Goal: Complete application form: Complete application form

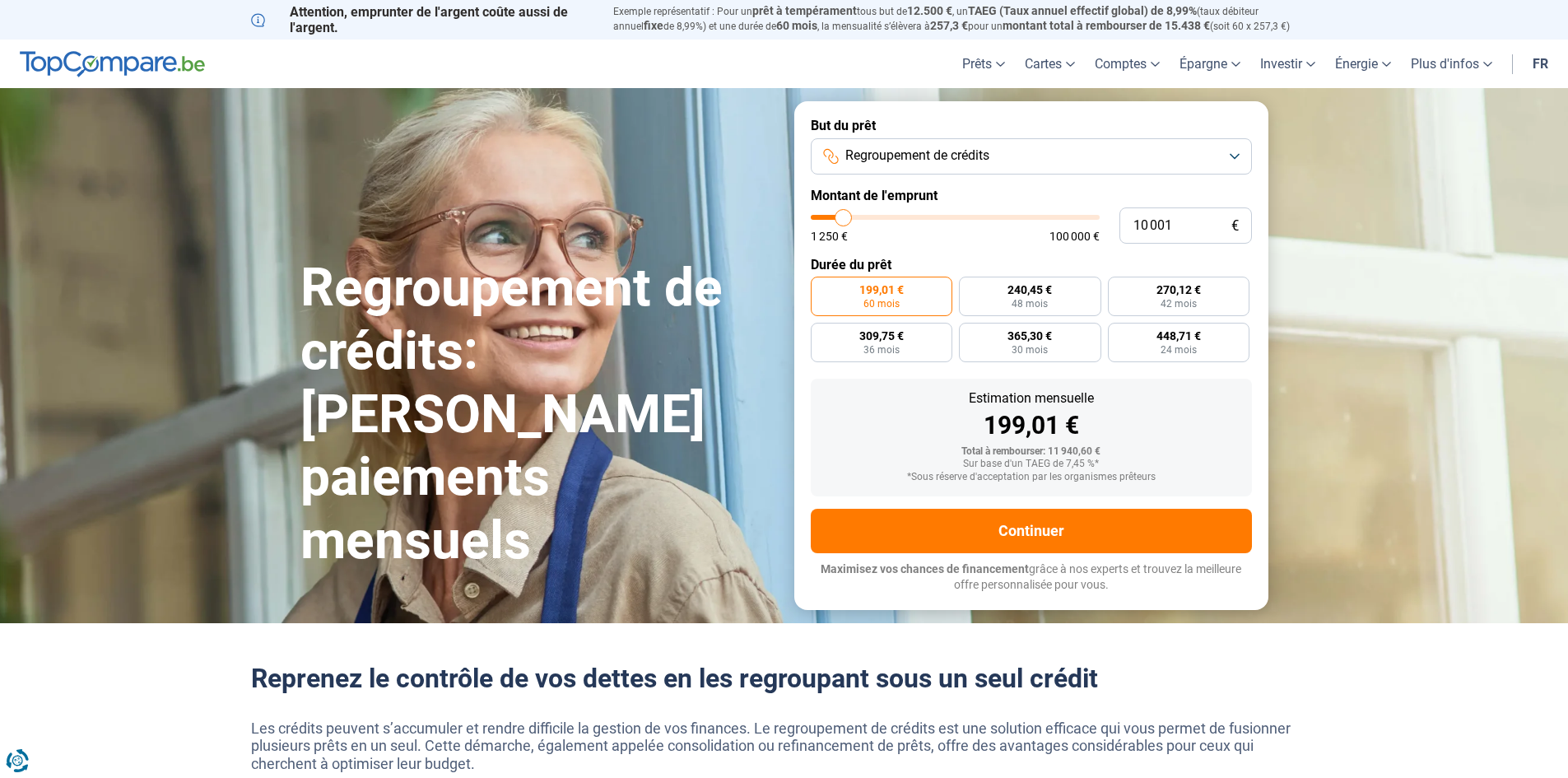
type input "10 500"
type input "10500"
type input "11 500"
type input "11500"
type input "13 250"
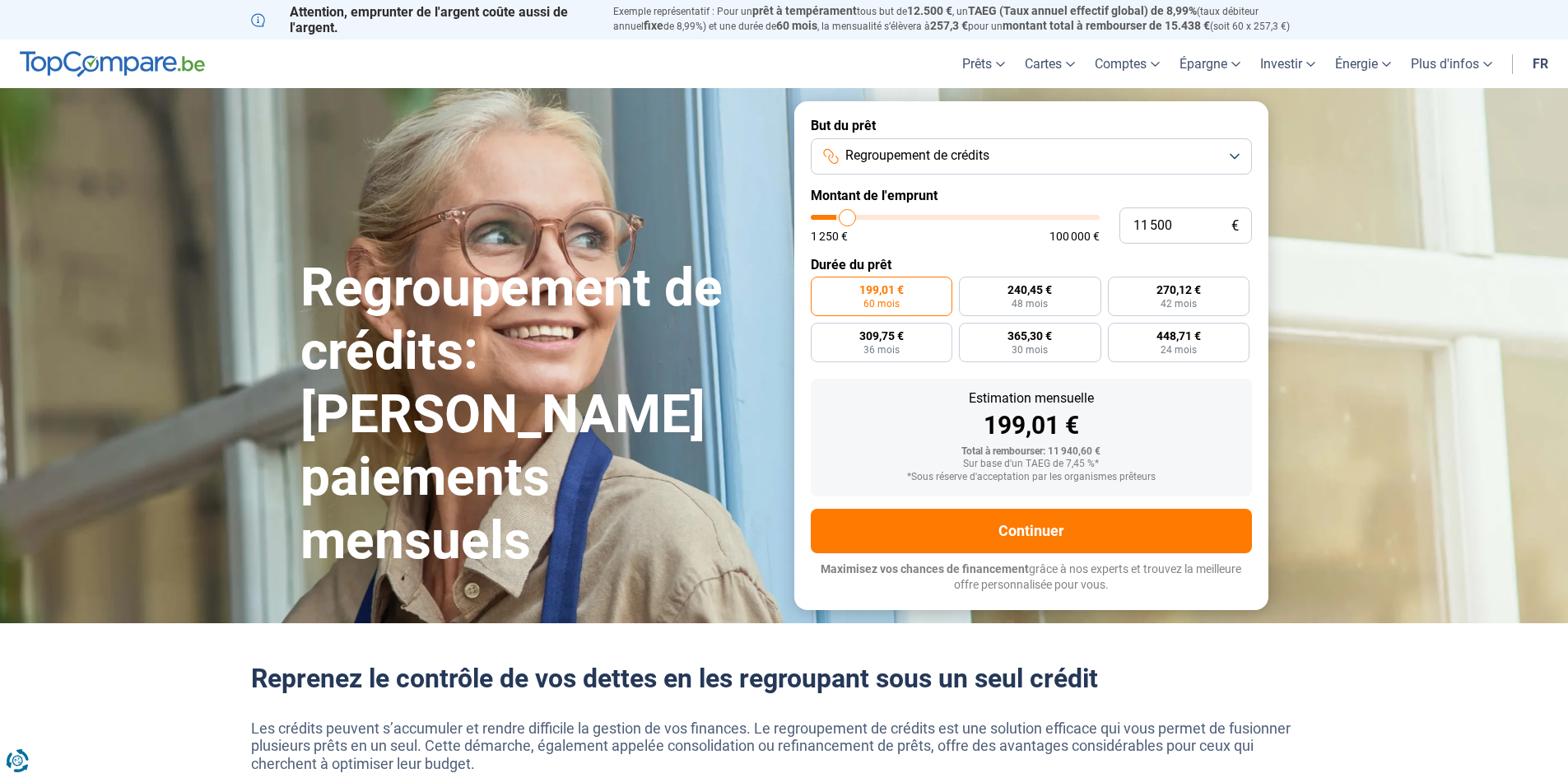
type input "13250"
type input "14 250"
type input "14250"
type input "19 000"
type input "19000"
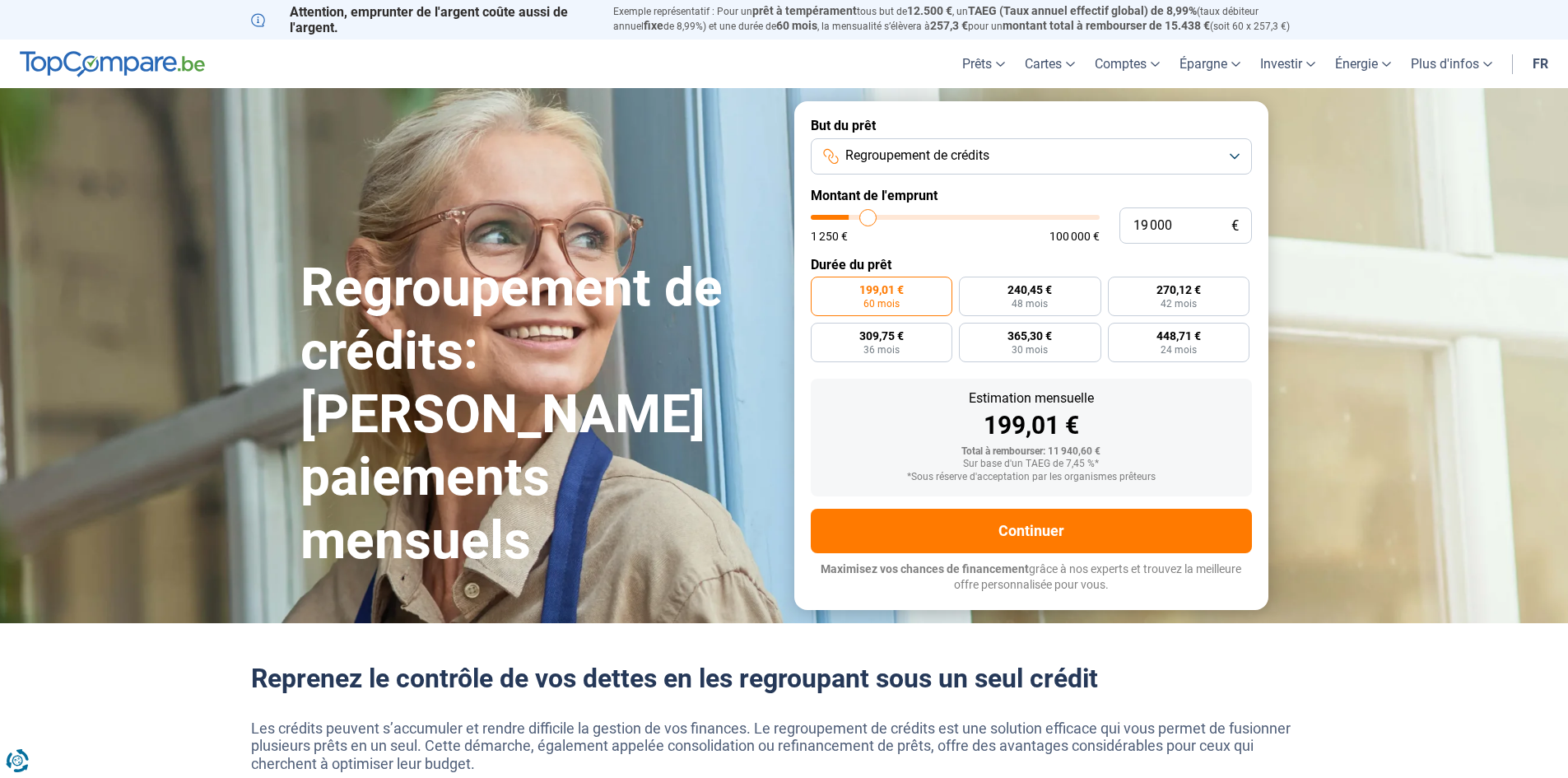
type input "21 500"
type input "21500"
type input "23 500"
type input "23500"
type input "25 250"
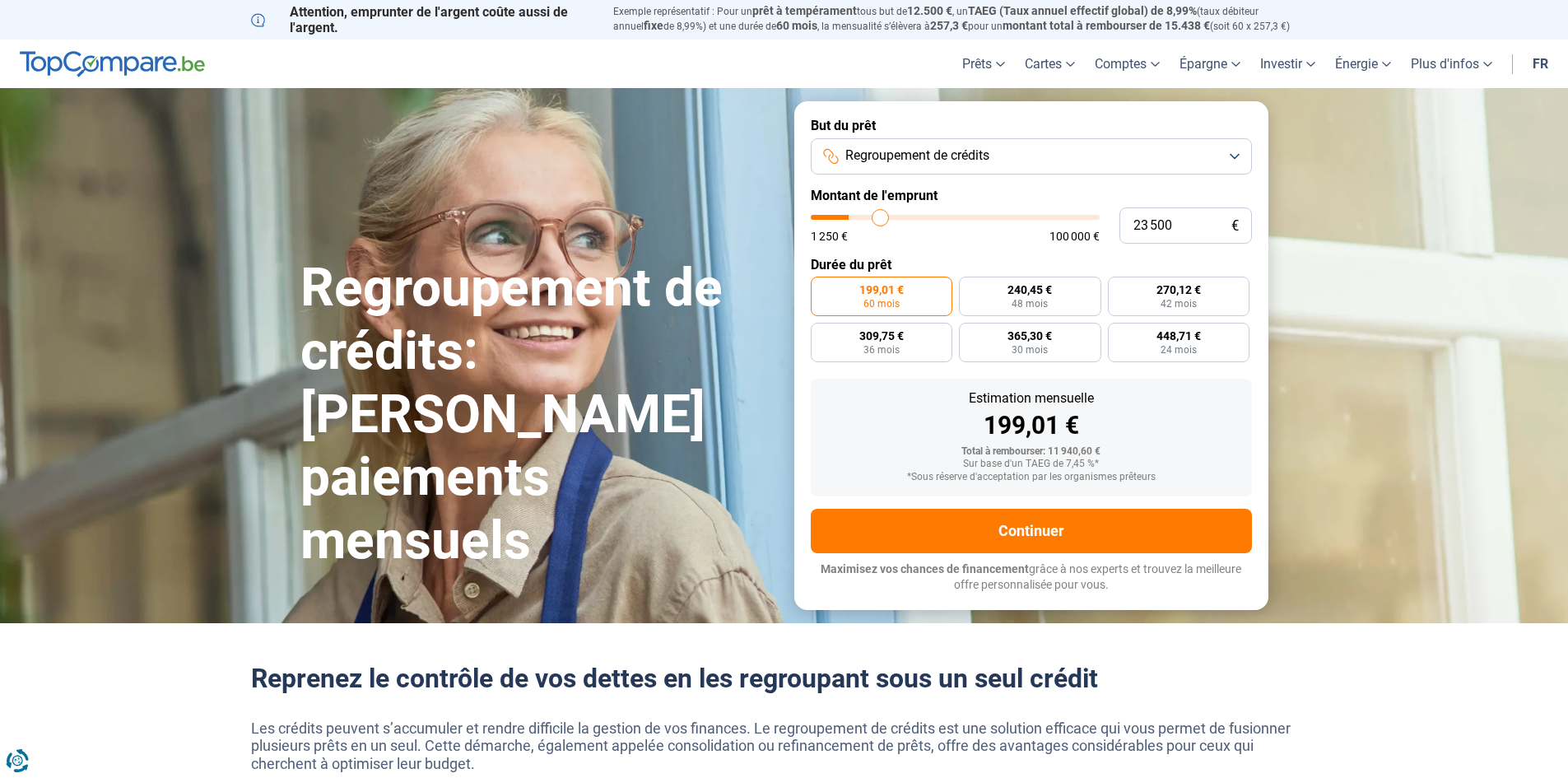
type input "25250"
type input "27 750"
type input "27750"
type input "29 750"
type input "29750"
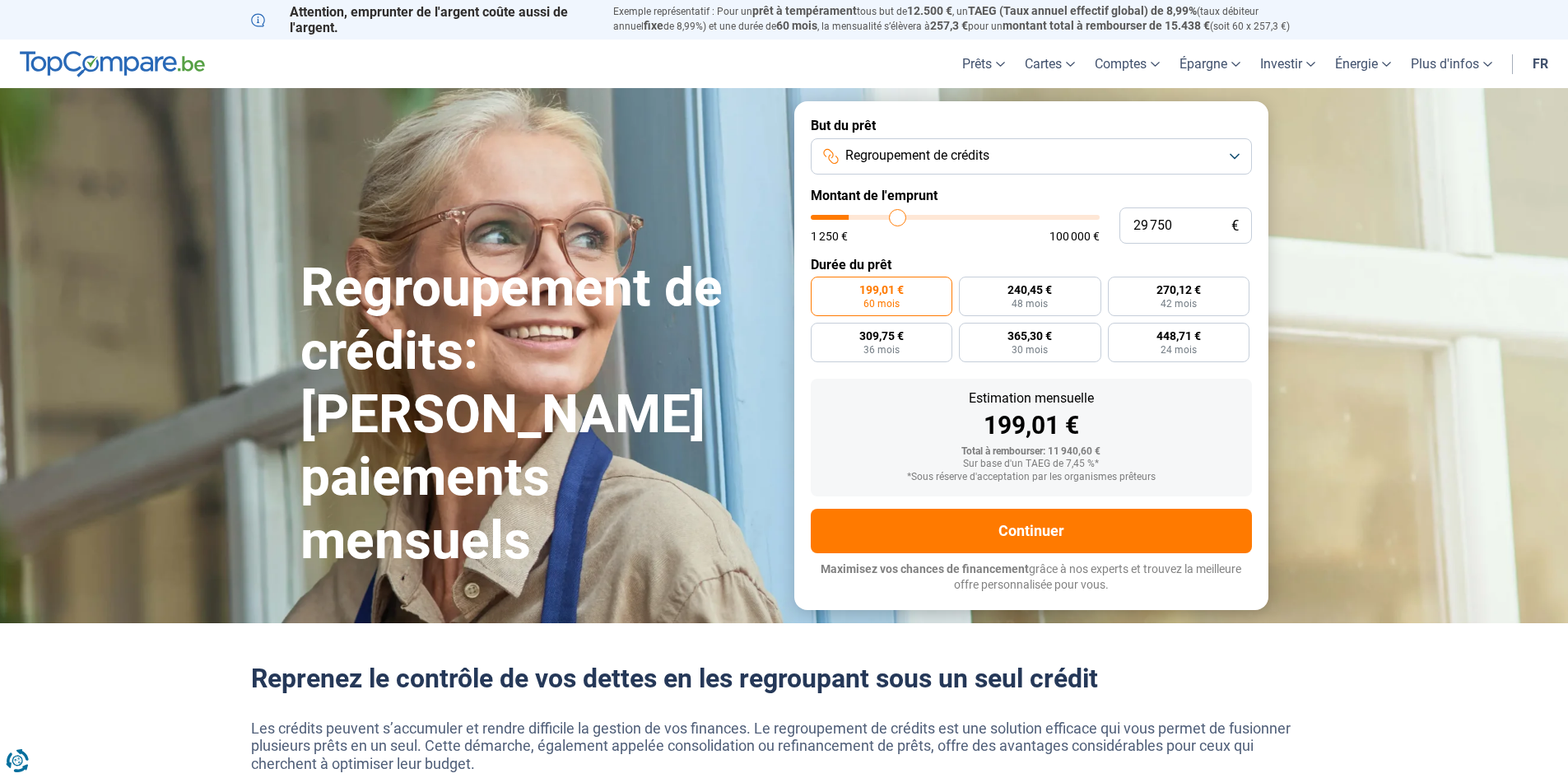
type input "31 250"
type input "31250"
type input "32 250"
type input "32250"
type input "33 500"
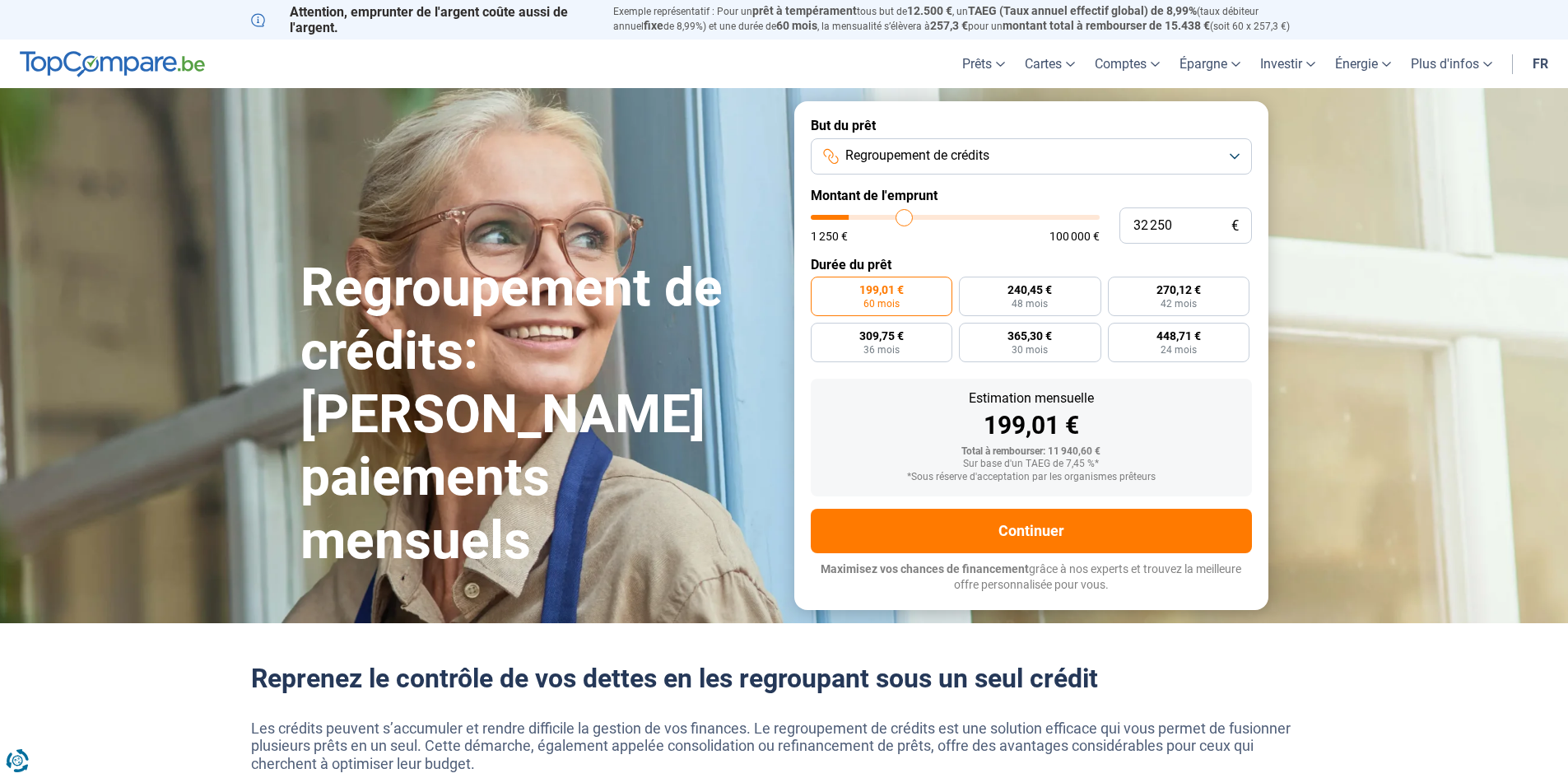
type input "33500"
type input "34 250"
type input "34250"
type input "34 750"
type input "34750"
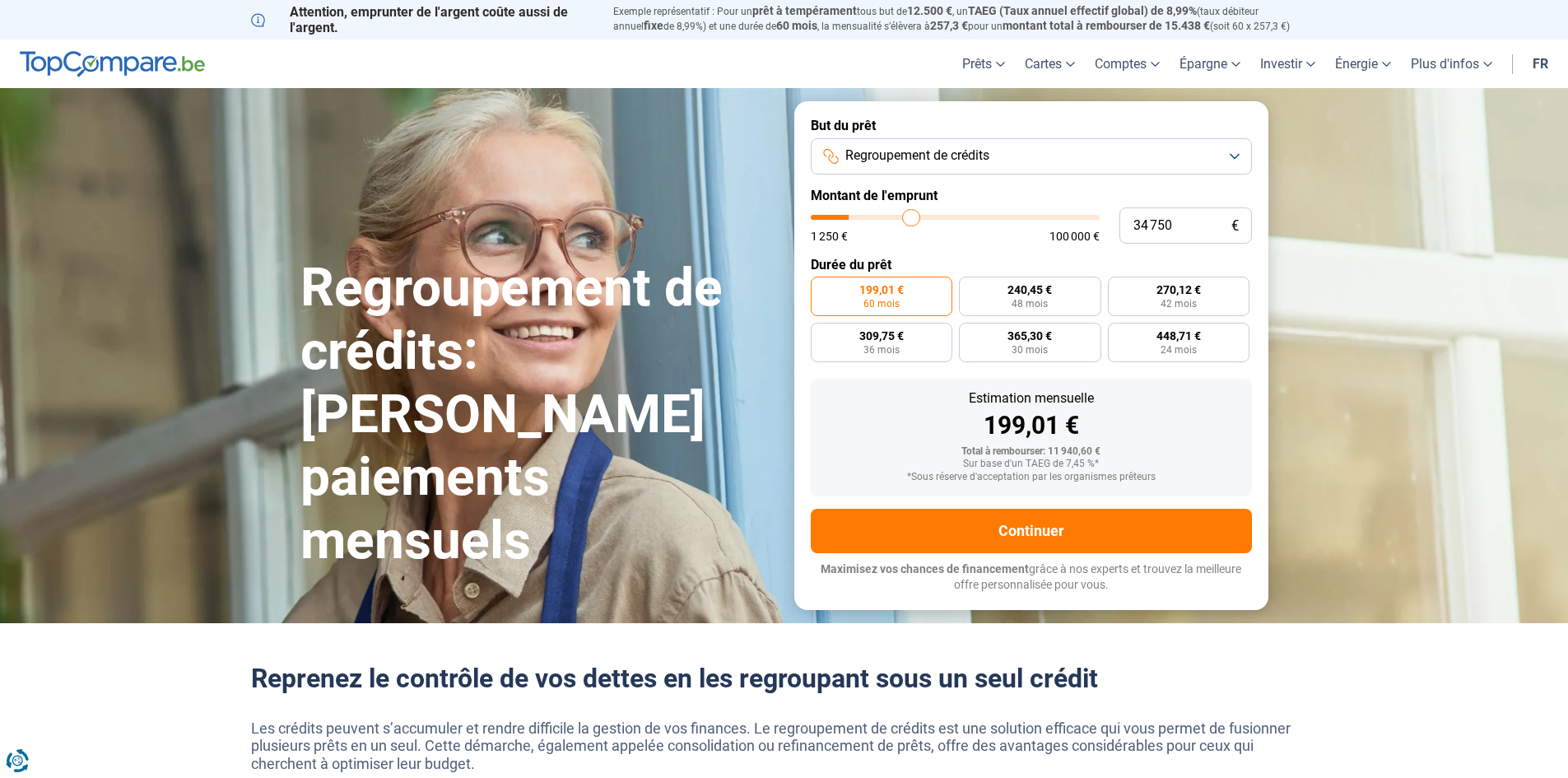
type input "35 000"
type input "35000"
type input "35 250"
type input "35250"
type input "35 500"
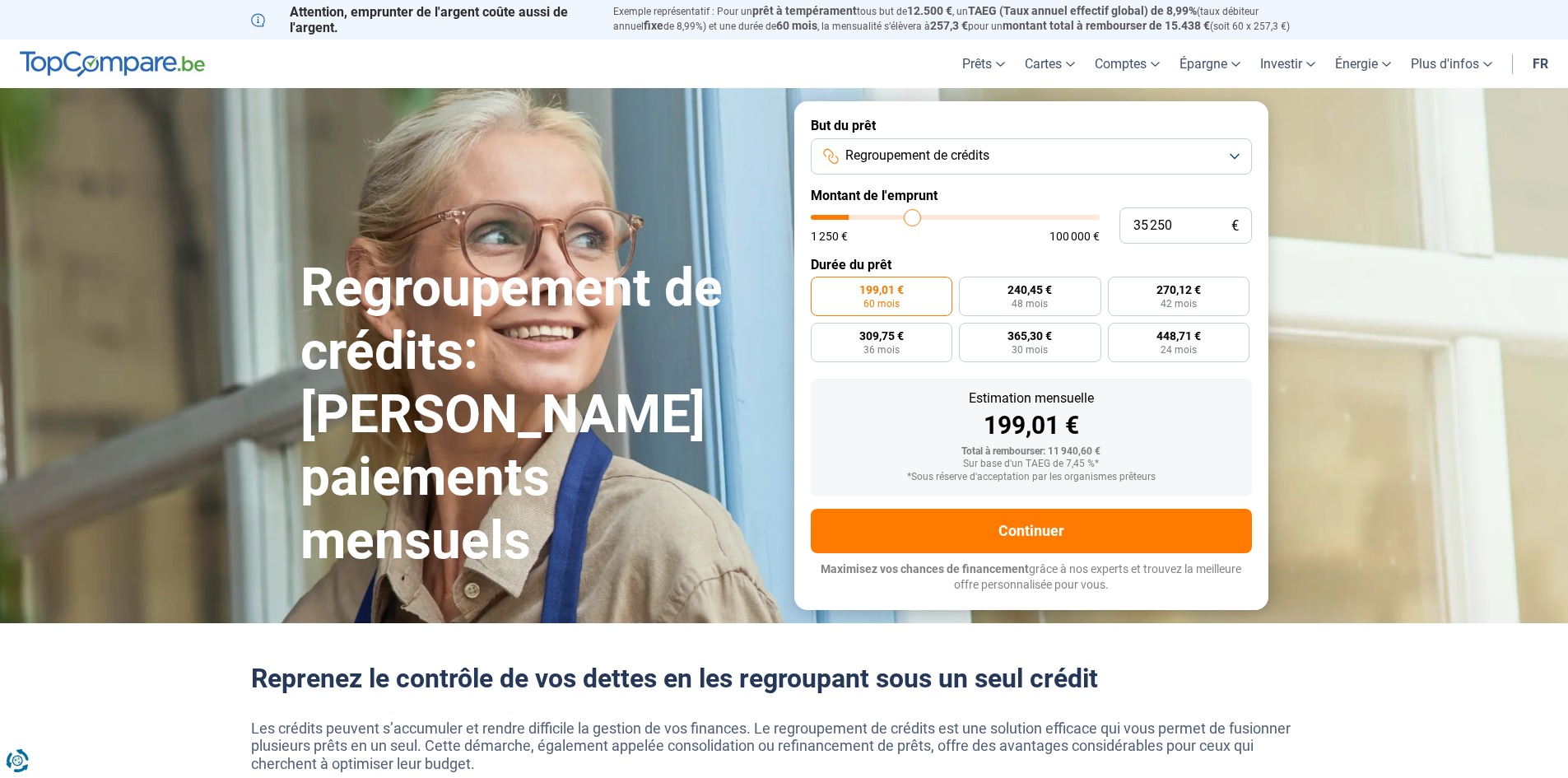
type input "35500"
type input "35 750"
type input "35750"
type input "36 250"
type input "36250"
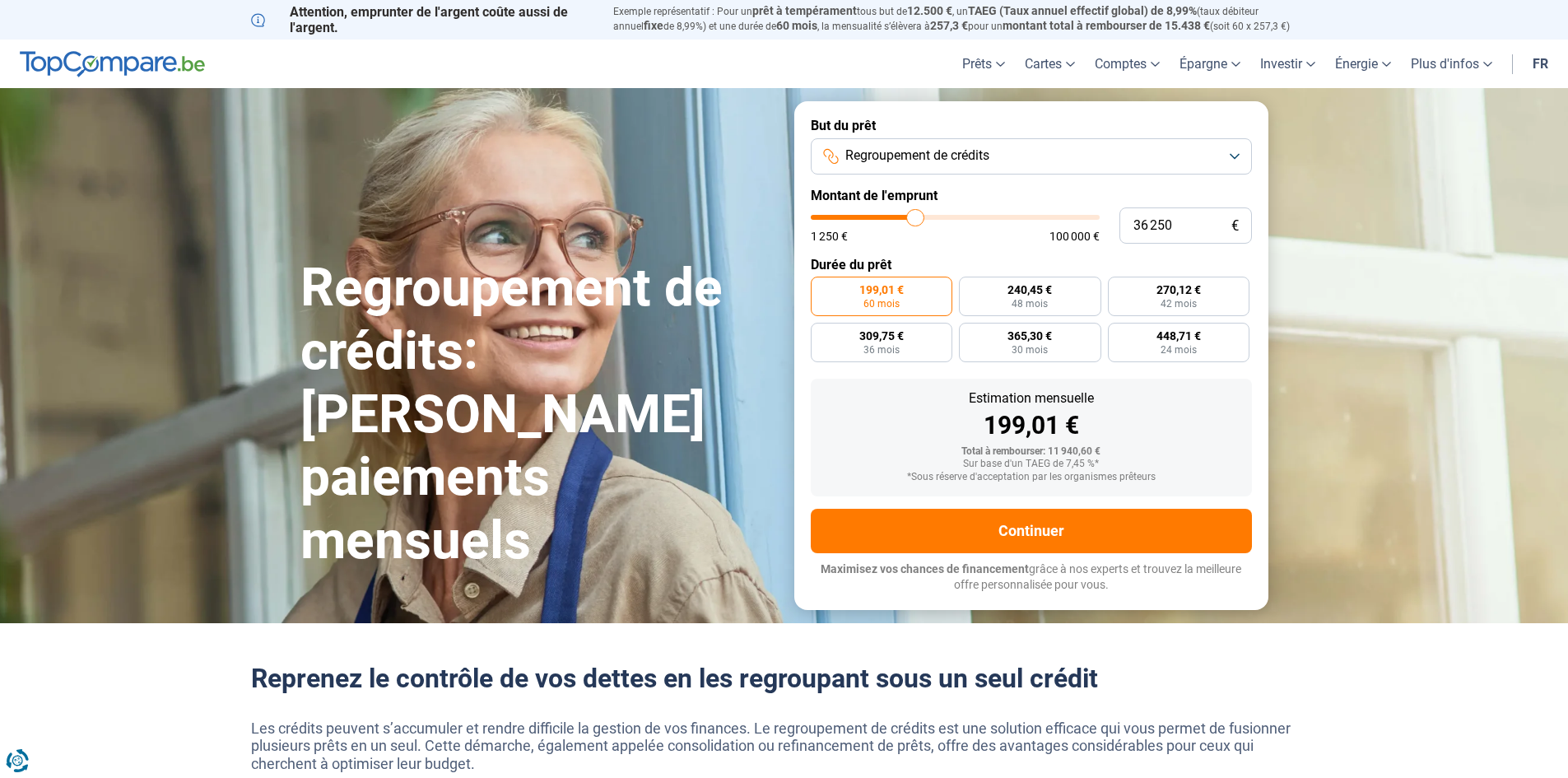
type input "36 500"
type input "36500"
type input "36 750"
type input "36750"
type input "37 000"
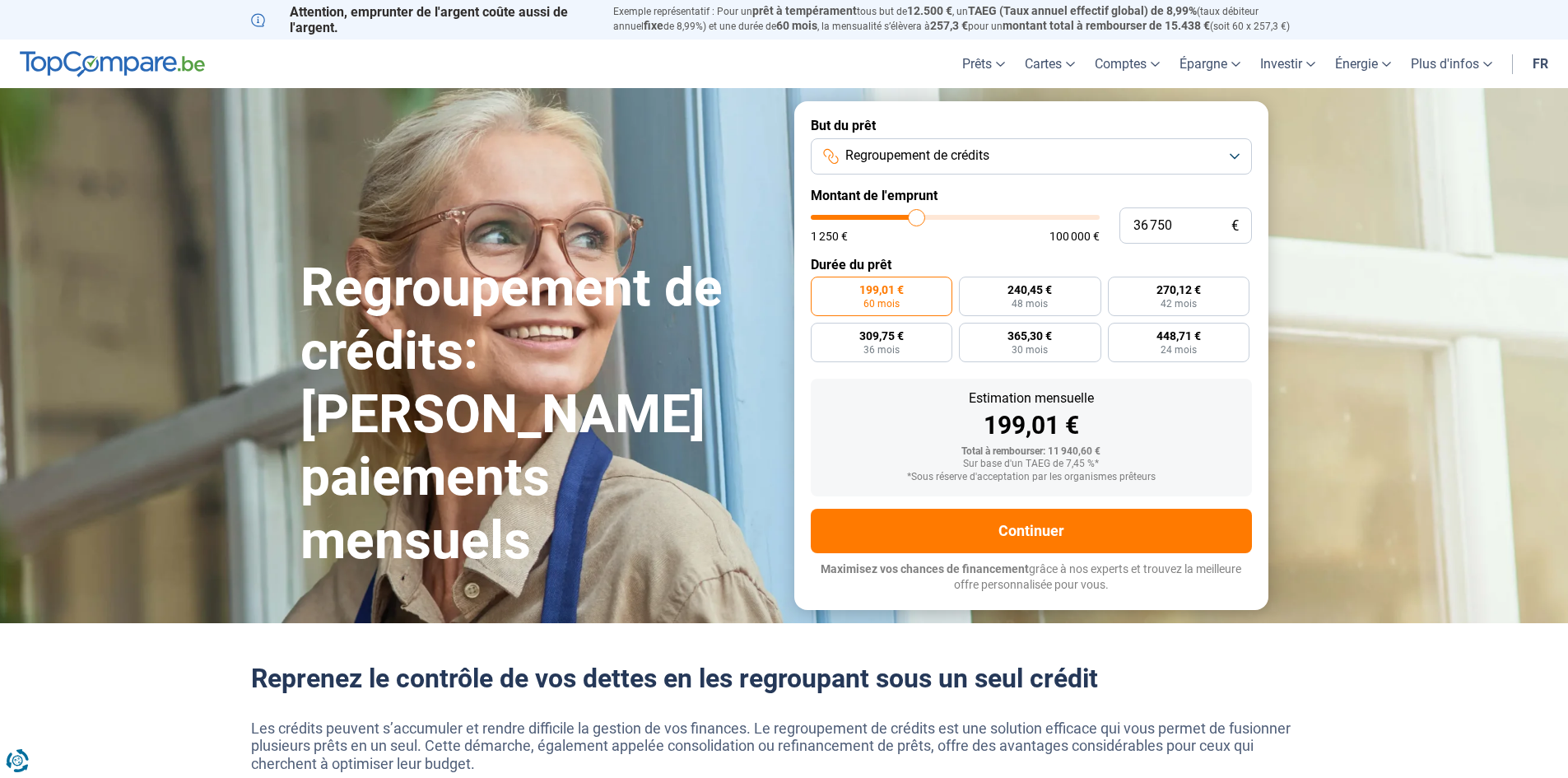
type input "37000"
type input "37 250"
type input "37250"
type input "37 750"
type input "37750"
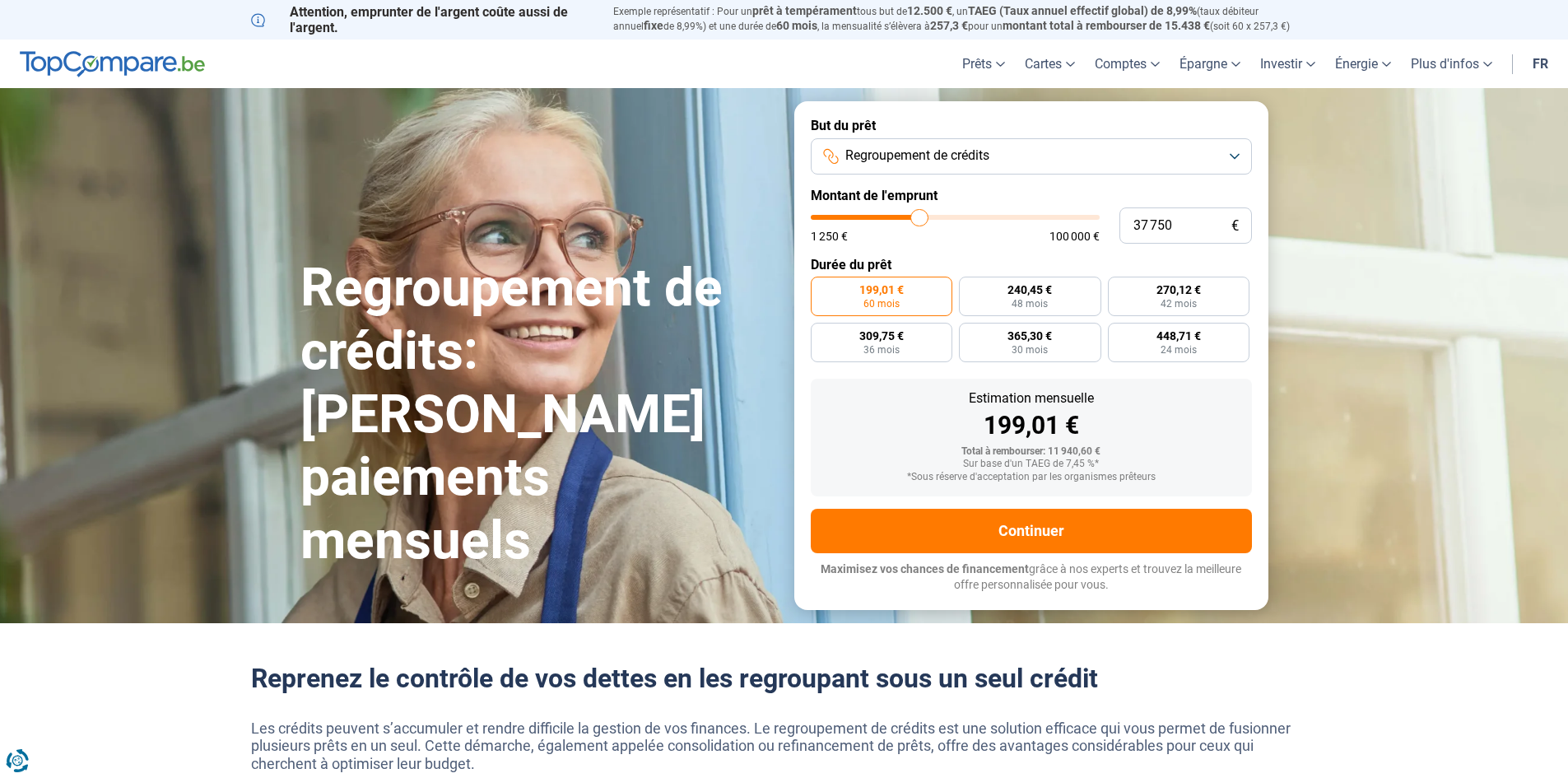
type input "38 000"
type input "38000"
type input "37 250"
type input "37250"
type input "37 000"
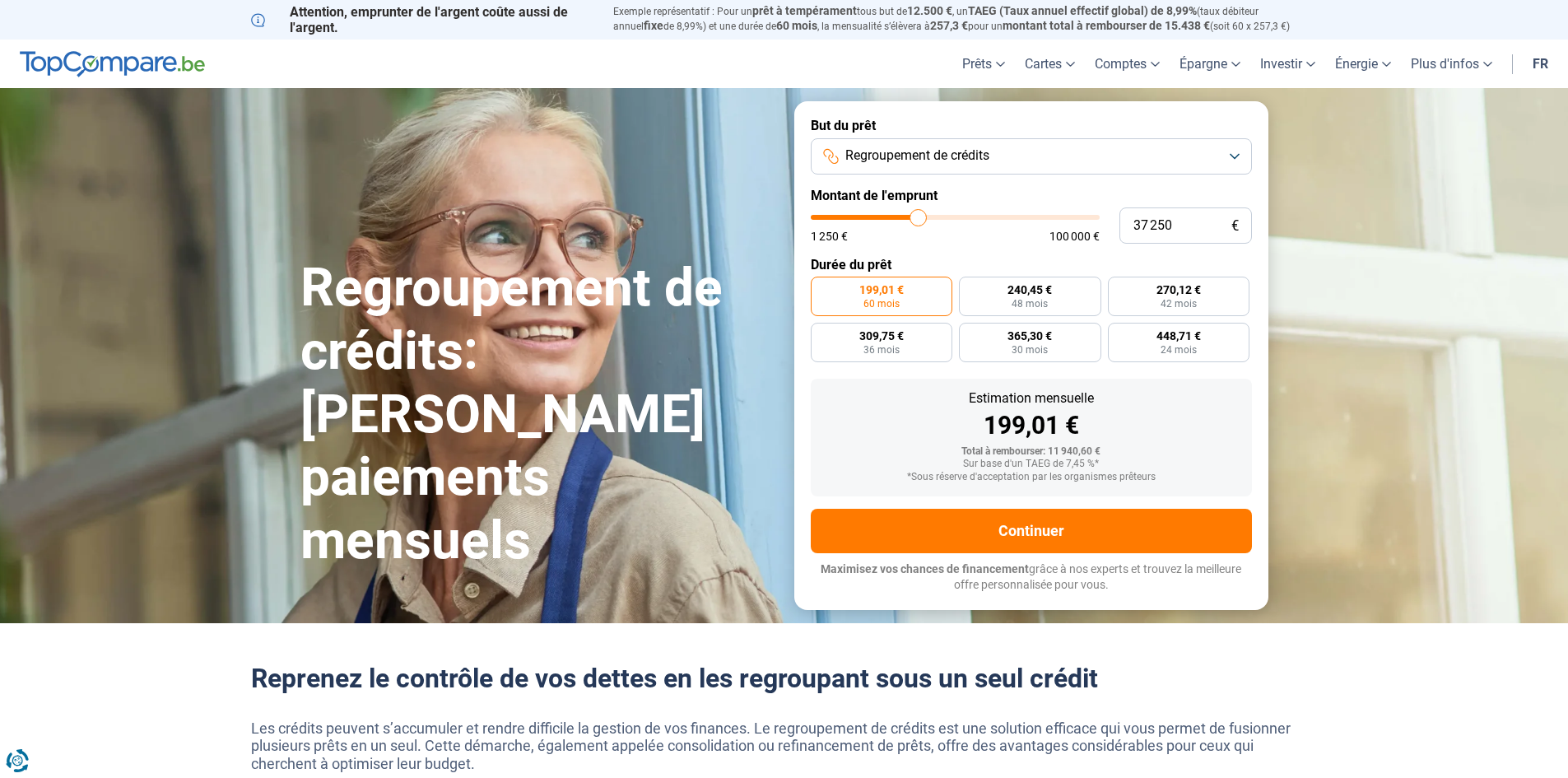
type input "37000"
type input "36 500"
type input "36500"
type input "35 750"
type input "35750"
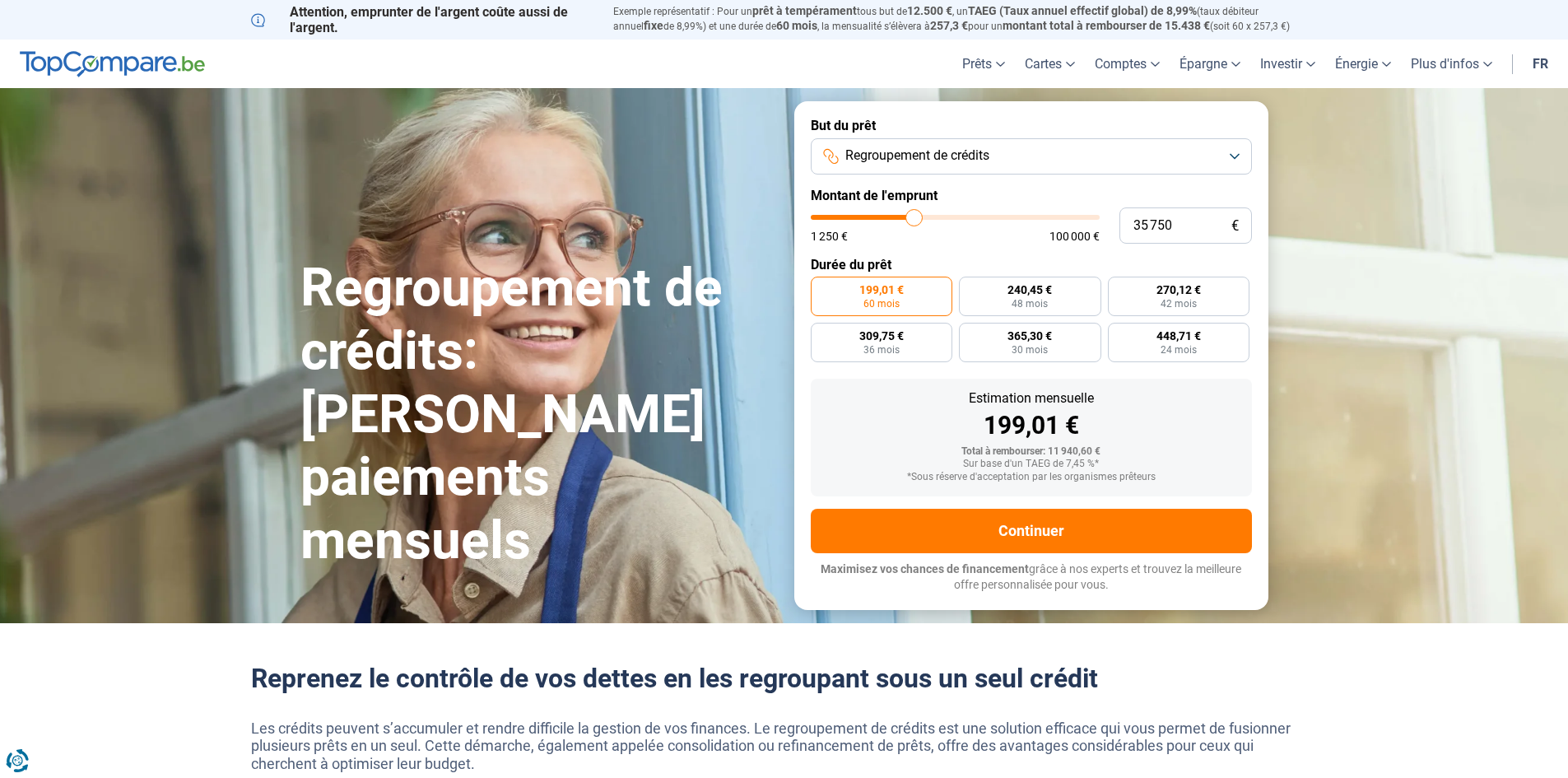
type input "34 750"
type input "34750"
type input "34 250"
type input "34250"
type input "34 000"
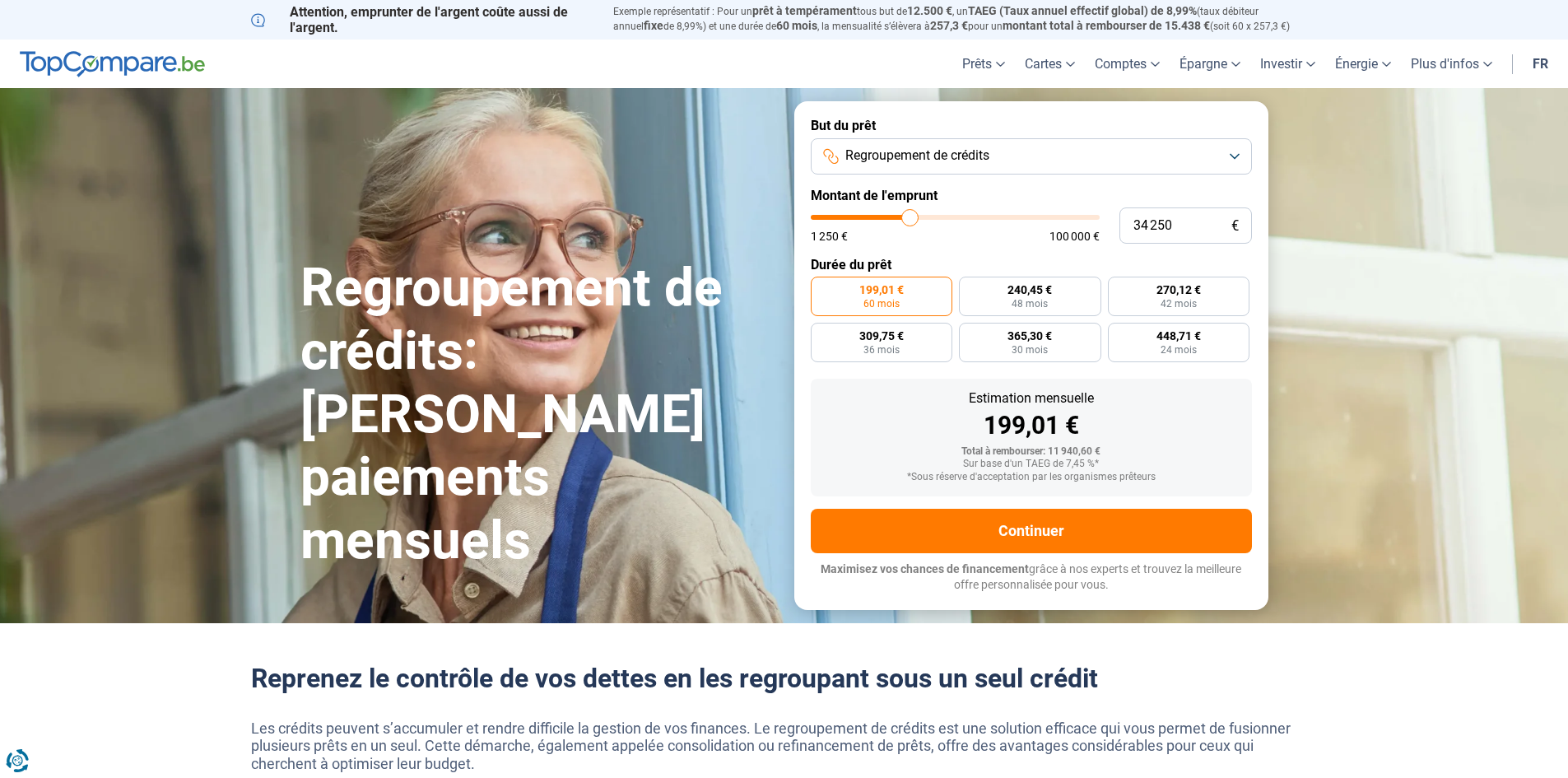
type input "34000"
type input "33 500"
type input "33500"
type input "33 250"
type input "33250"
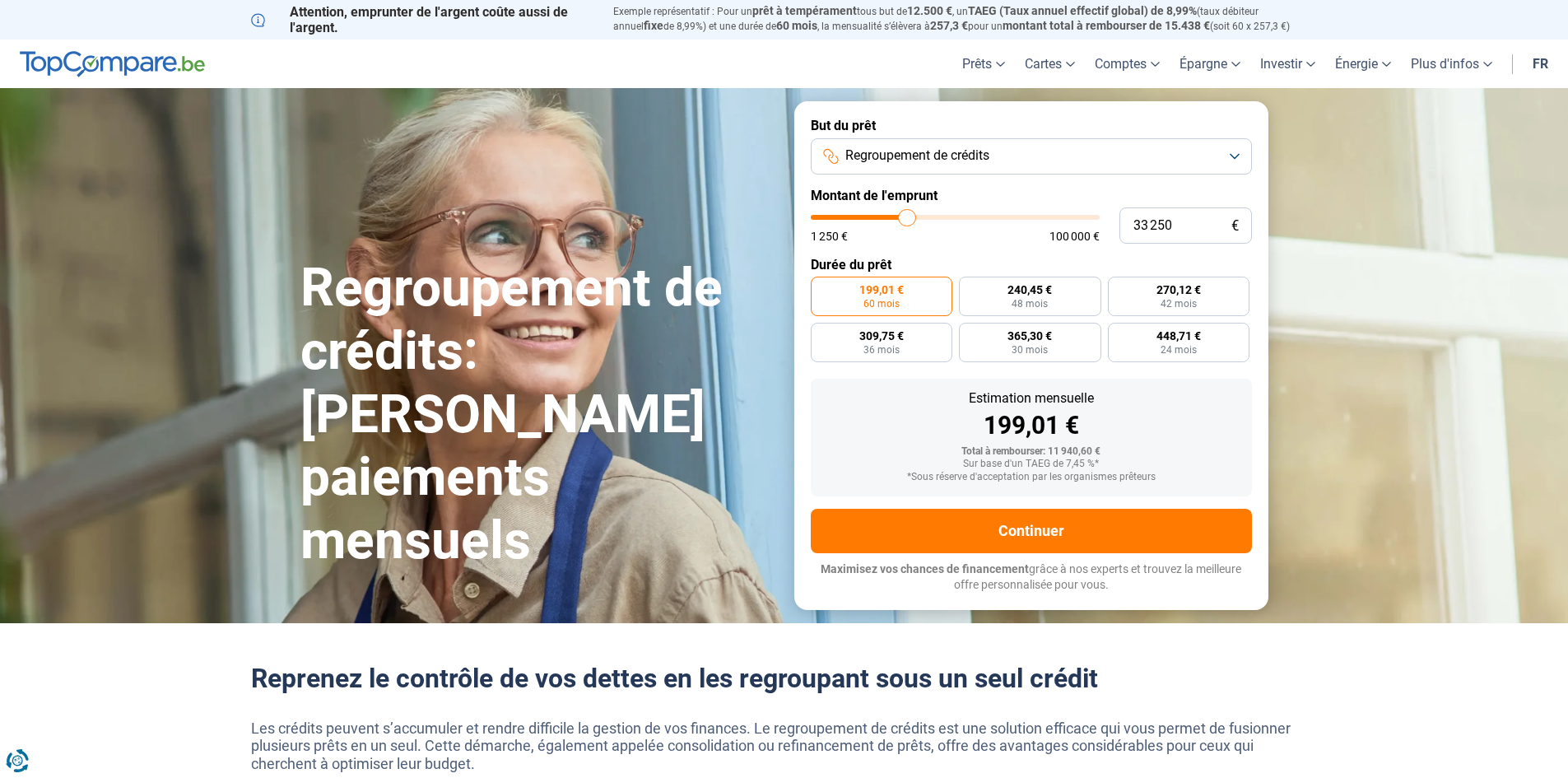
type input "32 750"
type input "32750"
type input "32 500"
type input "32500"
type input "32 250"
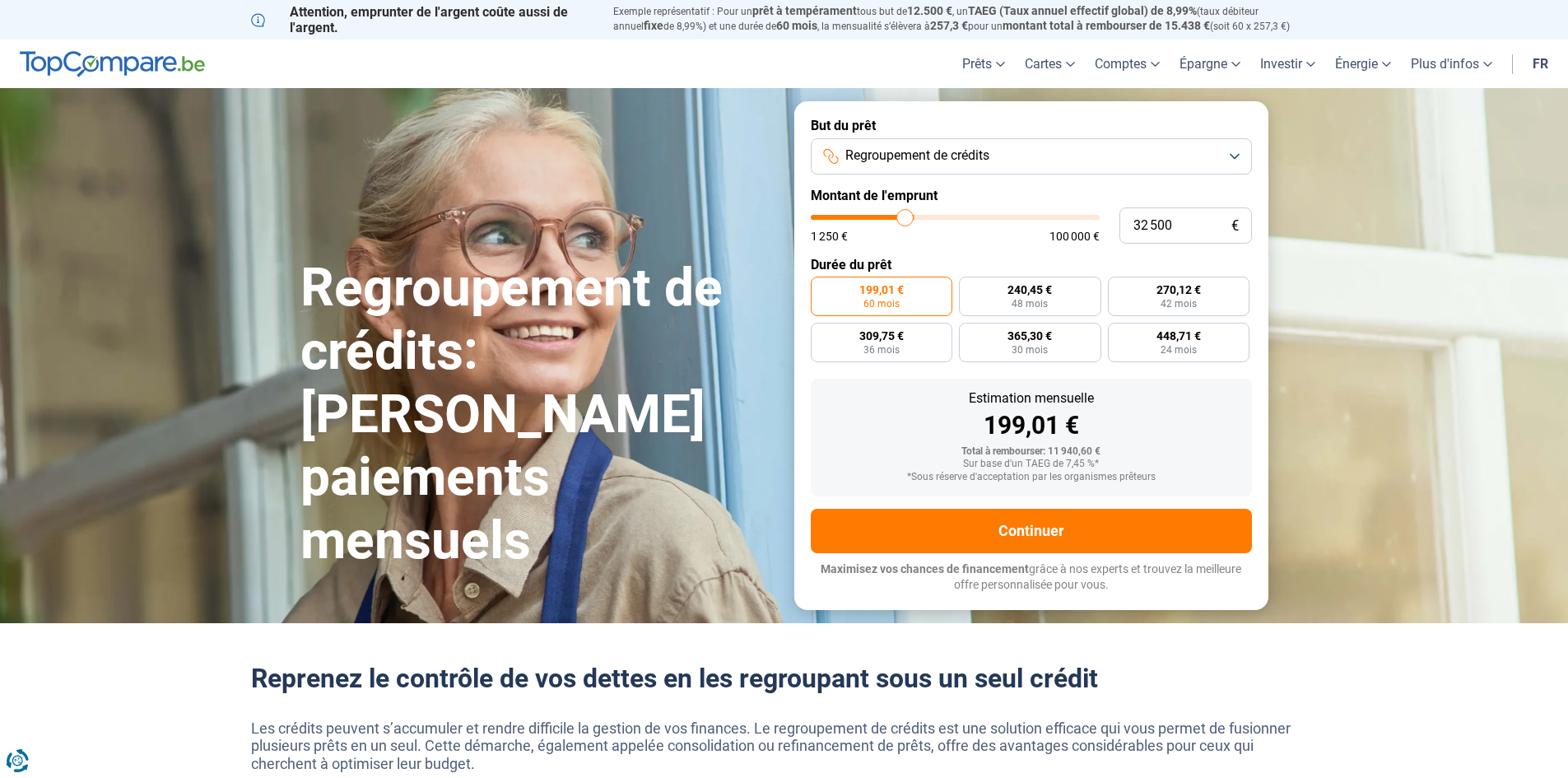
type input "32250"
type input "32 000"
type input "32000"
type input "31 250"
type input "31250"
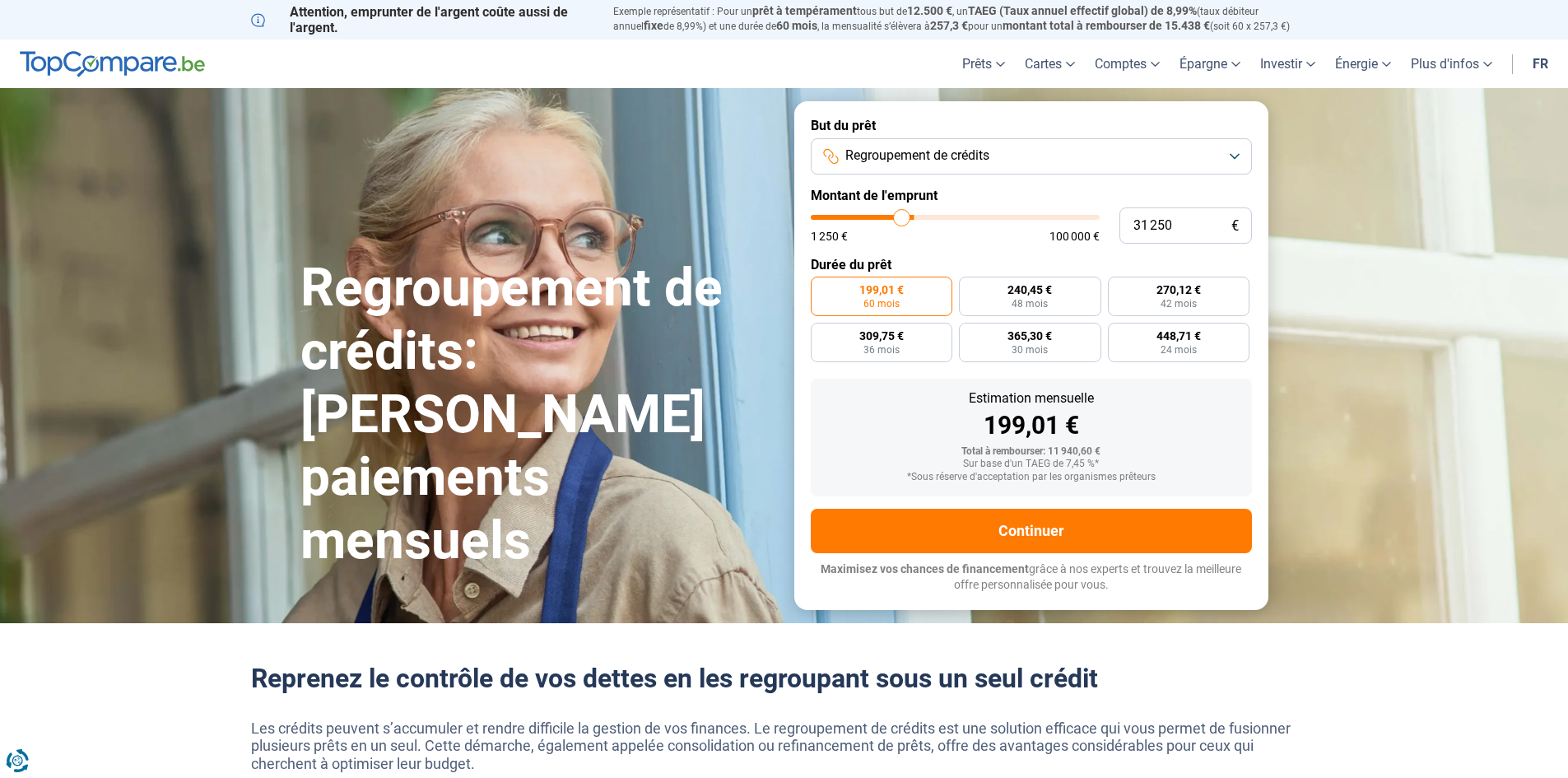
type input "30 750"
type input "30750"
type input "30 250"
type input "30250"
type input "29 750"
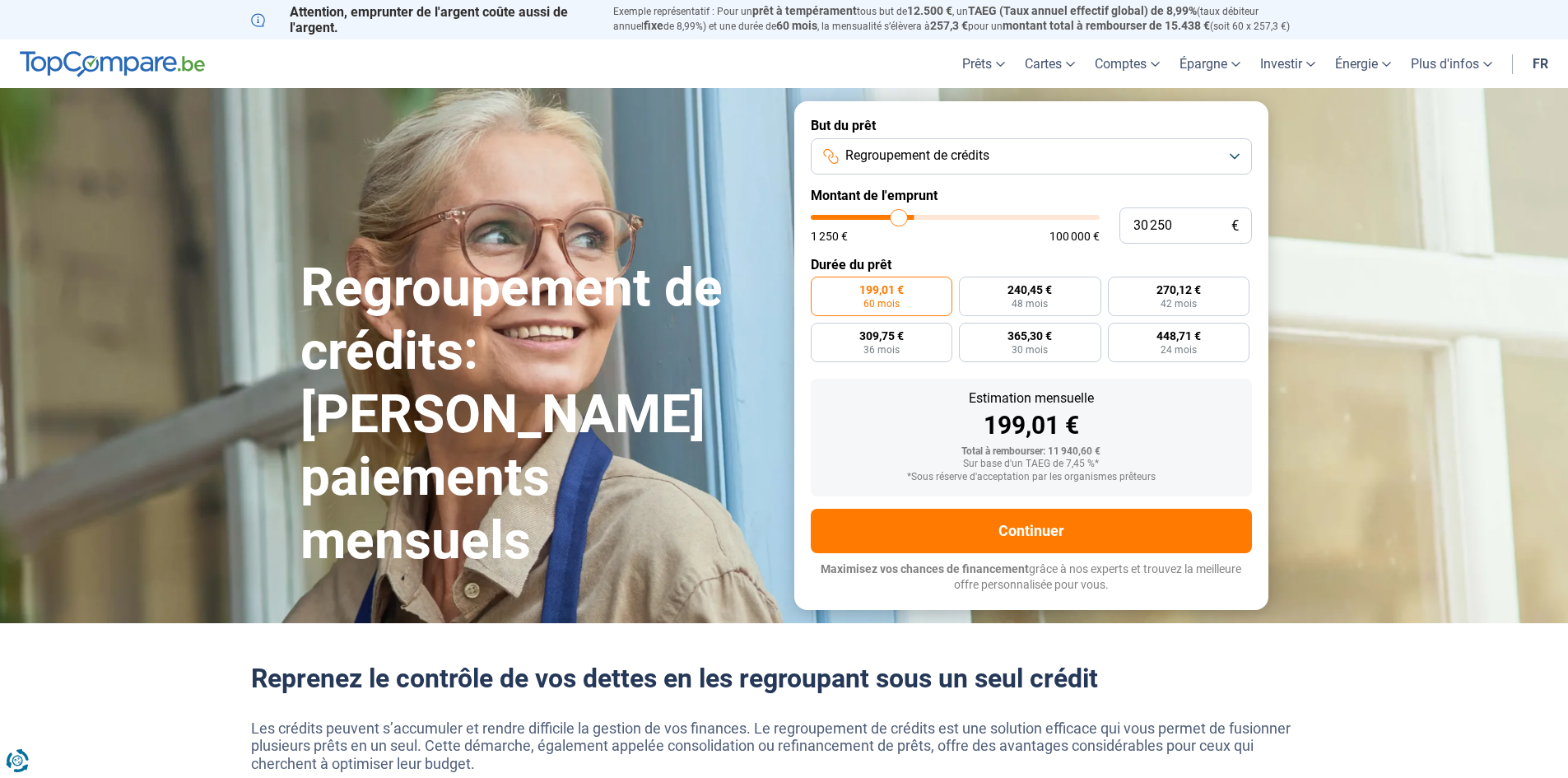
type input "29750"
type input "29 250"
type input "29250"
type input "28 250"
type input "28250"
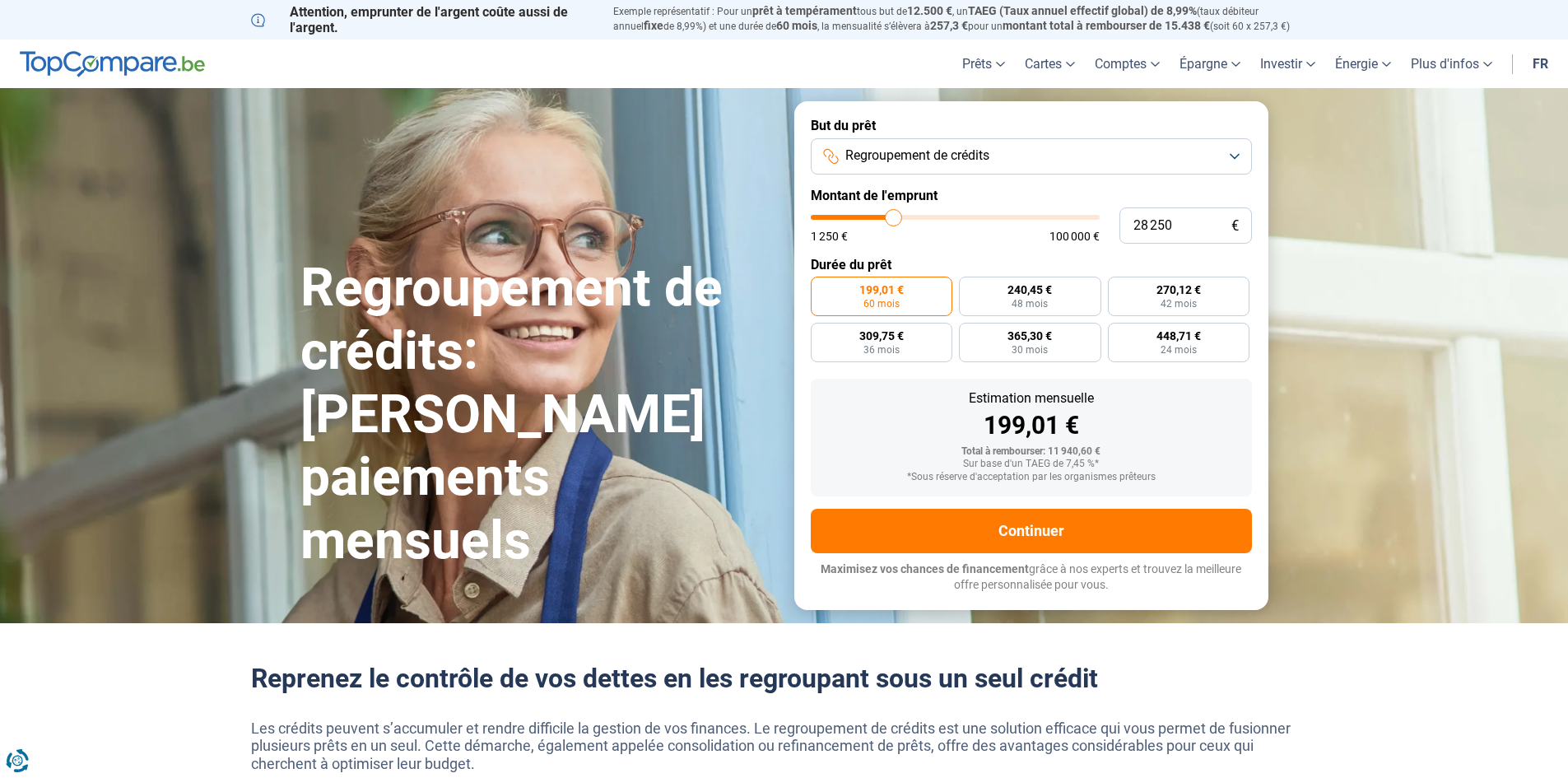
type input "28 000"
type input "28000"
type input "27 750"
type input "27750"
type input "27 500"
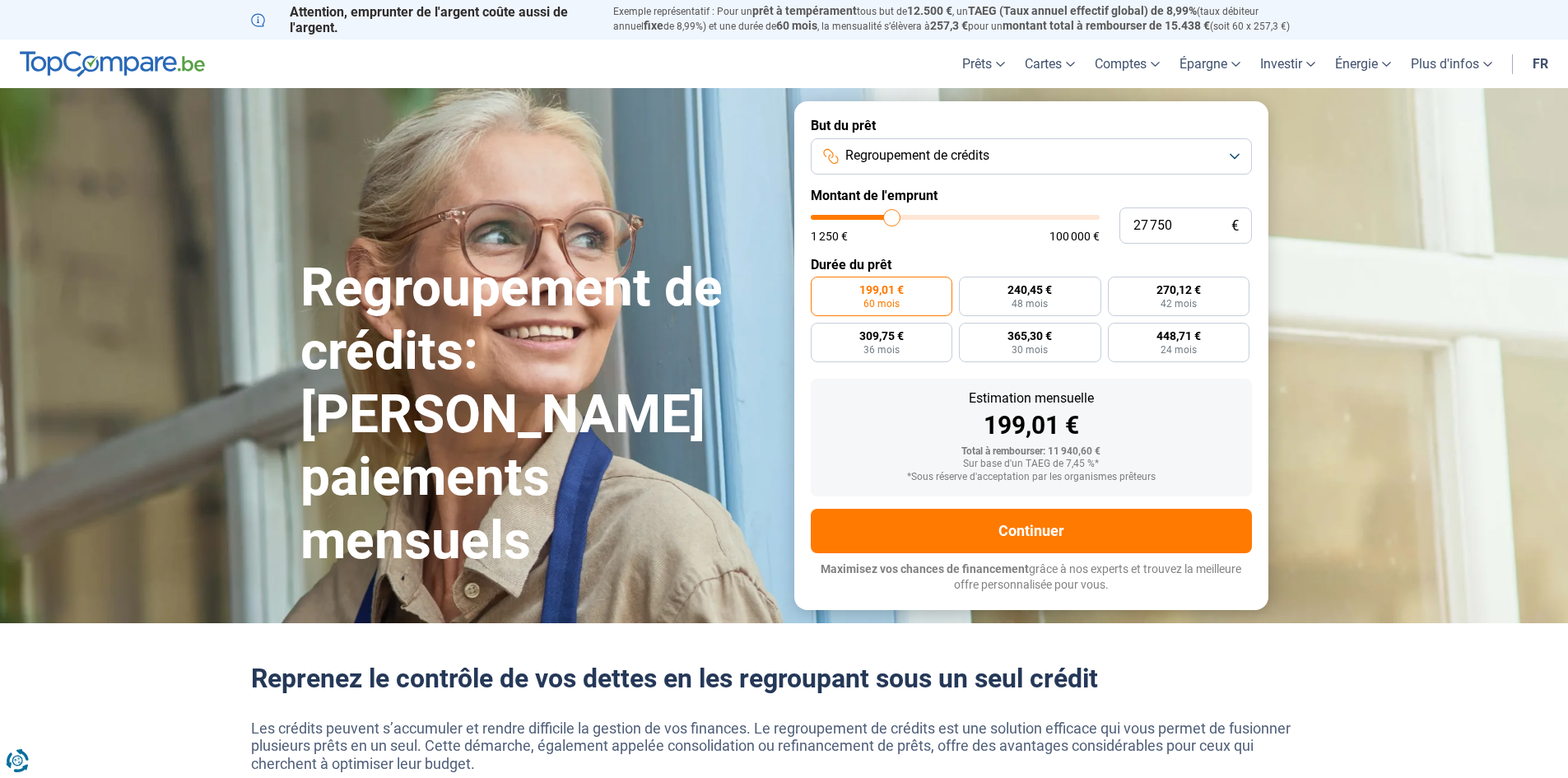
type input "27500"
type input "26 750"
type input "26750"
type input "26 500"
type input "26500"
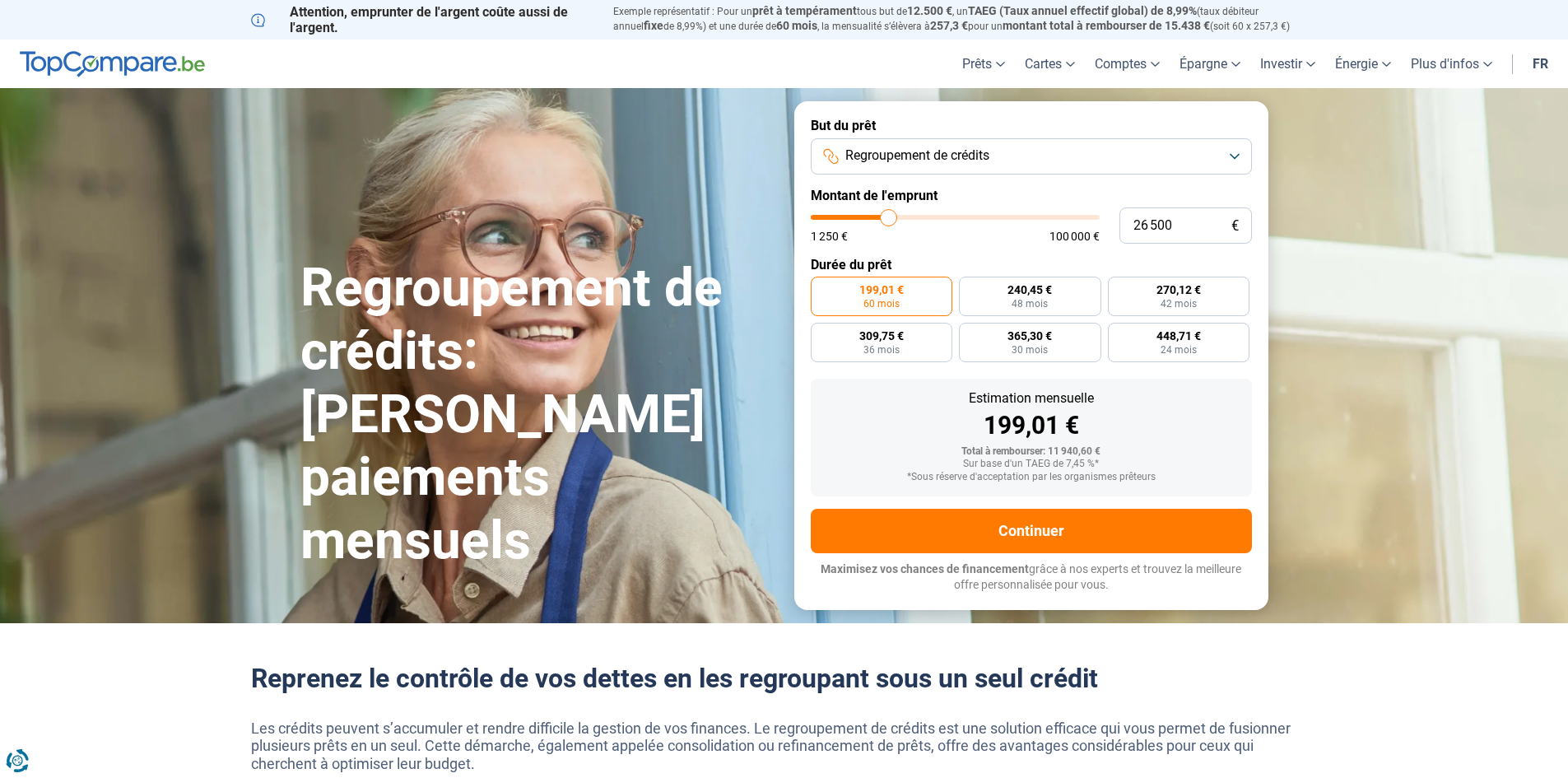
type input "26 250"
type input "26250"
type input "25 750"
type input "25750"
type input "25 250"
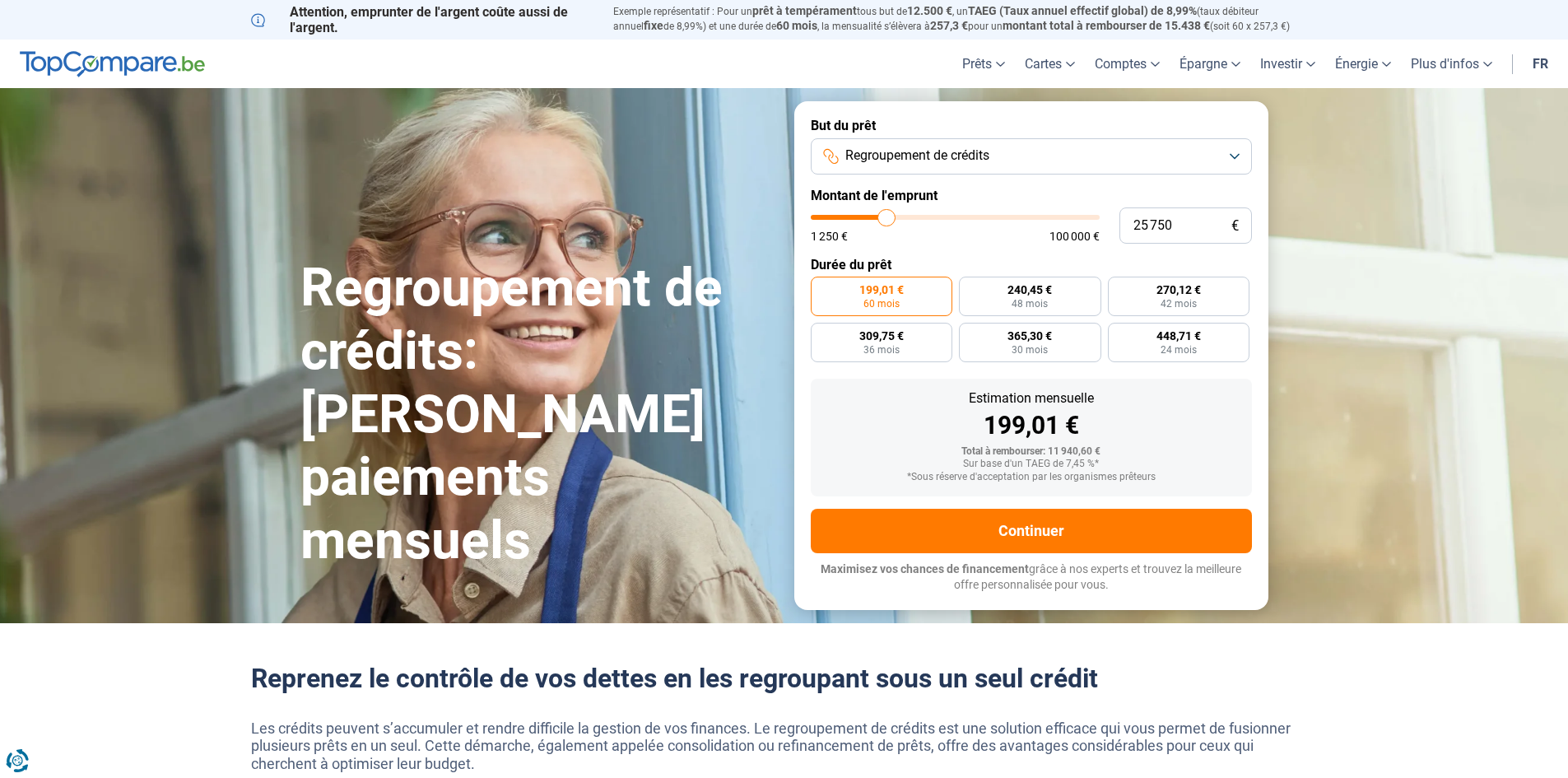
type input "25250"
type input "25 000"
type input "25000"
type input "24 500"
type input "24500"
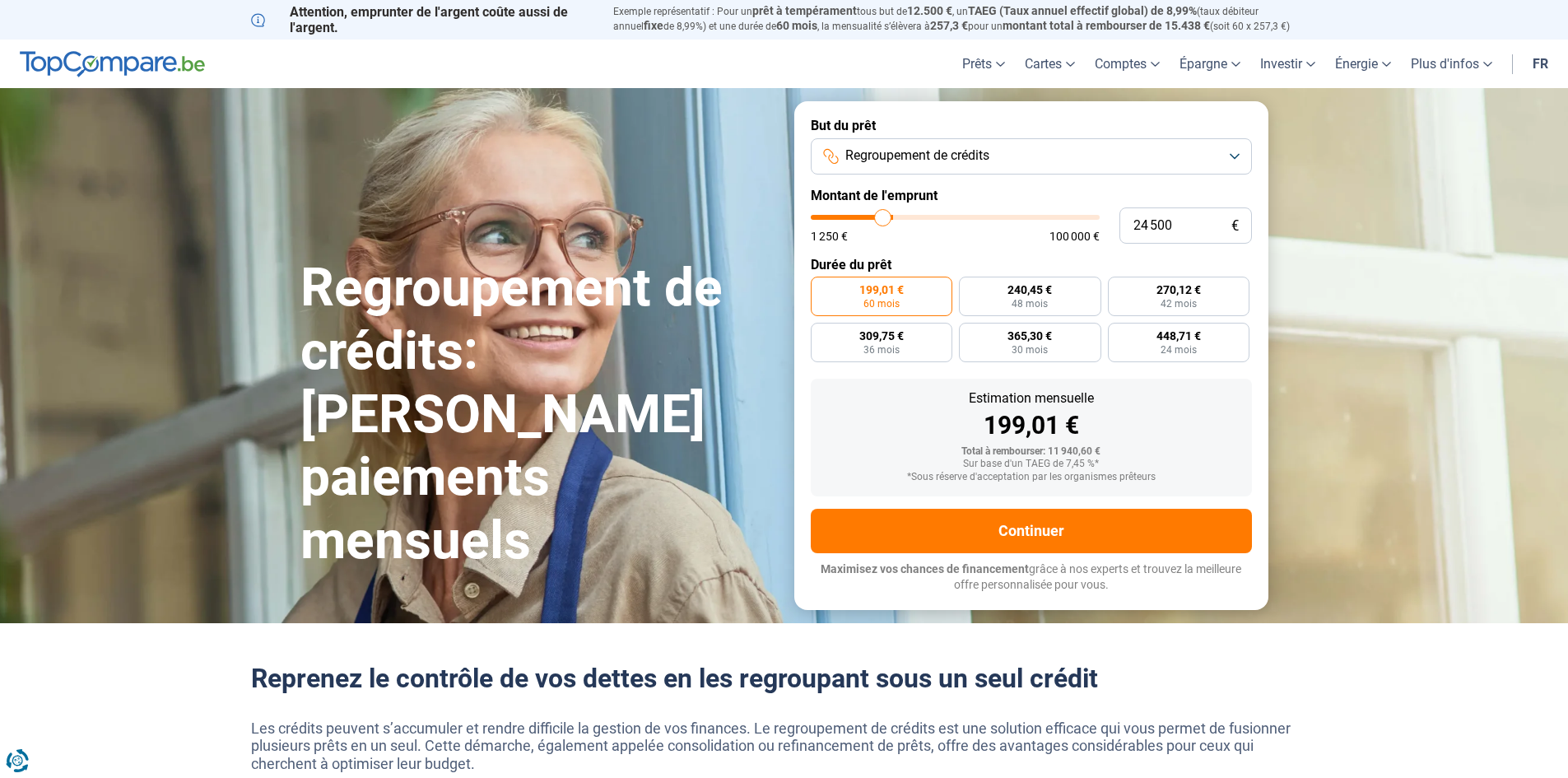
type input "24 250"
type input "24250"
type input "23 250"
type input "23250"
type input "22 750"
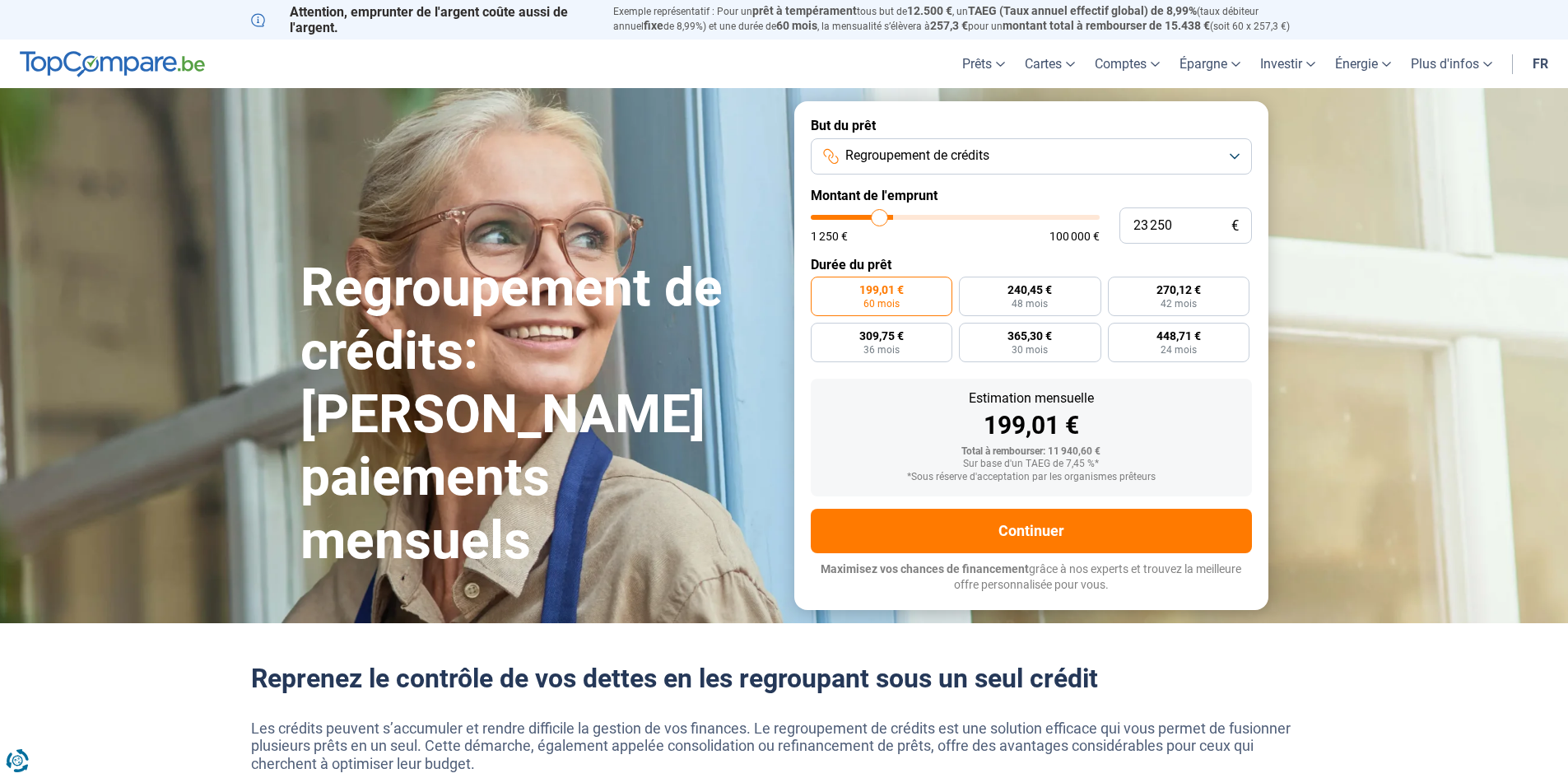
type input "22750"
type input "22 250"
type input "22250"
type input "21 750"
type input "21750"
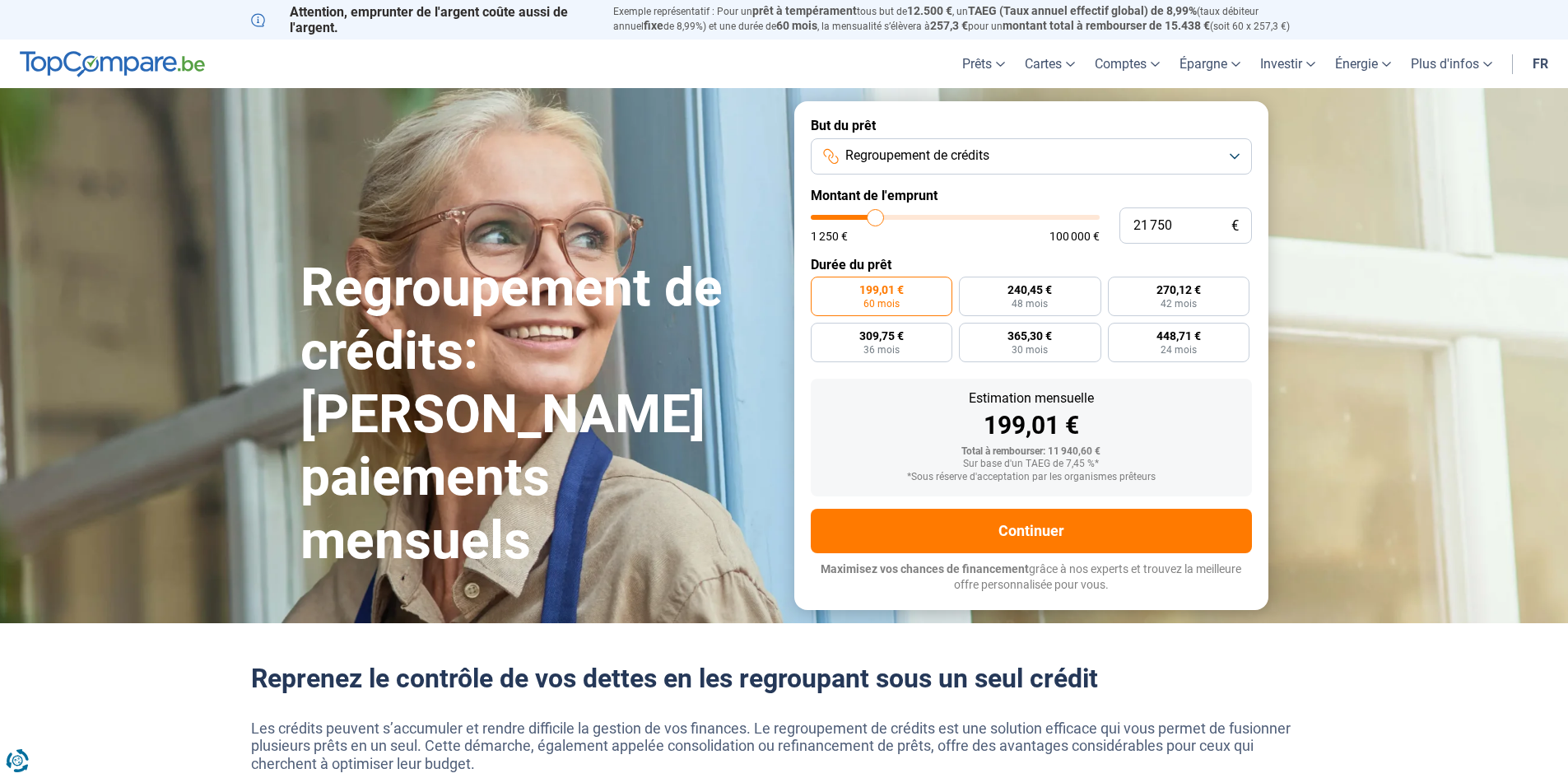
type input "21 500"
type input "21500"
type input "21 250"
type input "21250"
type input "20 750"
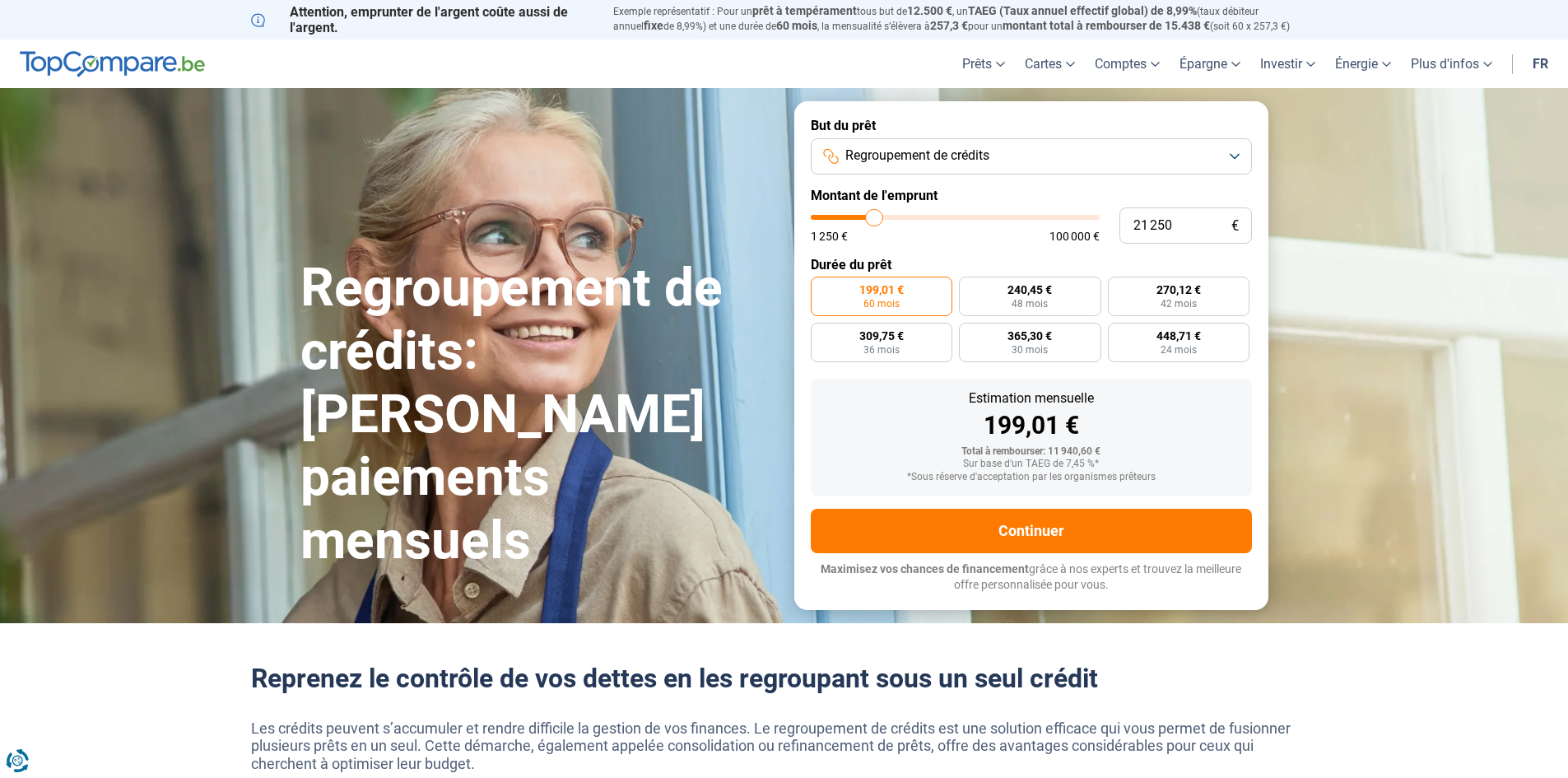
type input "20750"
type input "20 500"
type input "20500"
type input "20 250"
type input "20250"
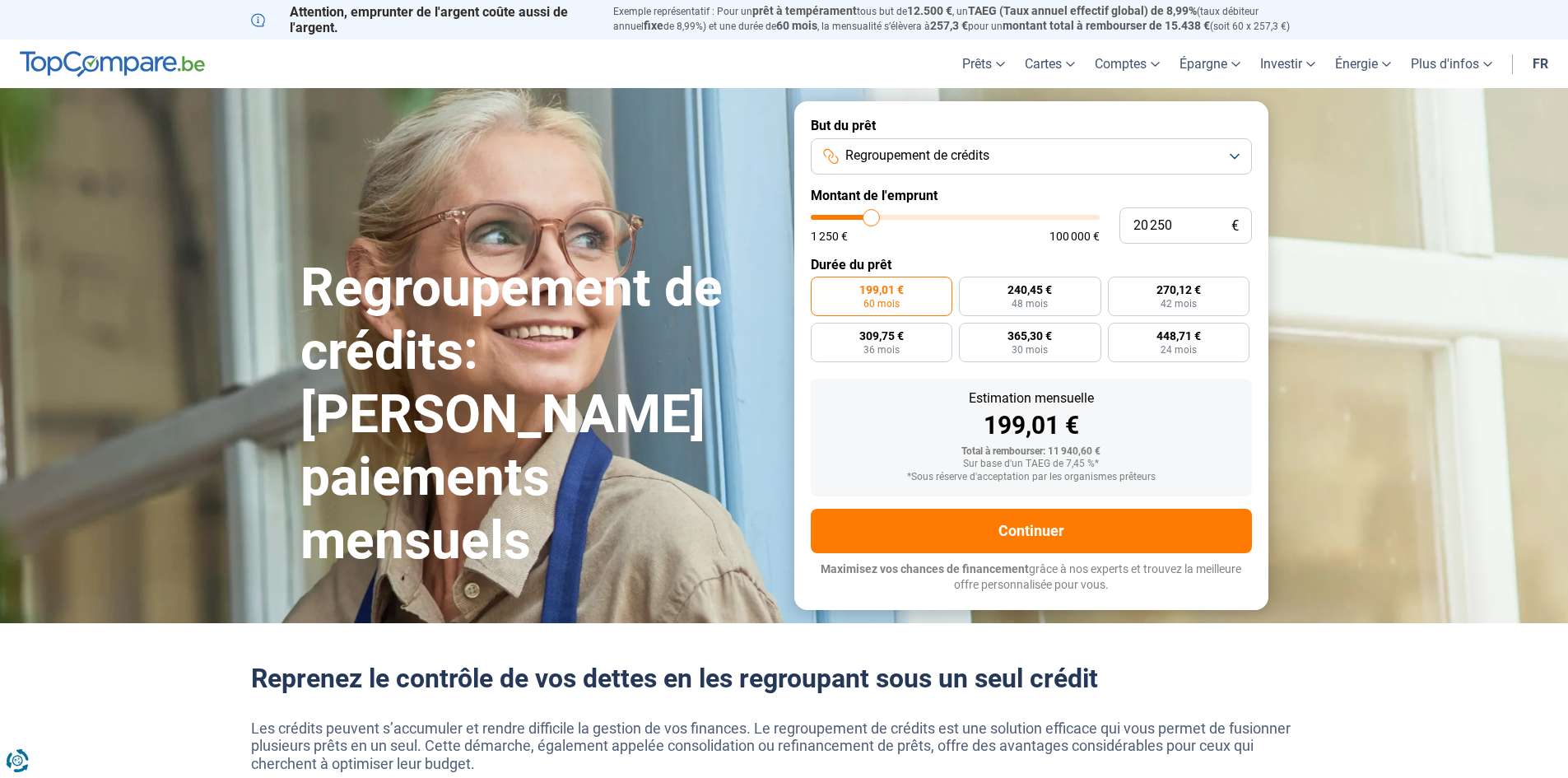
type input "20 000"
type input "20000"
type input "19 750"
type input "19750"
type input "19 250"
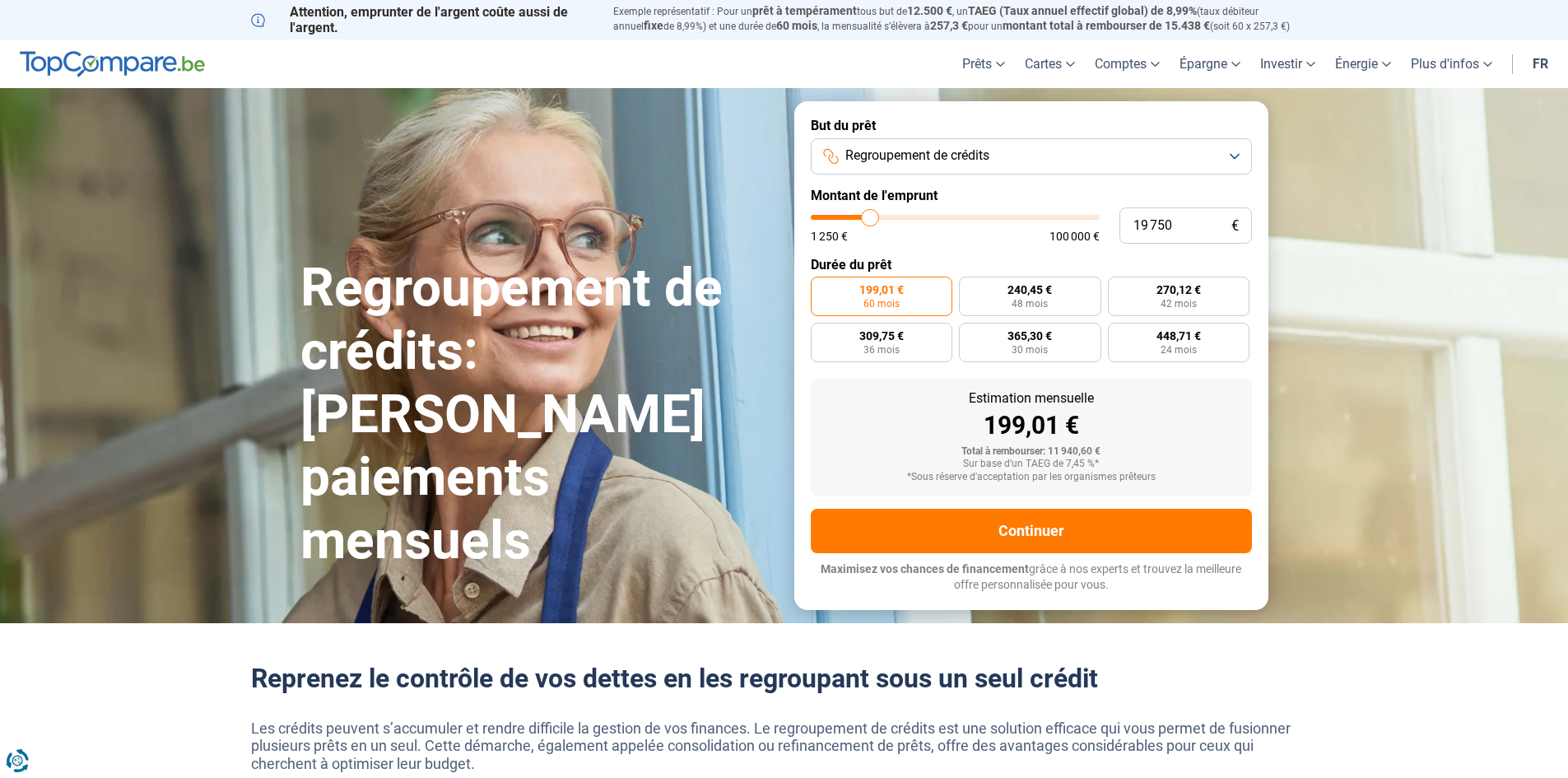
type input "19250"
type input "19 000"
type input "19000"
type input "18 750"
type input "18750"
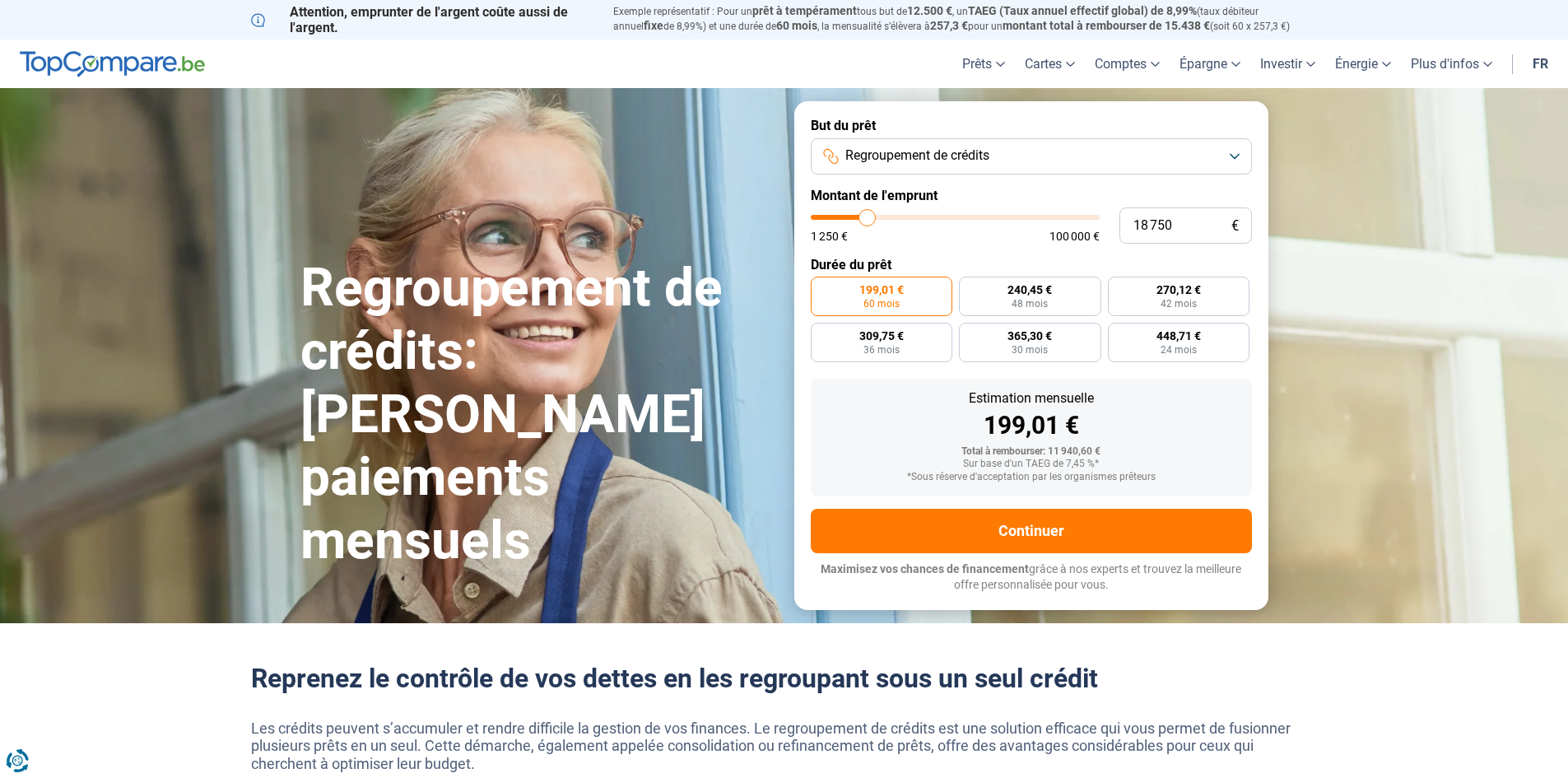
type input "18 000"
type input "18000"
type input "17 750"
type input "17750"
type input "17 500"
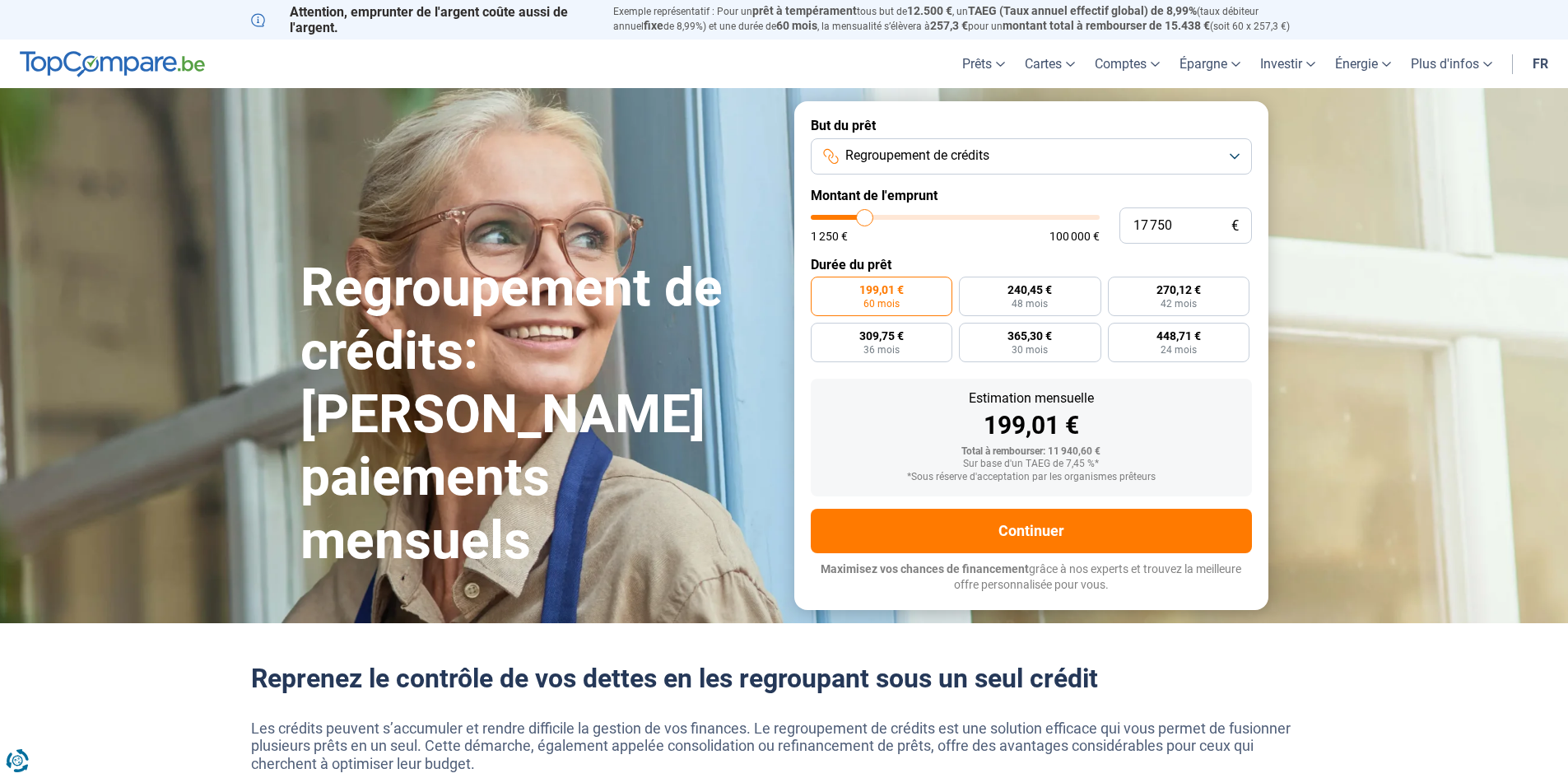
type input "17500"
type input "17 250"
type input "17250"
type input "17 000"
type input "17000"
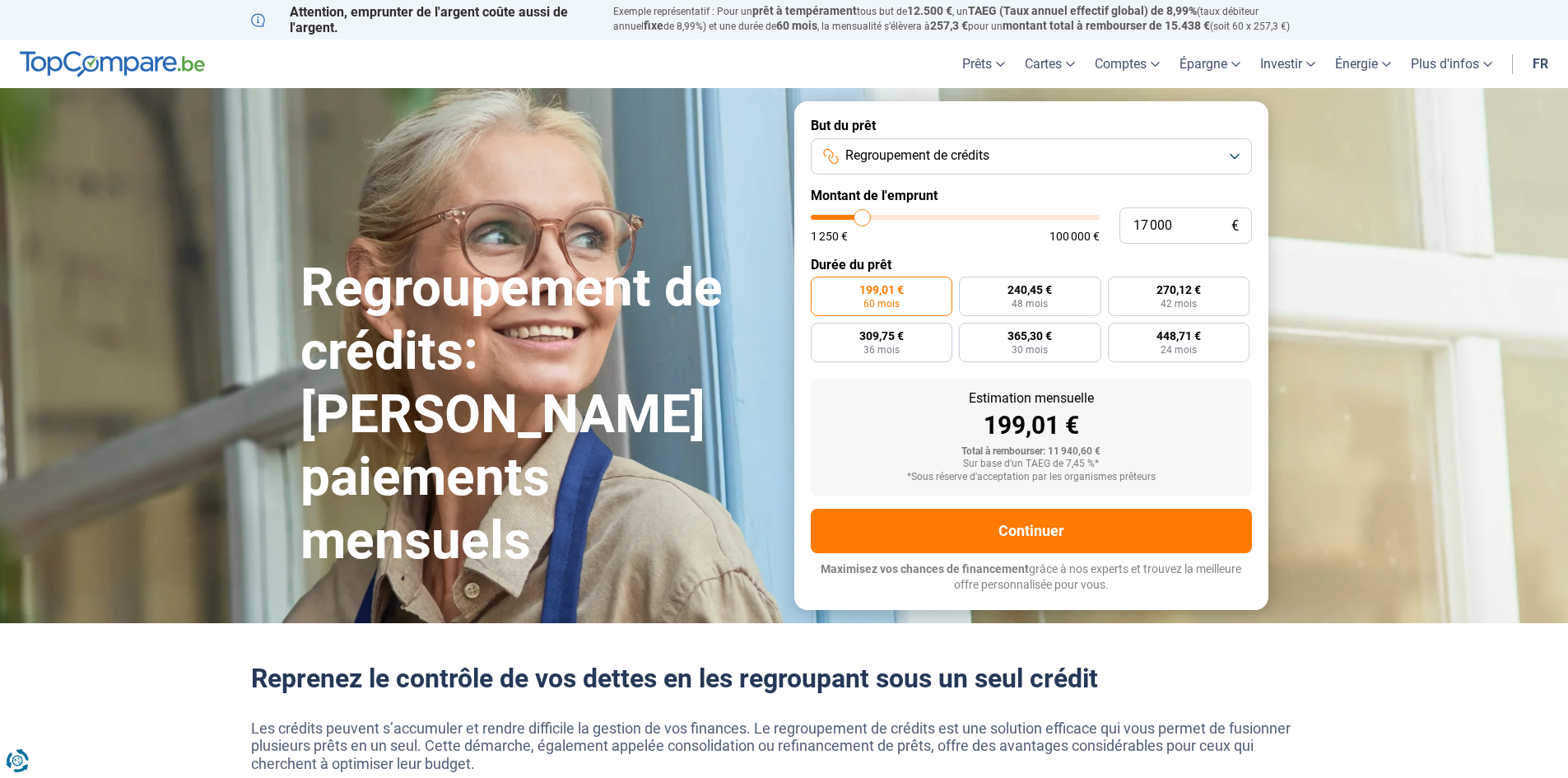
type input "16 500"
type input "16500"
type input "16 250"
type input "16250"
type input "16 000"
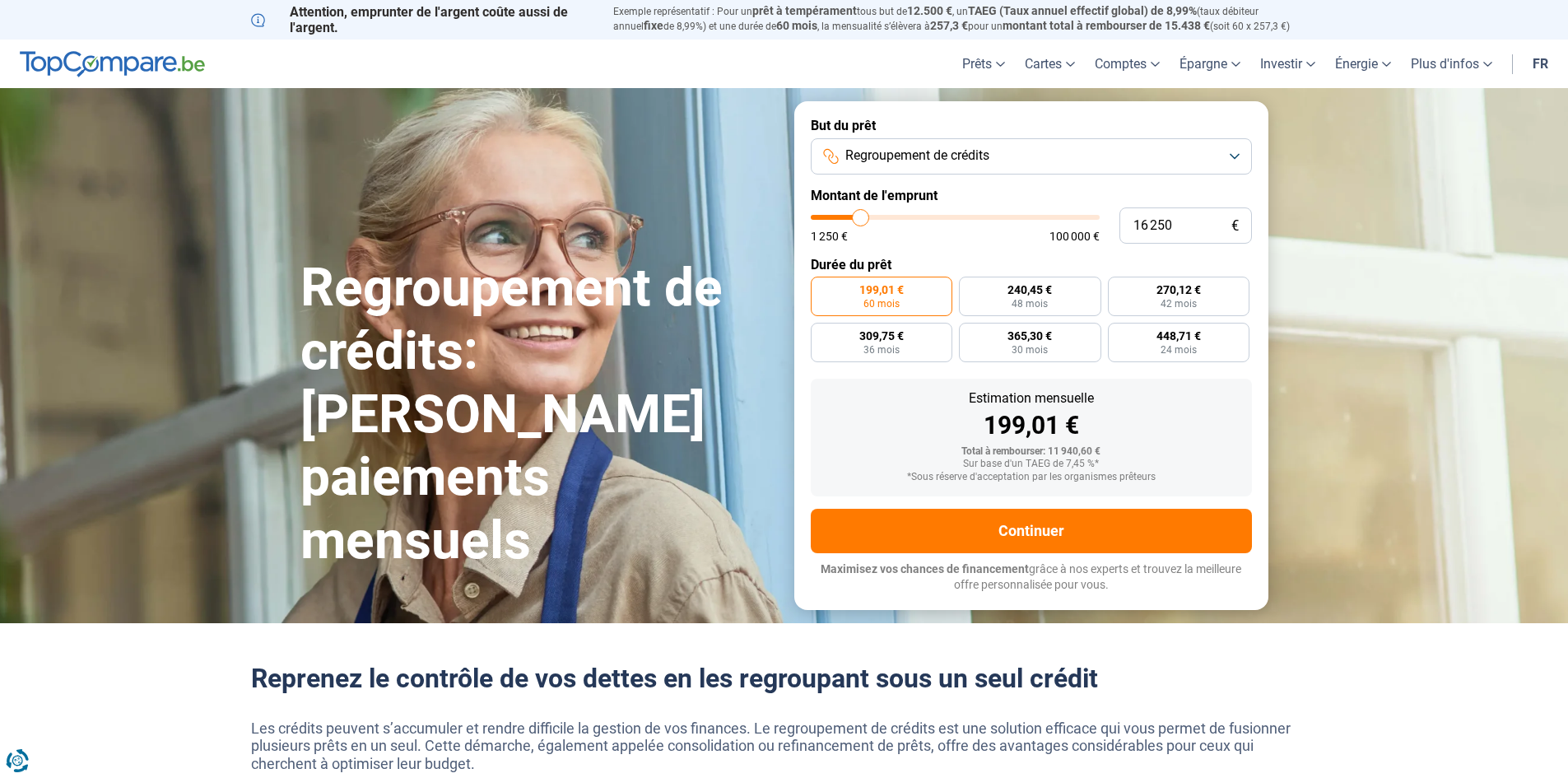
type input "16000"
type input "15 750"
type input "15750"
type input "15 500"
type input "15500"
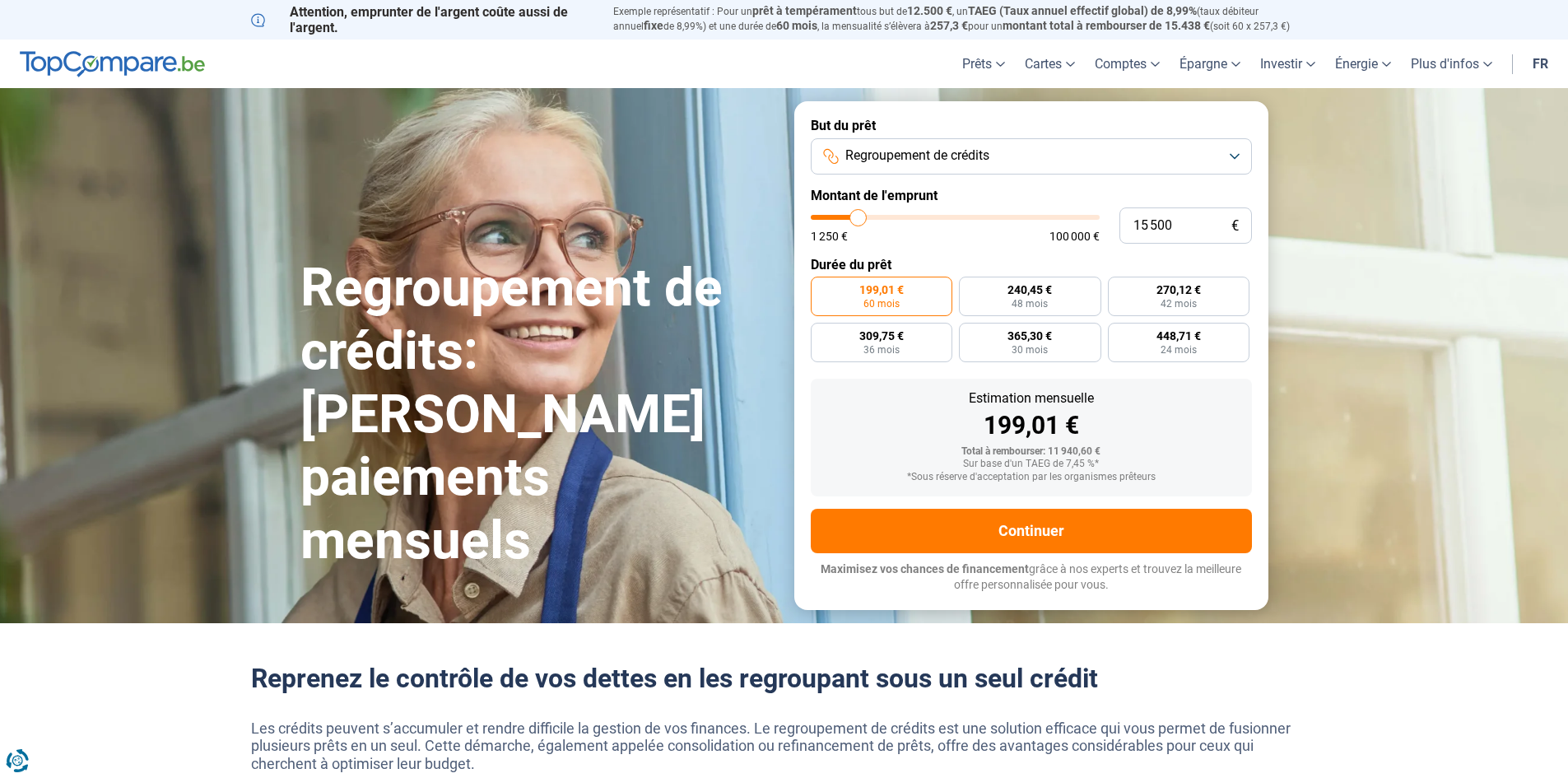
type input "15 000"
type input "15000"
type input "14 750"
type input "14750"
type input "14 500"
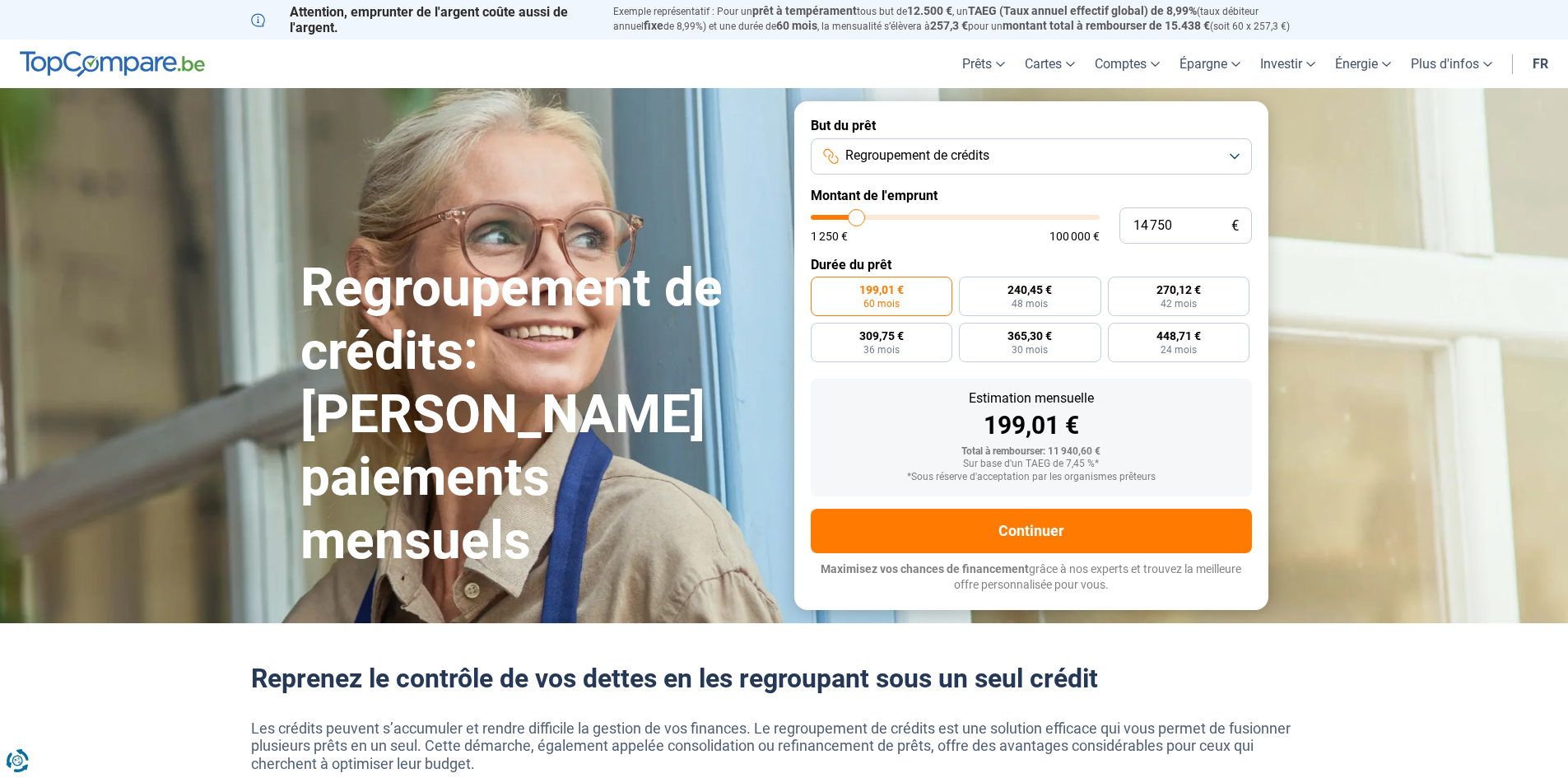
type input "14500"
type input "14 250"
type input "14250"
type input "14 000"
type input "14000"
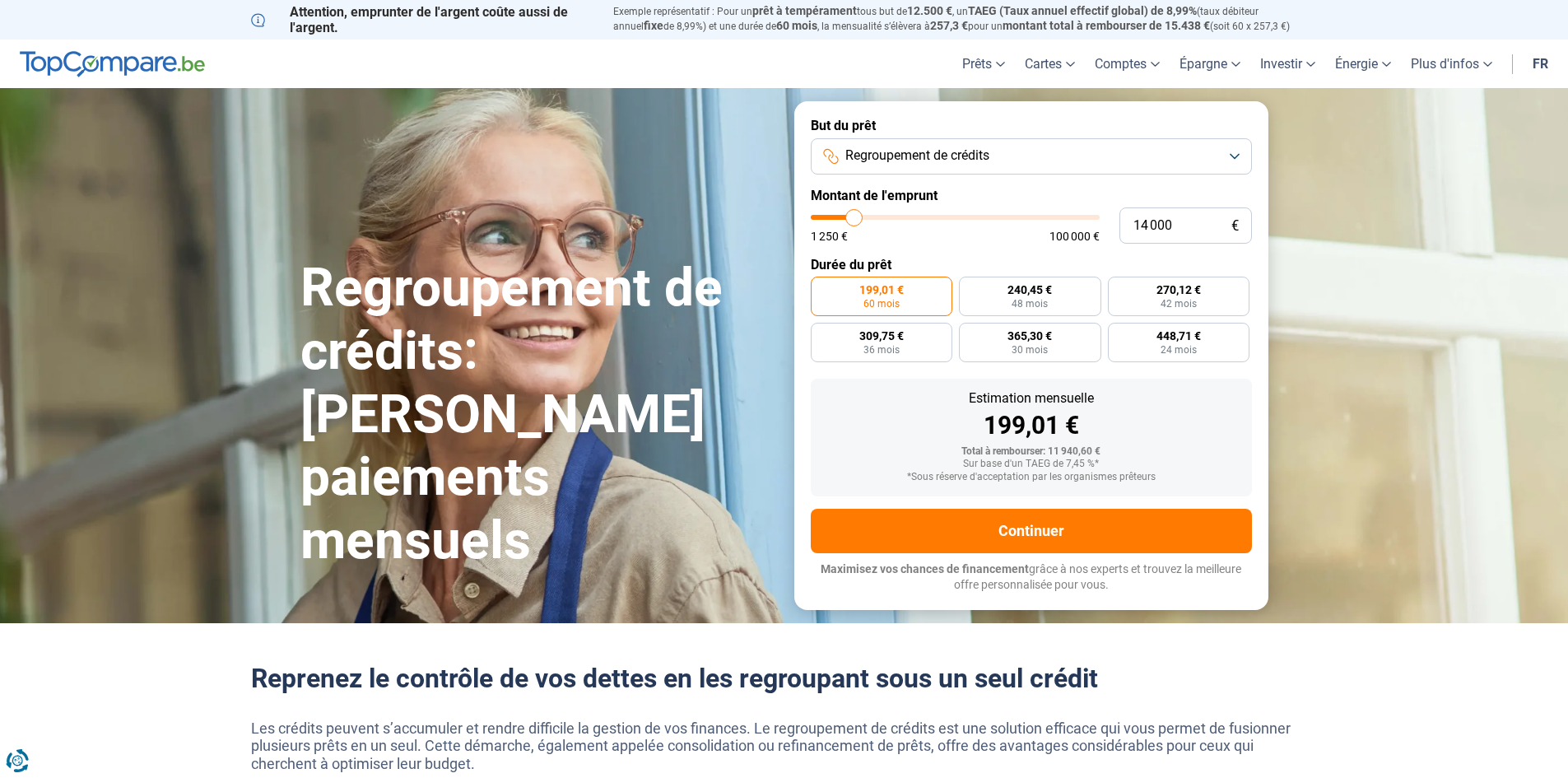
type input "13 500"
type input "13500"
type input "13 250"
type input "13250"
type input "13 000"
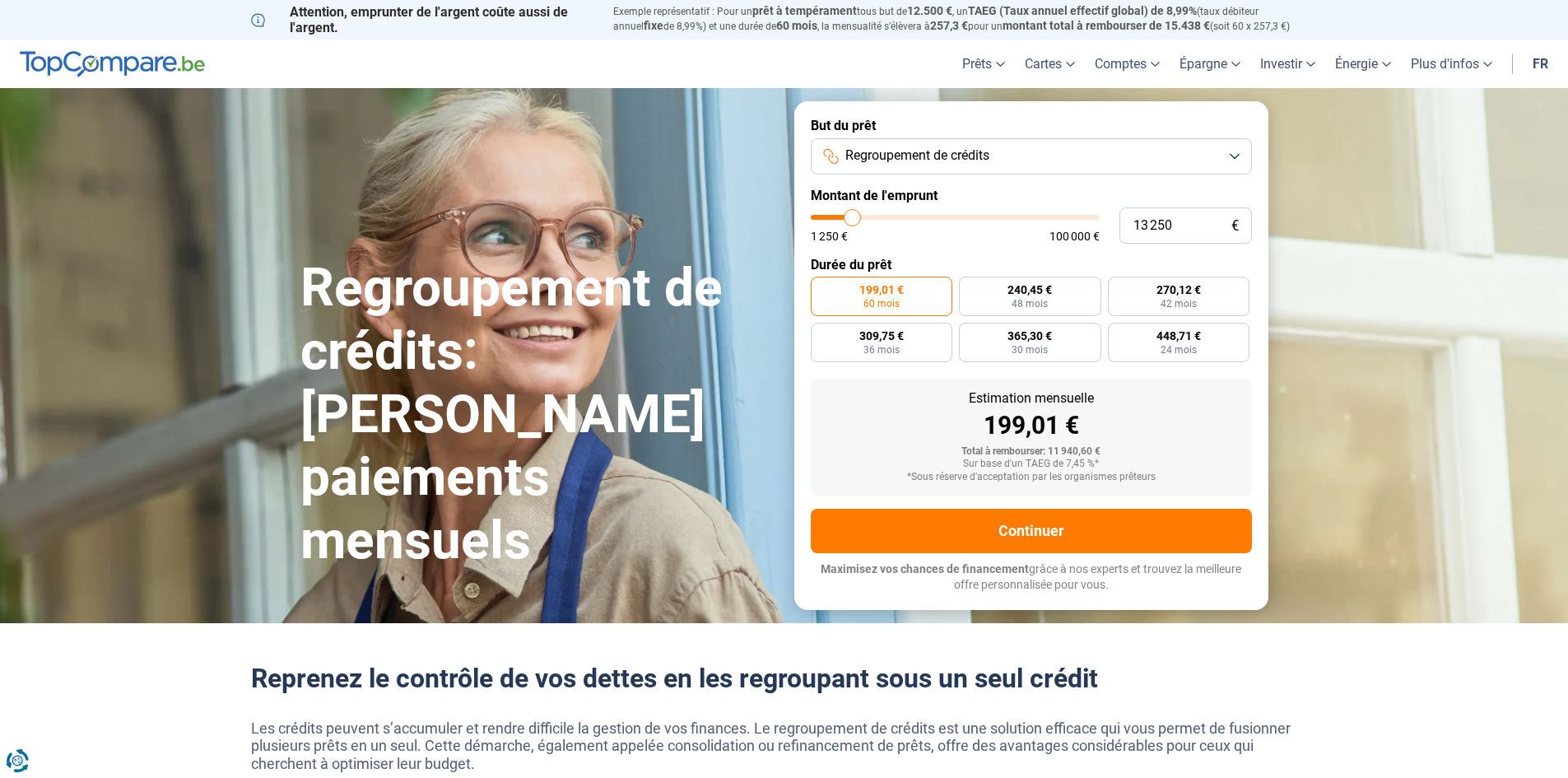
type input "13000"
type input "12 750"
type input "12750"
type input "12 500"
type input "12500"
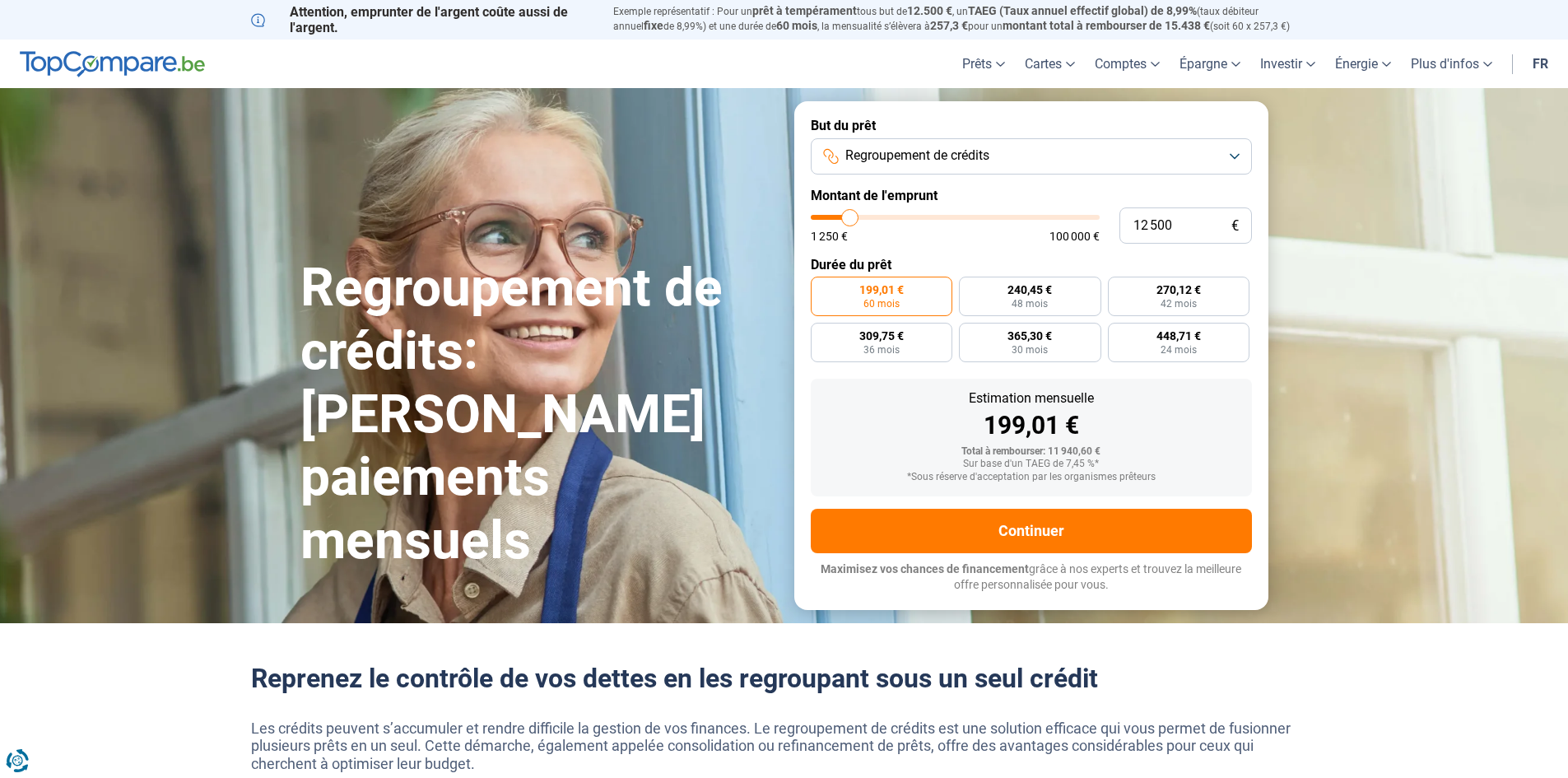
type input "12 000"
type input "12000"
type input "11 750"
type input "11750"
type input "11 500"
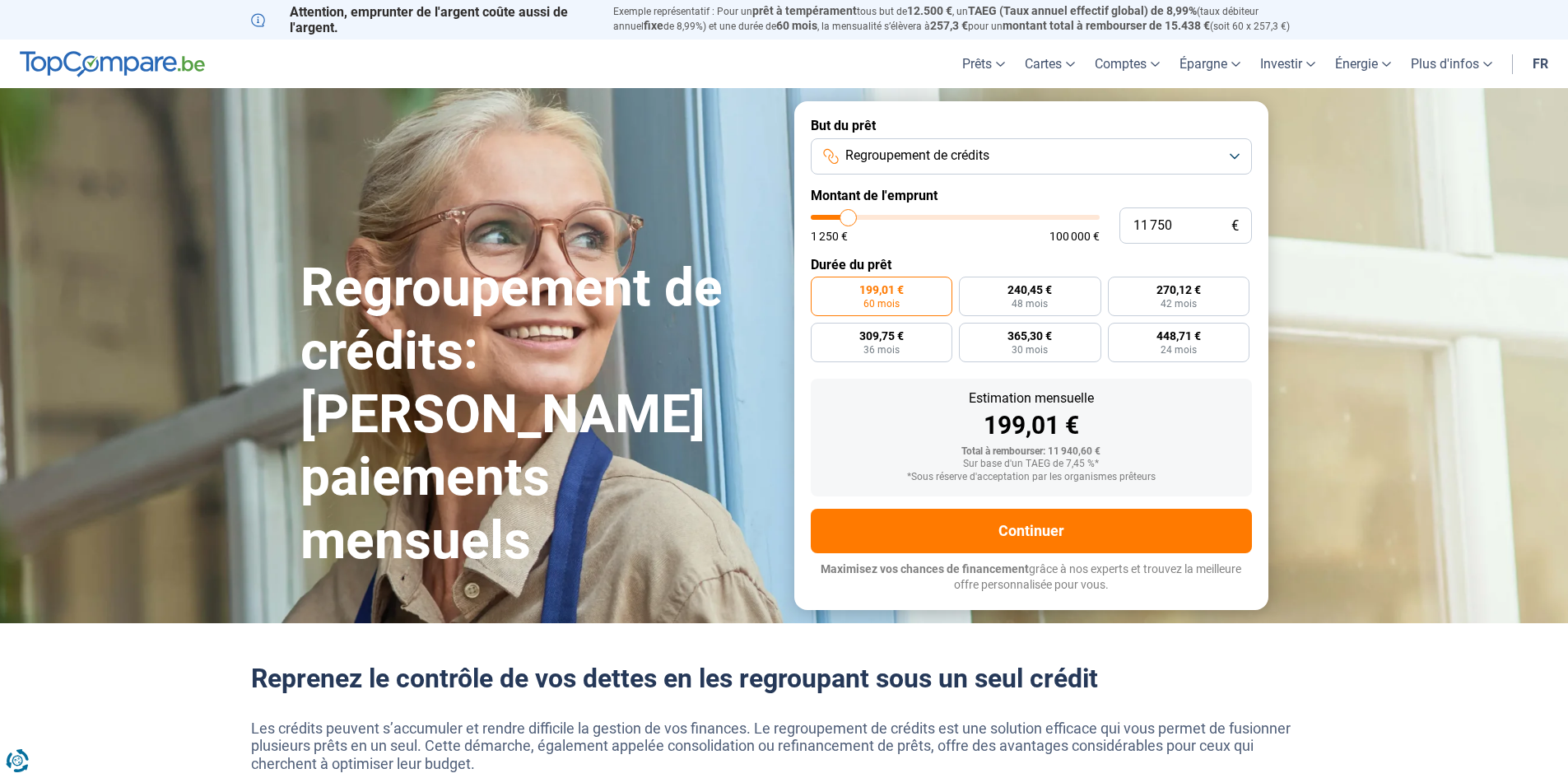
type input "11500"
type input "11 250"
type input "11250"
type input "11 000"
type input "11000"
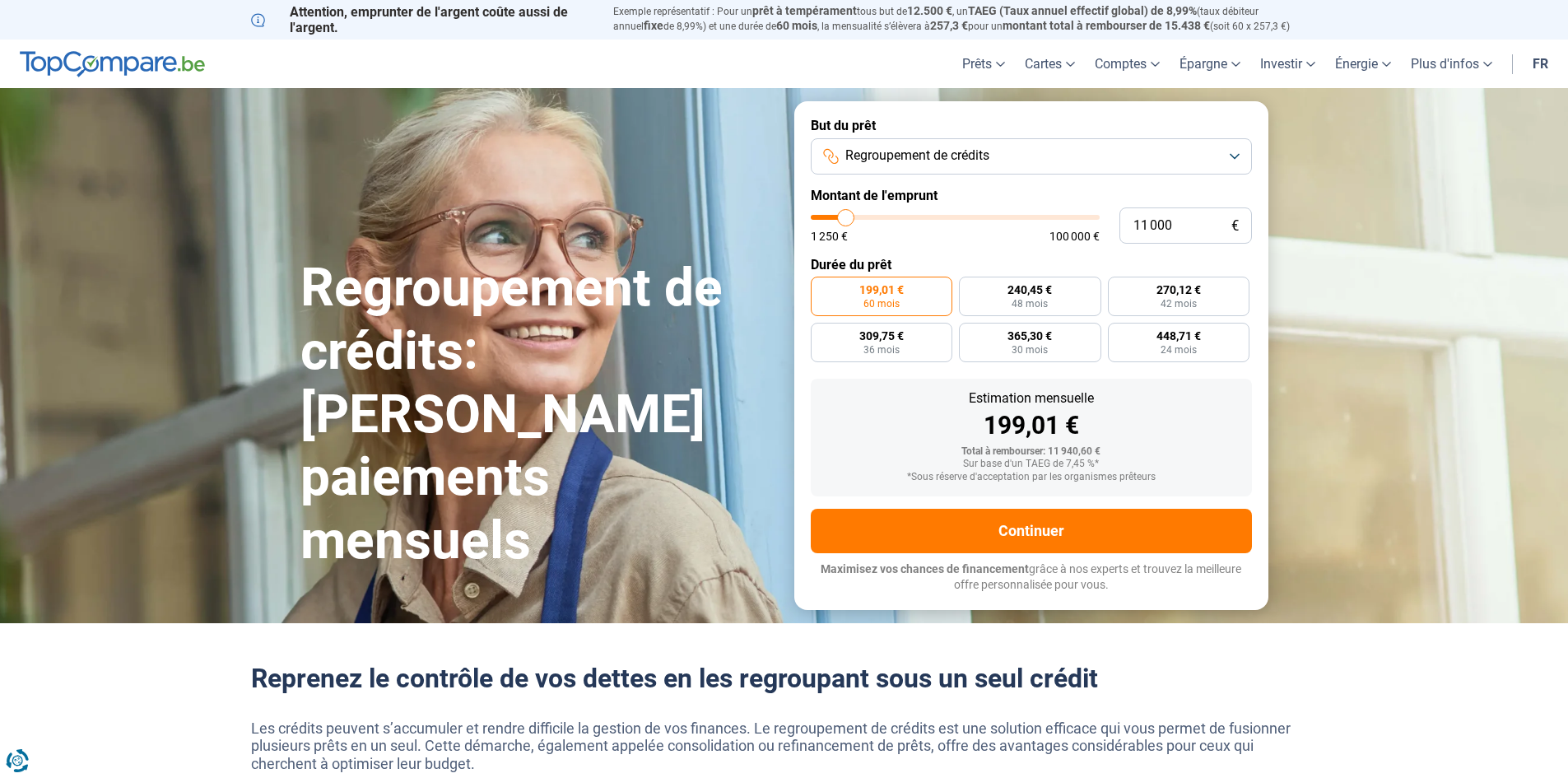
type input "10 500"
type input "10500"
type input "10 250"
type input "10250"
type input "10 000"
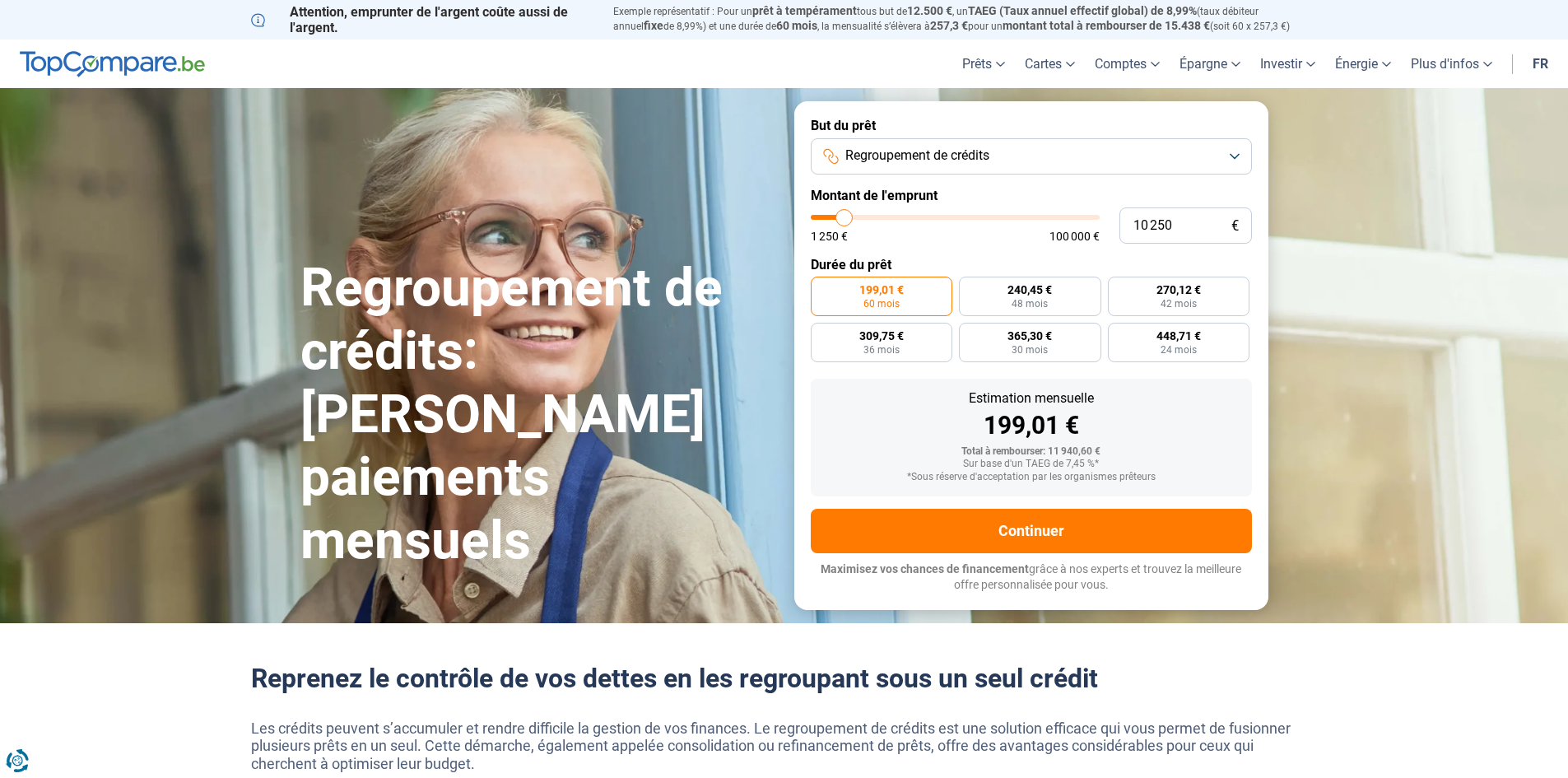
type input "10000"
click at [844, 220] on input "range" at bounding box center [955, 217] width 289 height 5
radio input "true"
click at [1187, 219] on input "10 000" at bounding box center [1186, 225] width 132 height 36
type input "1 000"
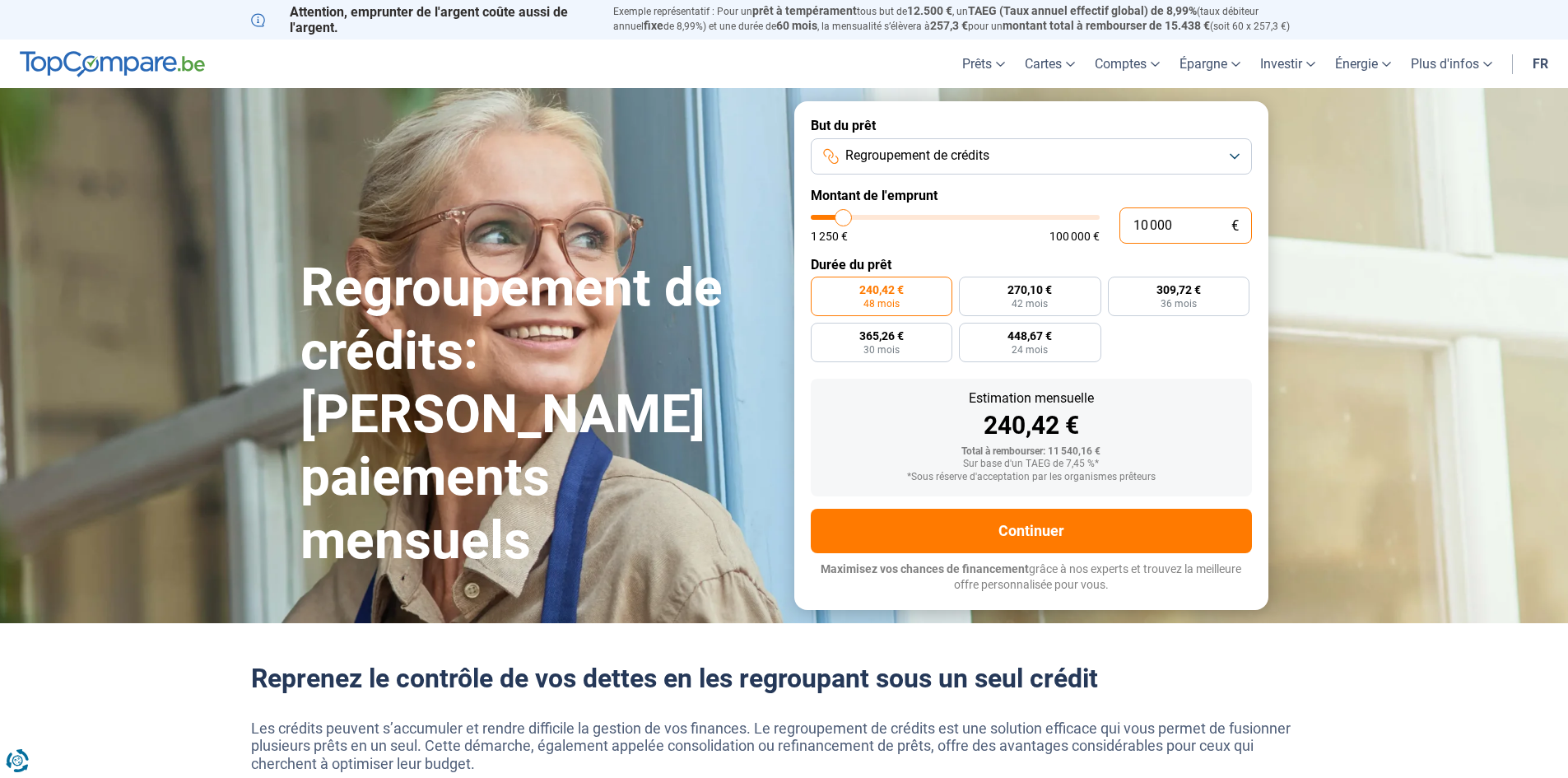
type input "1250"
type input "10 001"
click at [1000, 249] on form "But du prêt Regroupement de crédits Montant de l'emprunt 10 001 € 1 250 € 100 0…" at bounding box center [1032, 355] width 474 height 508
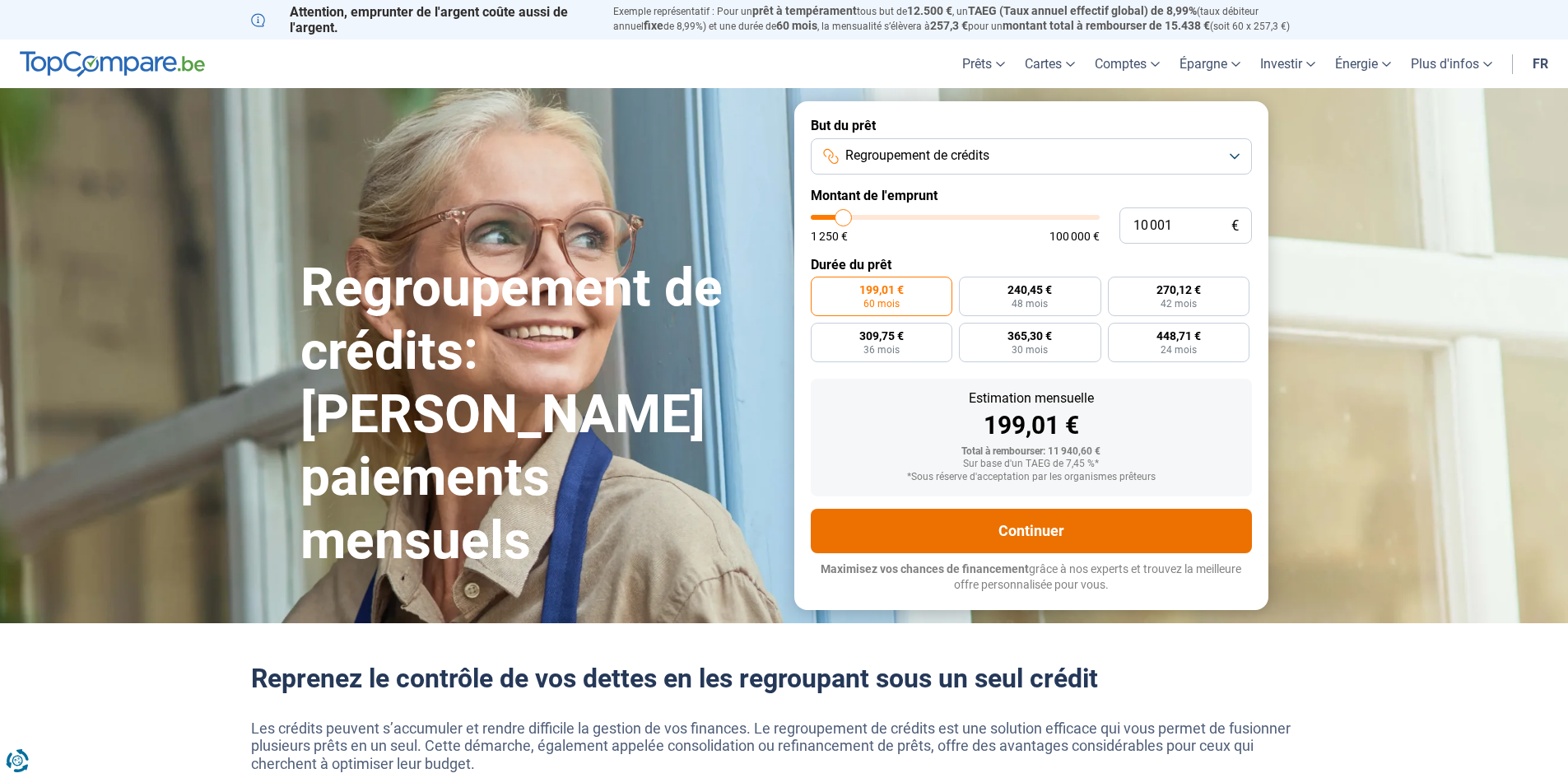
click at [1047, 531] on button "Continuer" at bounding box center [1032, 531] width 441 height 45
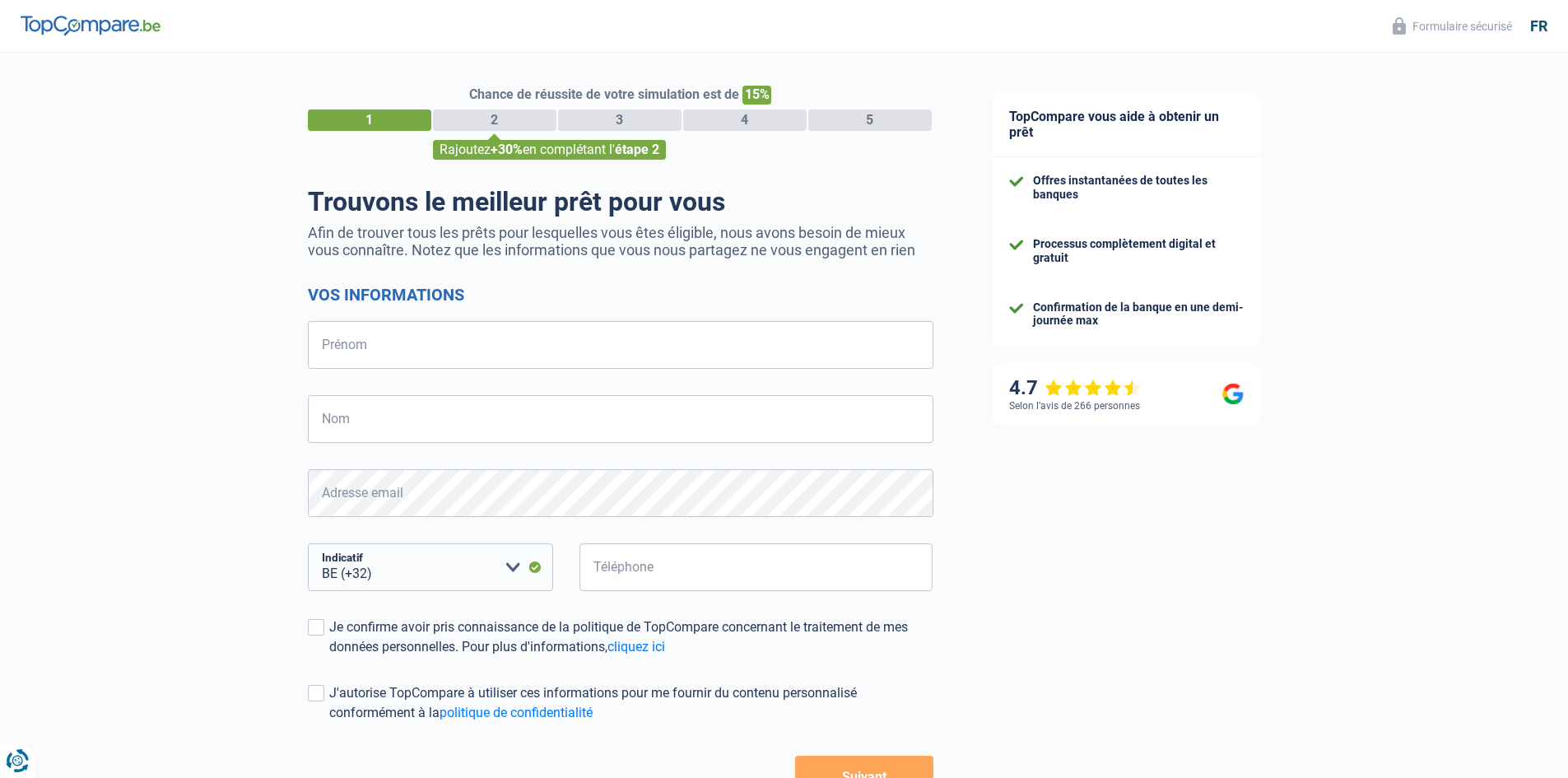
select select "32"
click at [549, 341] on input "Prénom" at bounding box center [621, 344] width 626 height 48
type input "[PERSON_NAME]"
type input "Leclercq"
type input "476081757"
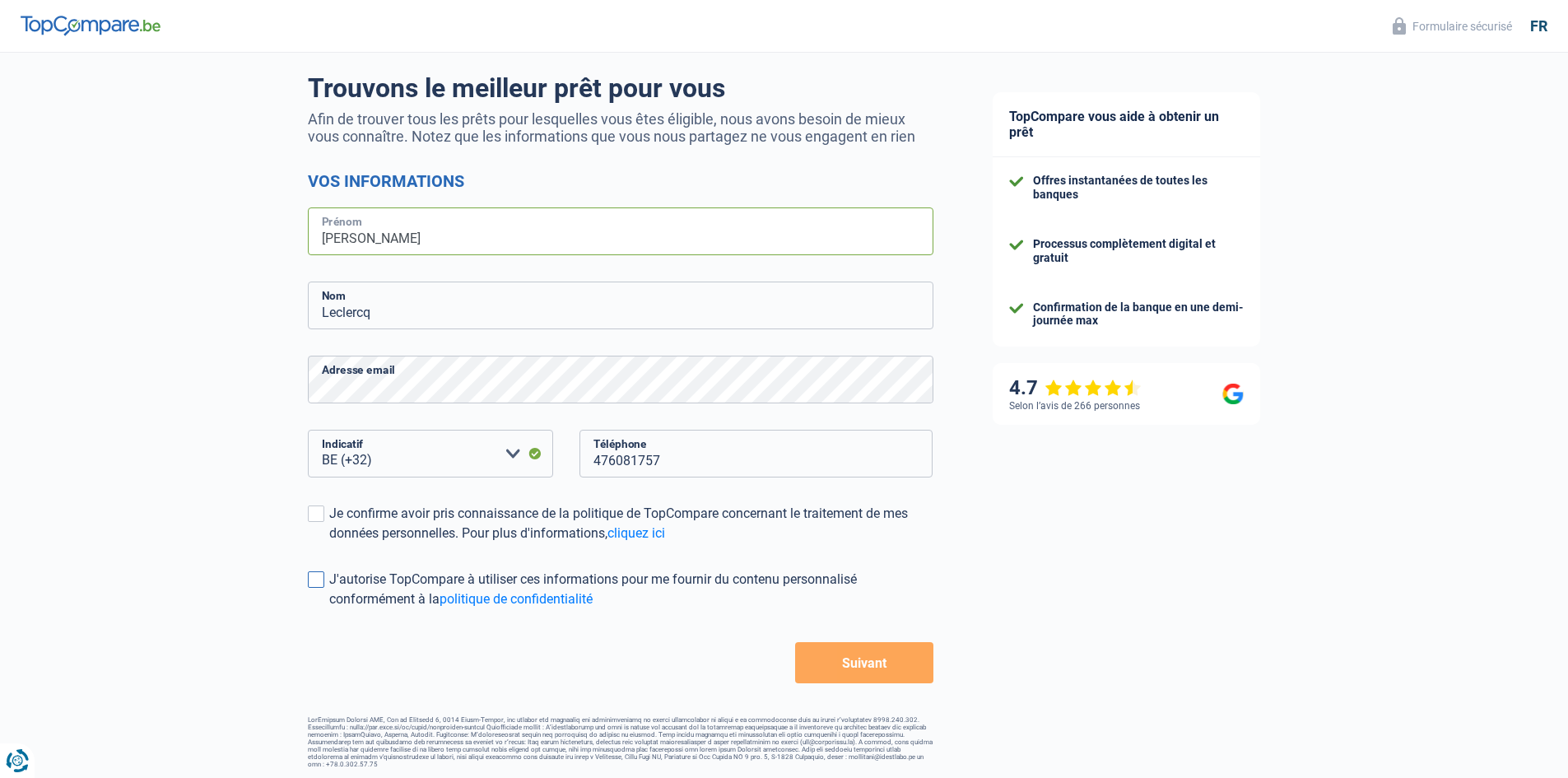
scroll to position [116, 0]
click at [317, 516] on span at bounding box center [316, 511] width 17 height 17
click at [329, 541] on input "Je confirme avoir pris connaissance de la politique de TopCompare concernant le…" at bounding box center [329, 541] width 0 height 0
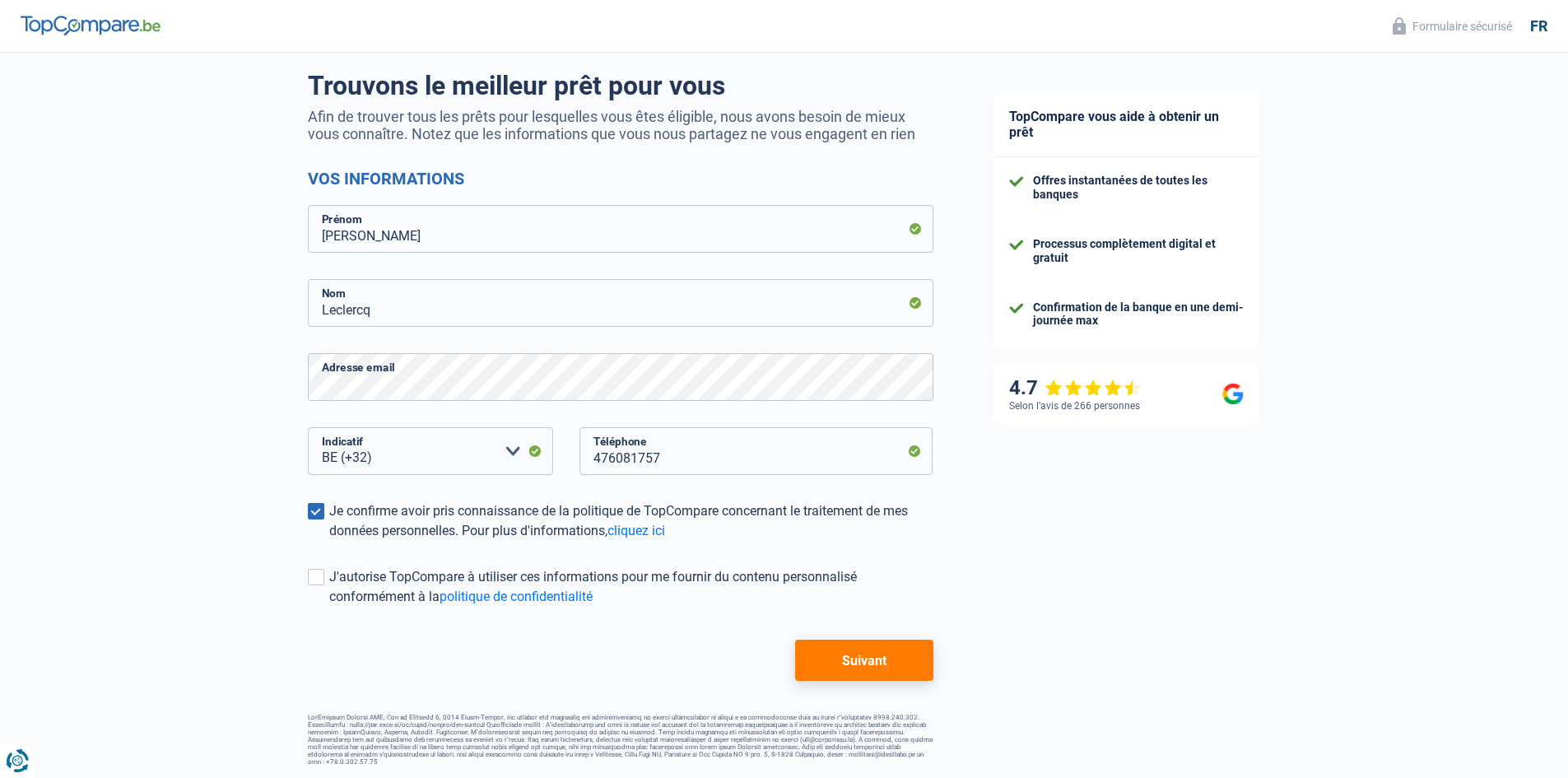
click at [871, 666] on button "Suivant" at bounding box center [865, 660] width 138 height 41
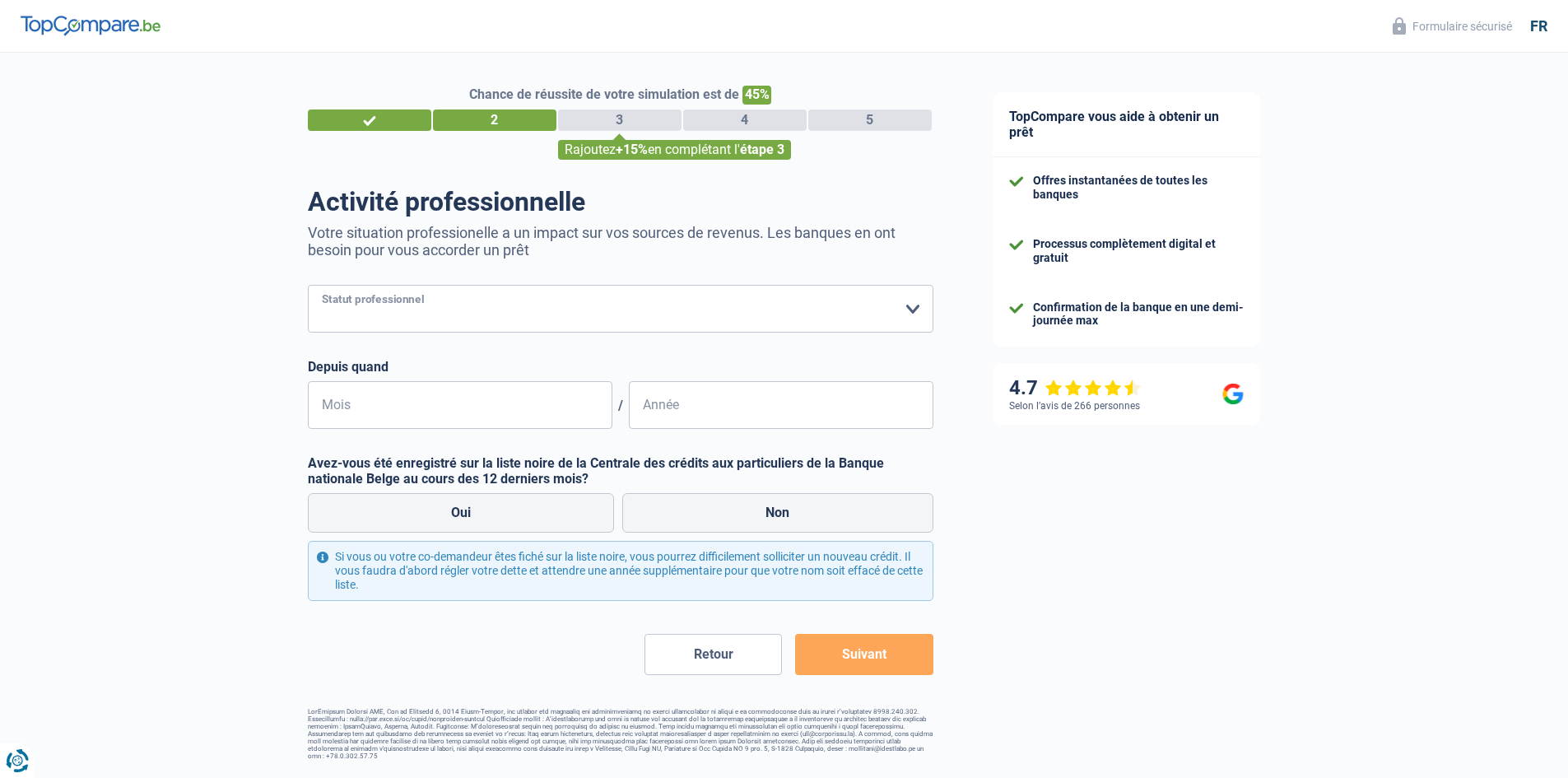
click at [527, 321] on select "Ouvrier Employé privé Employé public Invalide Indépendant Pensionné Chômeur Mut…" at bounding box center [621, 308] width 626 height 48
select select "privateEmployee"
click at [308, 287] on select "Ouvrier Employé privé Employé public Invalide Indépendant Pensionné Chômeur Mut…" at bounding box center [621, 308] width 626 height 48
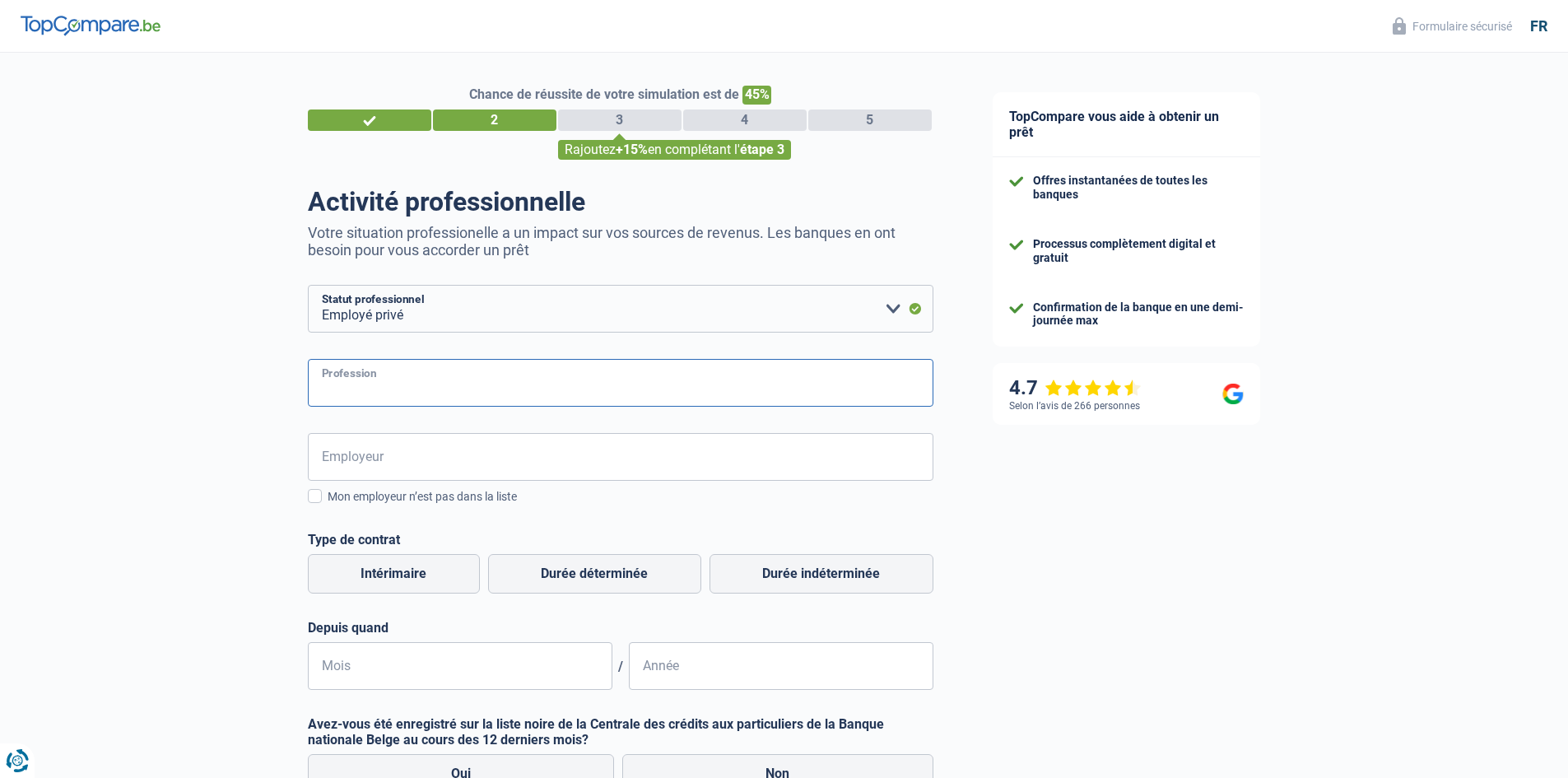
click at [493, 381] on input "Profession" at bounding box center [621, 382] width 626 height 48
type input "COMMERCIAL"
click at [452, 470] on input "Employeur" at bounding box center [621, 457] width 626 height 48
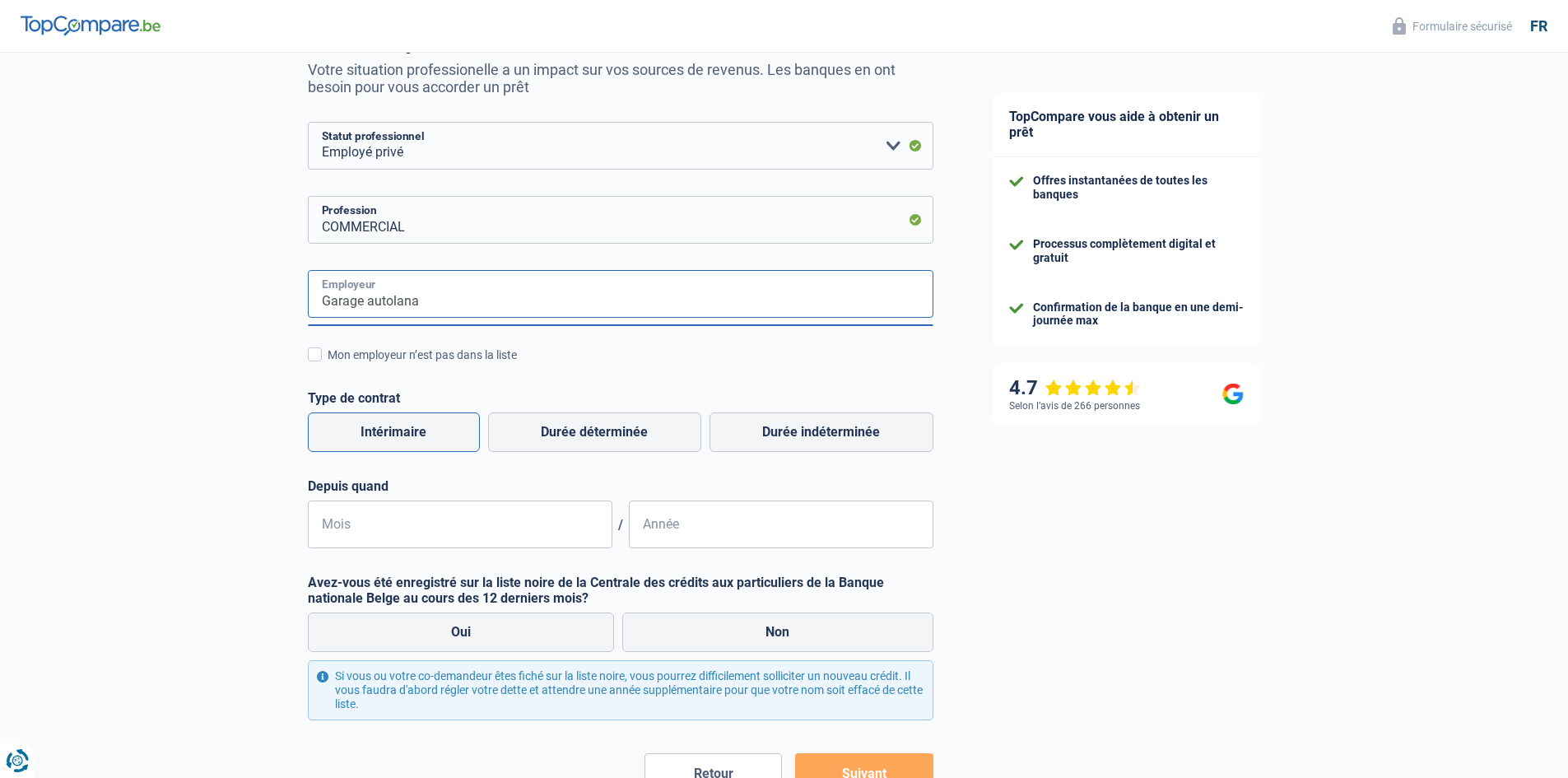
scroll to position [164, 0]
type input "Garage autolana"
click at [310, 348] on span at bounding box center [315, 353] width 14 height 14
click at [327, 362] on input "Mon employeur n’est pas dans la liste" at bounding box center [327, 362] width 0 height 0
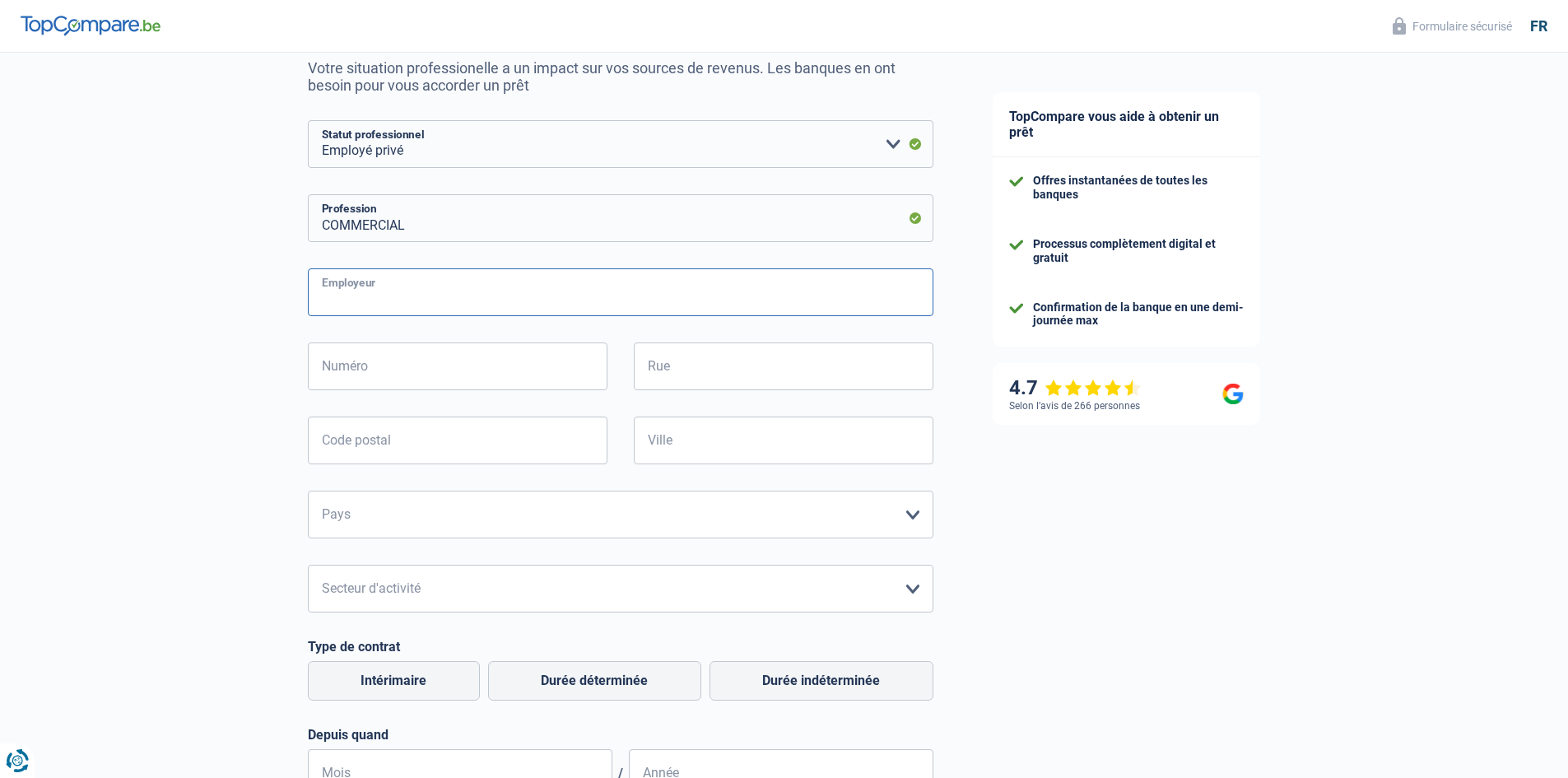
click at [386, 302] on input "Employeur" at bounding box center [621, 291] width 626 height 48
type input "garage lana"
click at [387, 372] on input "Numéro" at bounding box center [458, 366] width 299 height 48
type input "b"
type input "33"
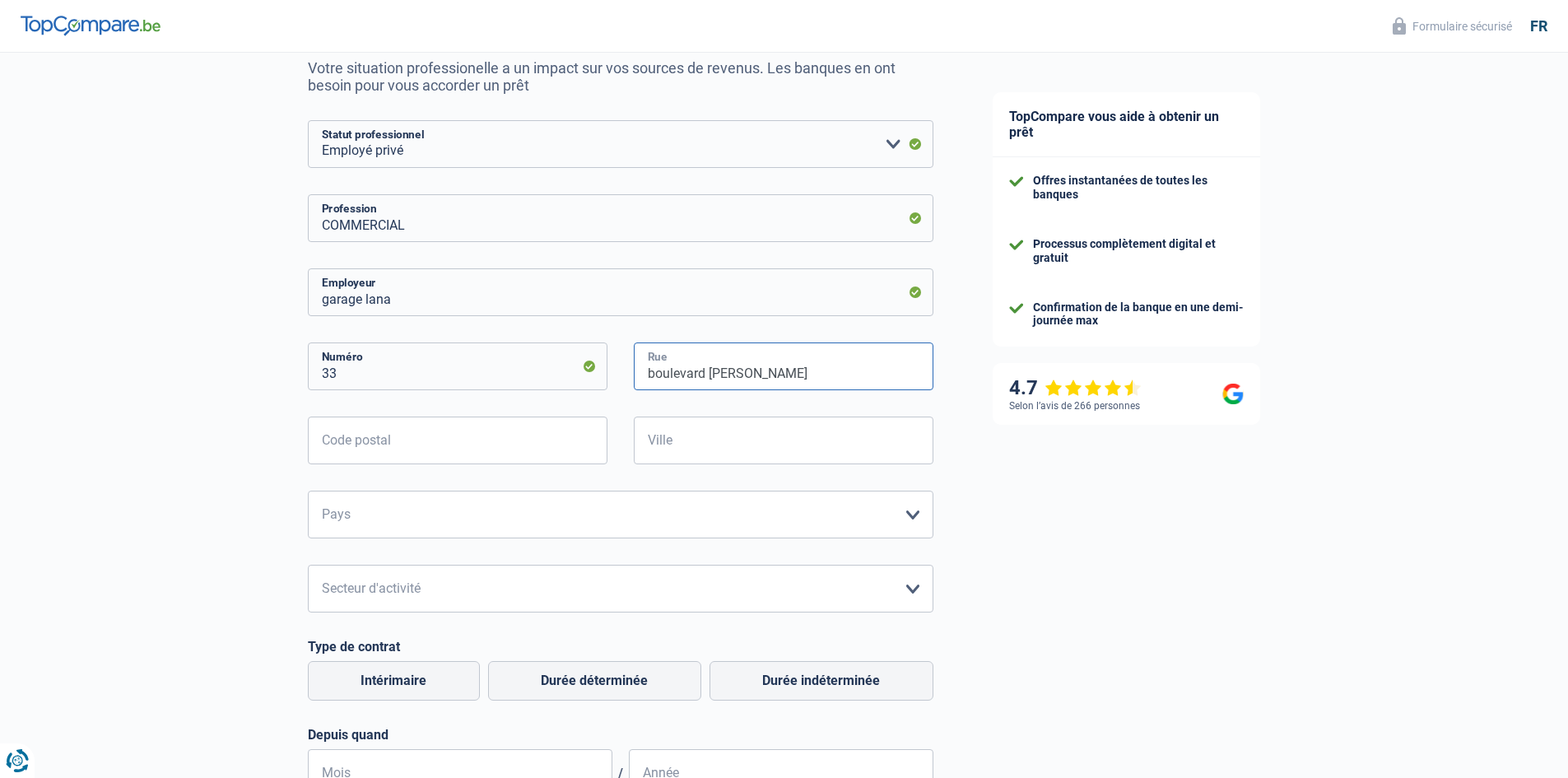
type input "boulevard [PERSON_NAME]"
type input "4040"
type input "Herstal"
click at [481, 516] on select "[GEOGRAPHIC_DATA] [GEOGRAPHIC_DATA] [GEOGRAPHIC_DATA] [GEOGRAPHIC_DATA] [GEOGRA…" at bounding box center [621, 514] width 626 height 48
select select "BE"
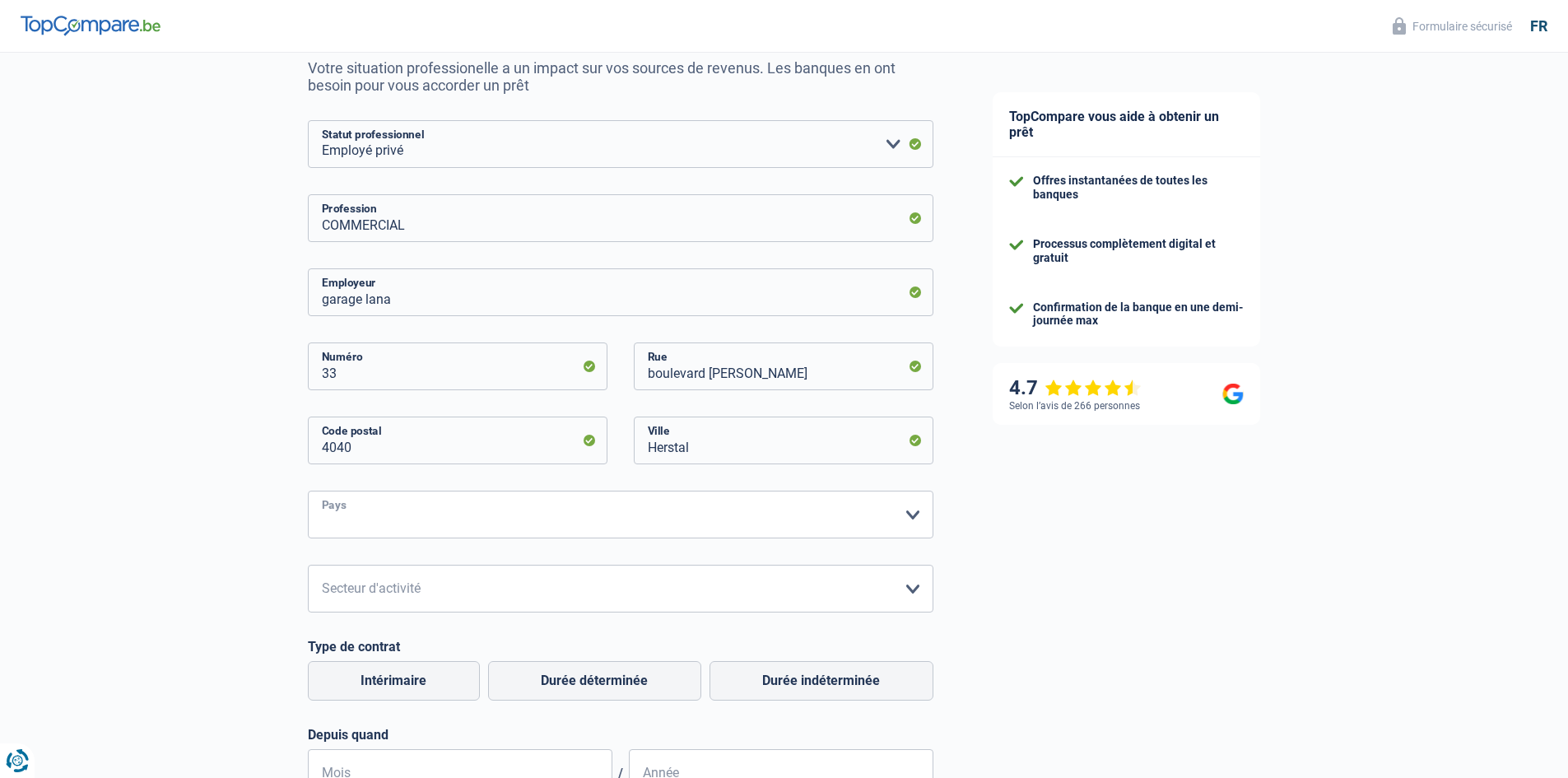
click at [308, 492] on select "[GEOGRAPHIC_DATA] [GEOGRAPHIC_DATA] [GEOGRAPHIC_DATA] [GEOGRAPHIC_DATA] [GEOGRA…" at bounding box center [621, 514] width 626 height 48
click at [467, 580] on select "Agriculture/Pêche Industrie Horeca Courier/Fitness/Taxi Construction Banques/As…" at bounding box center [621, 588] width 626 height 48
select select "smallCompanies"
click at [308, 566] on select "Agriculture/Pêche Industrie Horeca Courier/Fitness/Taxi Construction Banques/As…" at bounding box center [621, 588] width 626 height 48
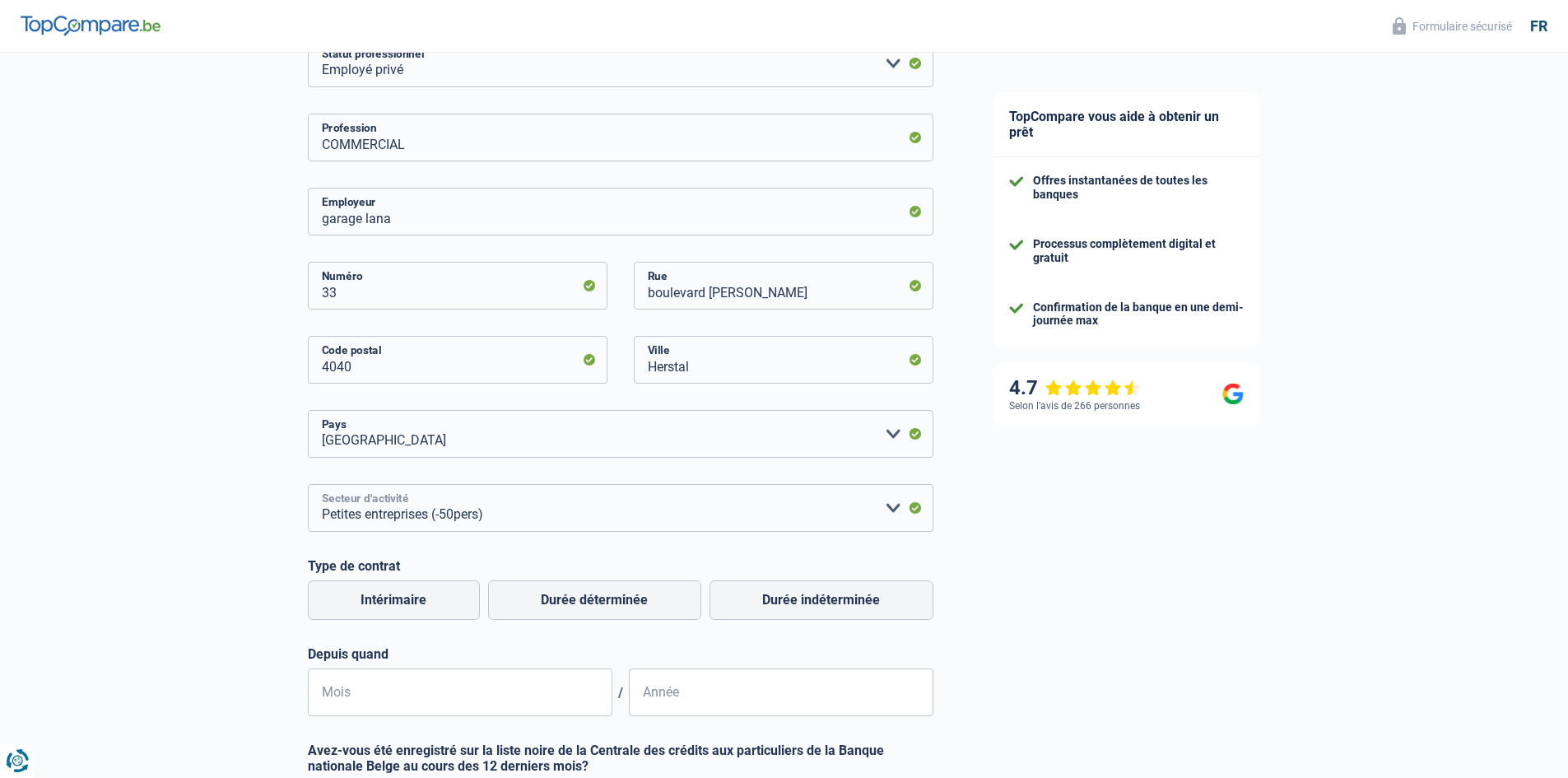
scroll to position [493, 0]
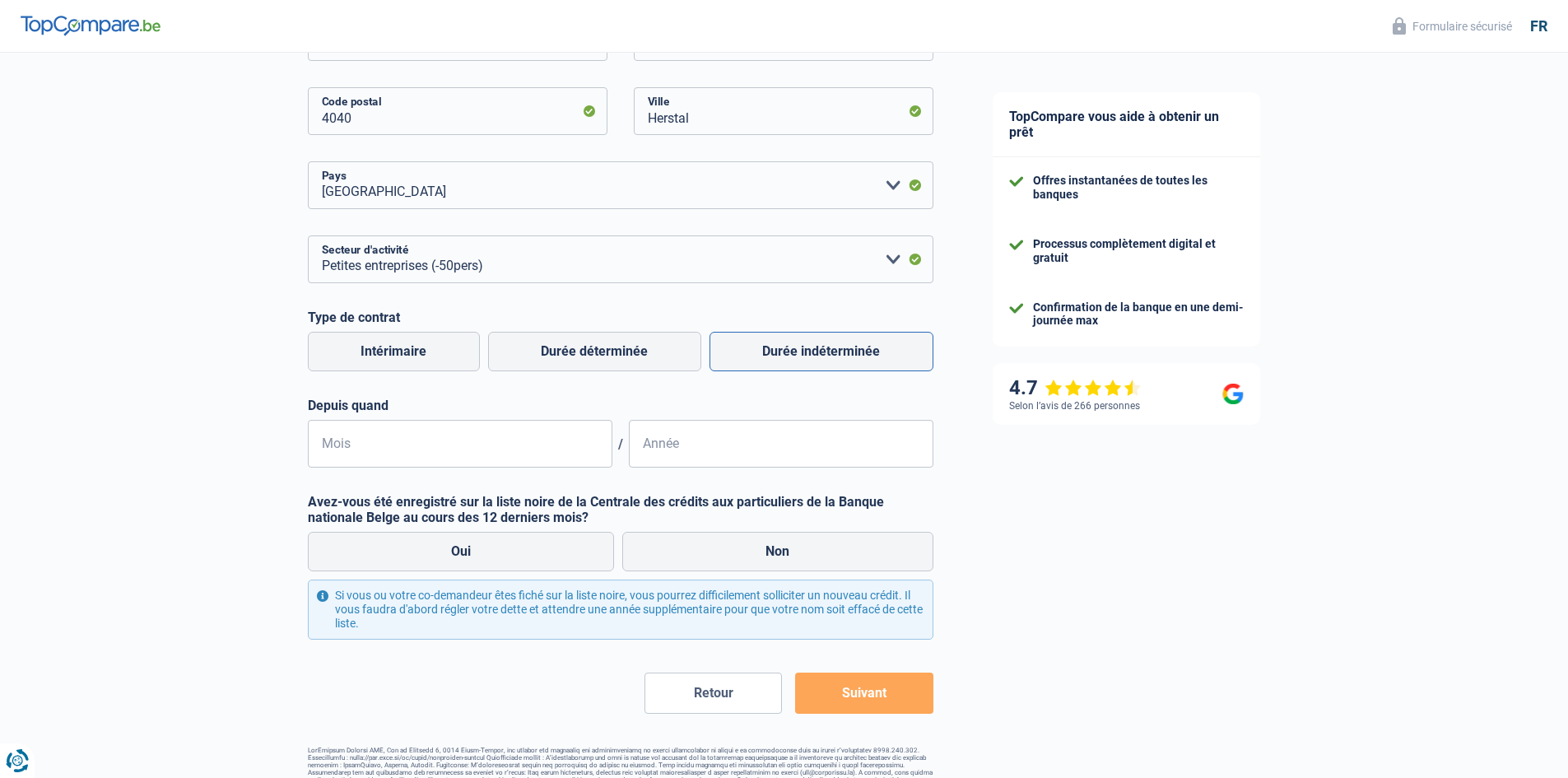
click at [781, 363] on label "Durée indéterminée" at bounding box center [821, 352] width 224 height 40
click at [781, 363] on input "Durée indéterminée" at bounding box center [821, 352] width 224 height 40
radio input "true"
click at [489, 453] on input "Mois" at bounding box center [460, 443] width 305 height 48
type input "08"
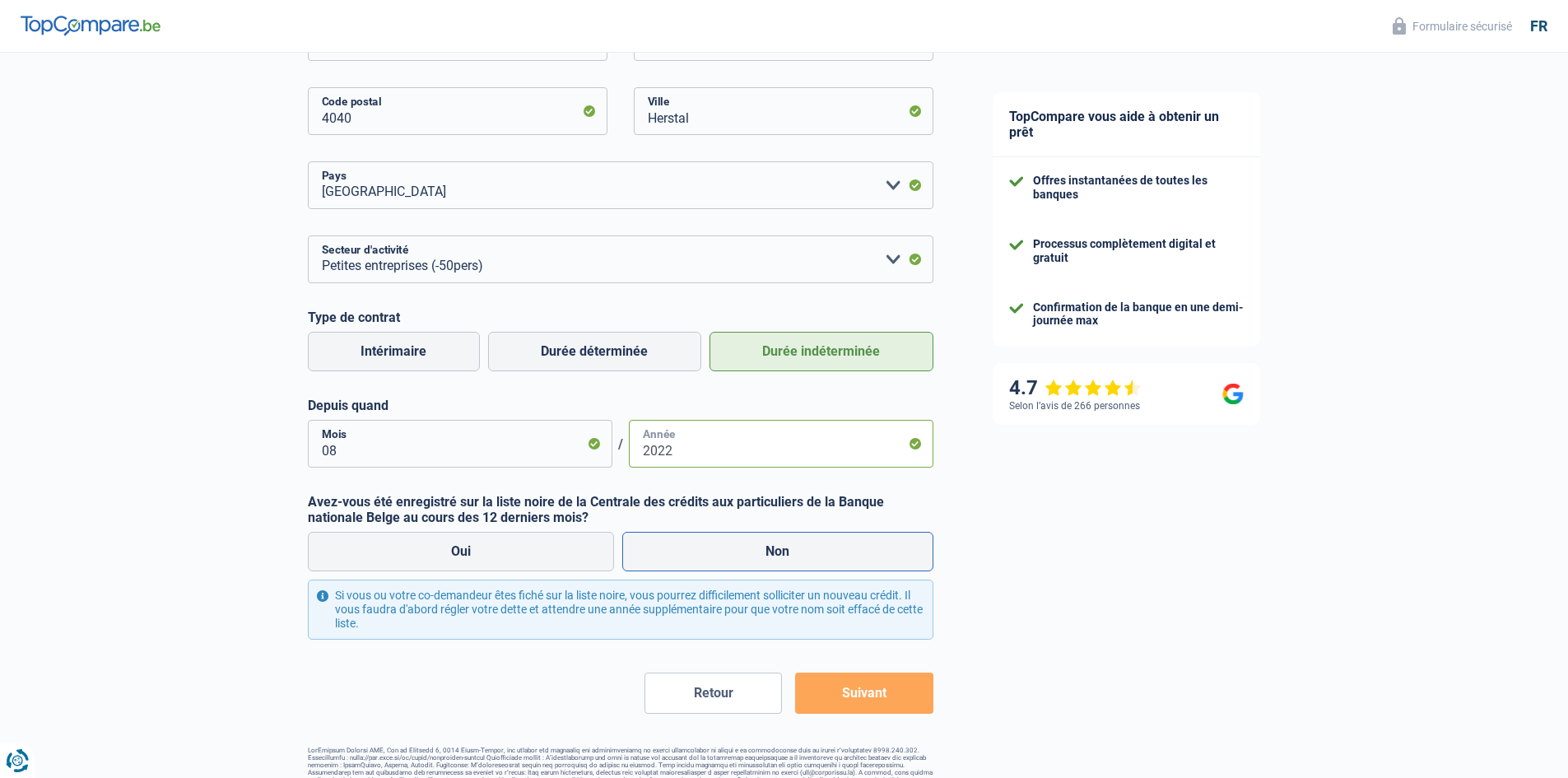
type input "2022"
click at [758, 548] on label "Non" at bounding box center [778, 551] width 311 height 40
click at [758, 548] on input "Non" at bounding box center [778, 551] width 311 height 40
radio input "true"
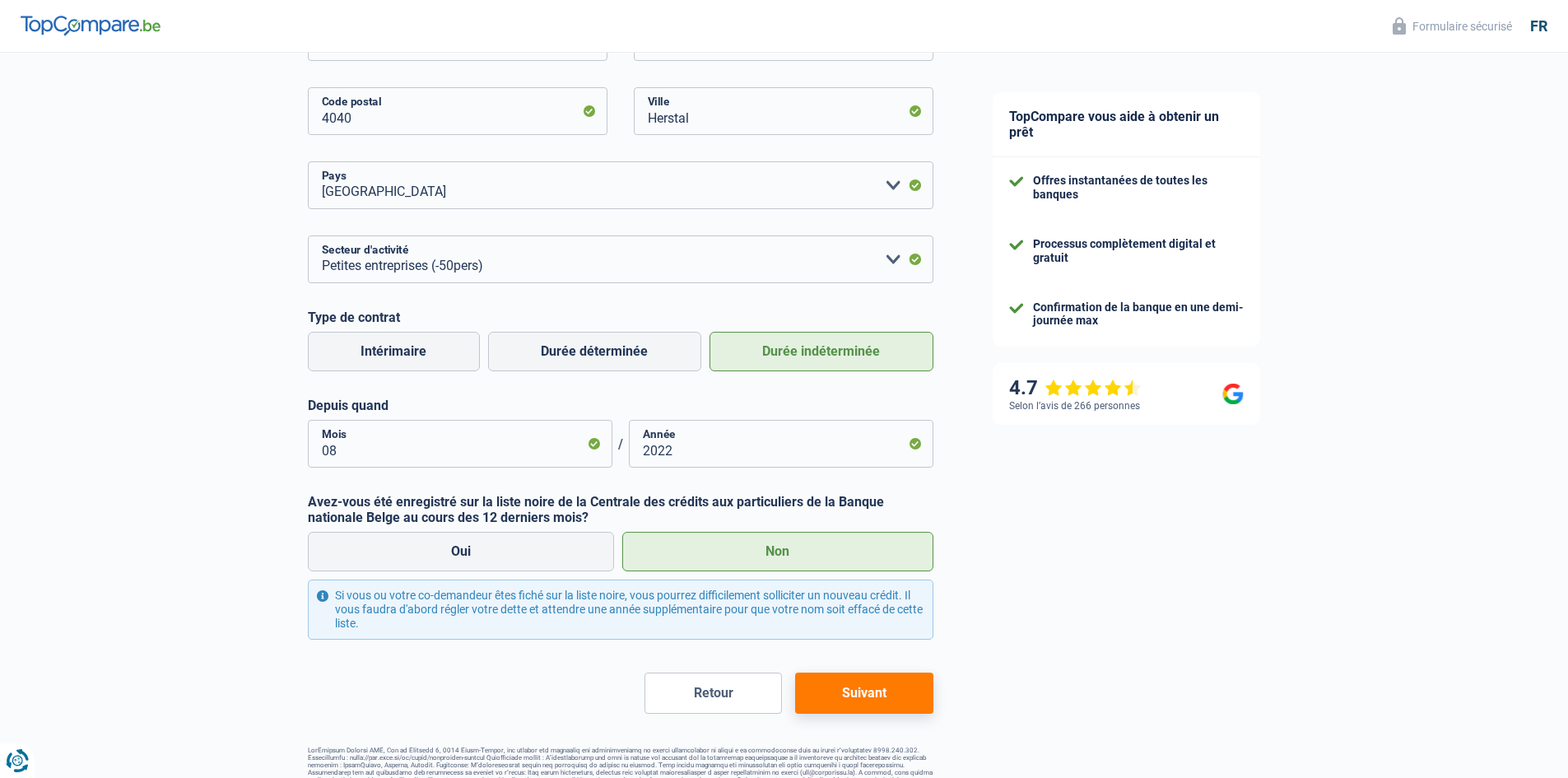
click at [839, 687] on button "Suivant" at bounding box center [865, 693] width 138 height 41
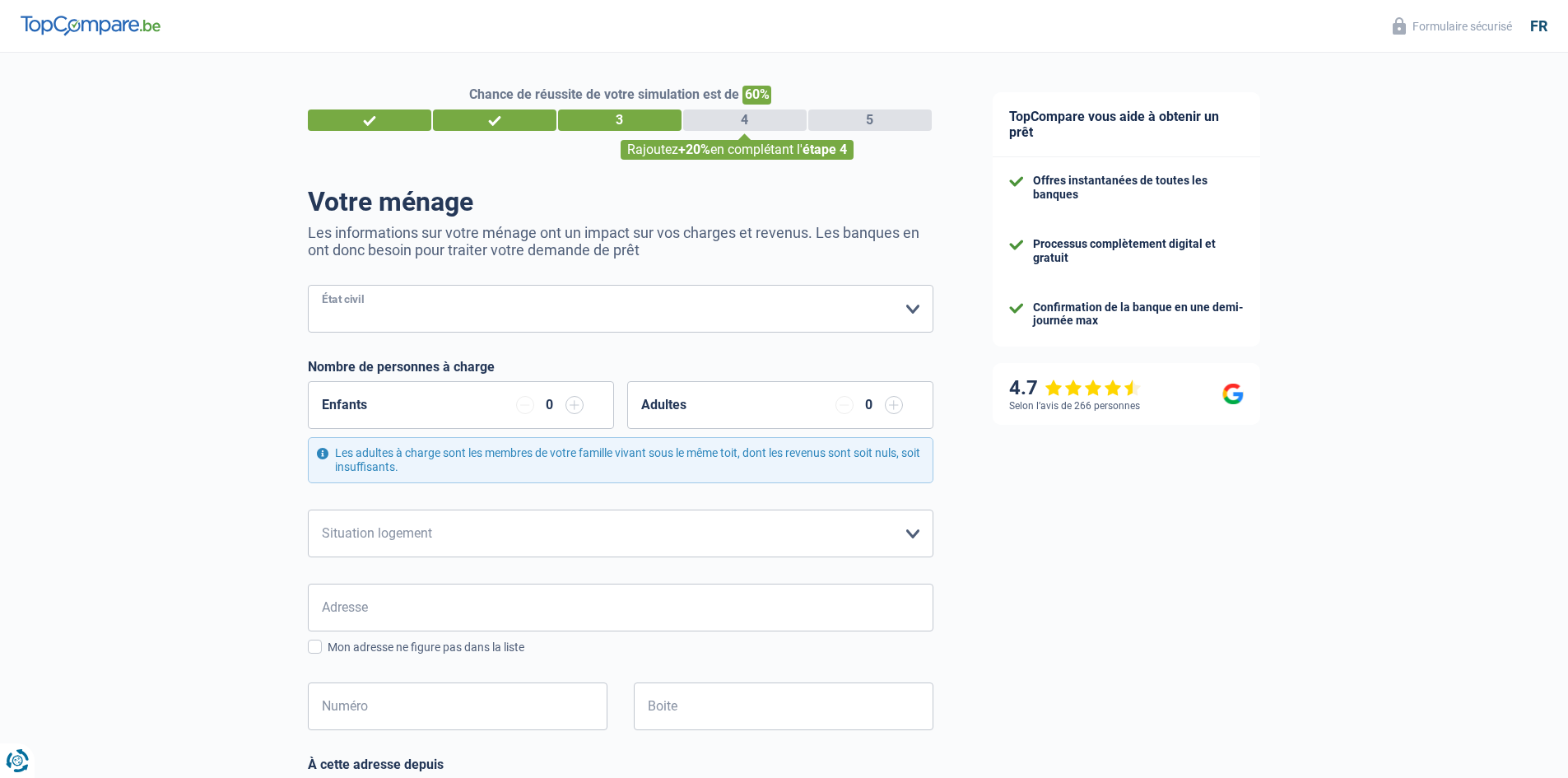
click at [917, 313] on select "[PERSON_NAME](e) Cohabitant(e) légal(e) Divorcé(e) Veuf(ve) Séparé (de fait) Ve…" at bounding box center [621, 308] width 626 height 48
select select "single"
click at [308, 287] on select "[PERSON_NAME](e) Cohabitant(e) légal(e) Divorcé(e) Veuf(ve) Séparé (de fait) Ve…" at bounding box center [621, 308] width 626 height 48
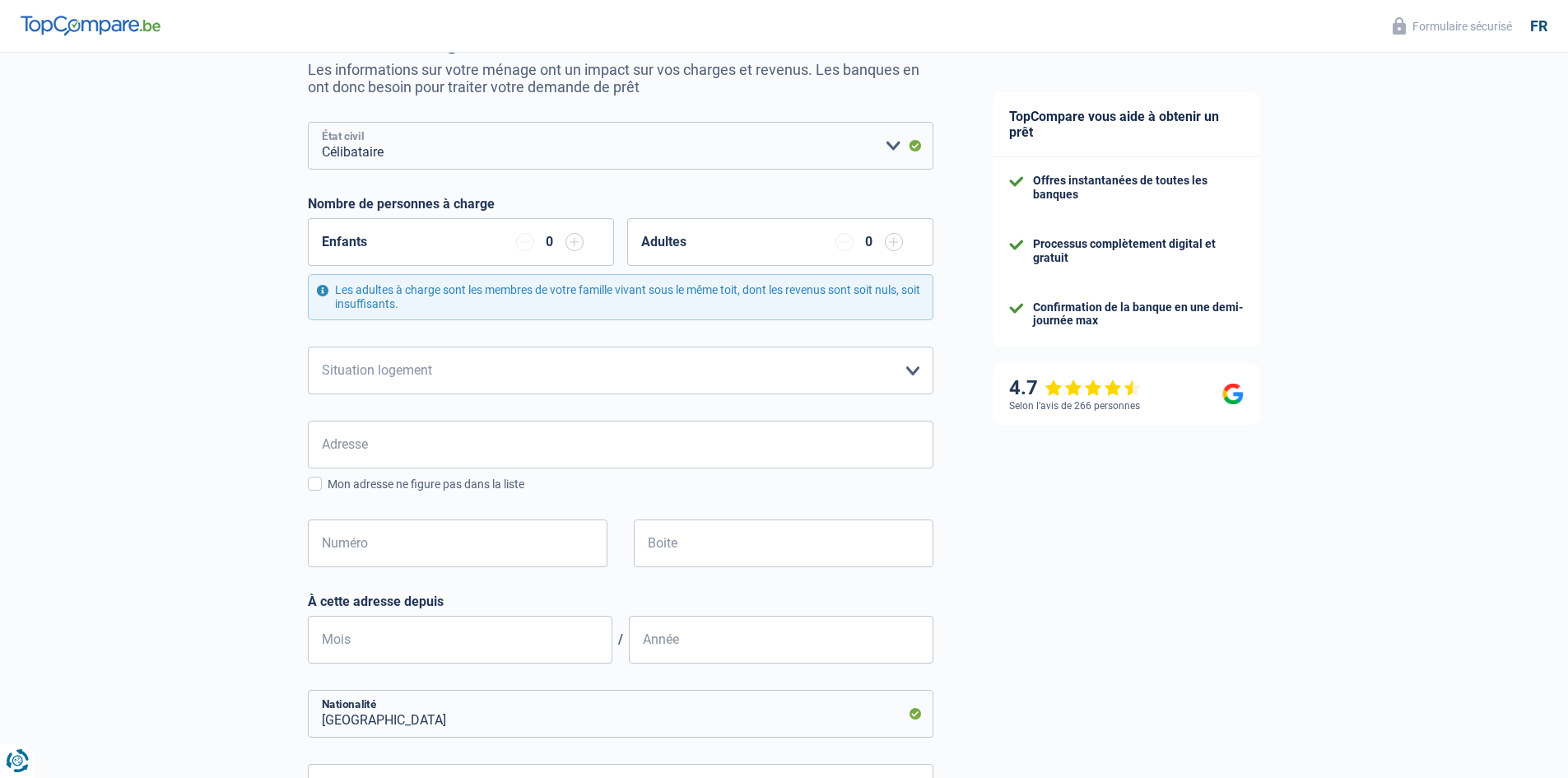
scroll to position [164, 0]
click at [605, 364] on select "Locataire Propriétaire avec prêt hypothécaire Propriétaire sans prêt hypothécai…" at bounding box center [621, 368] width 626 height 48
select select "liveWithParents"
click at [308, 346] on select "Locataire Propriétaire avec prêt hypothécaire Propriétaire sans prêt hypothécai…" at bounding box center [621, 368] width 626 height 48
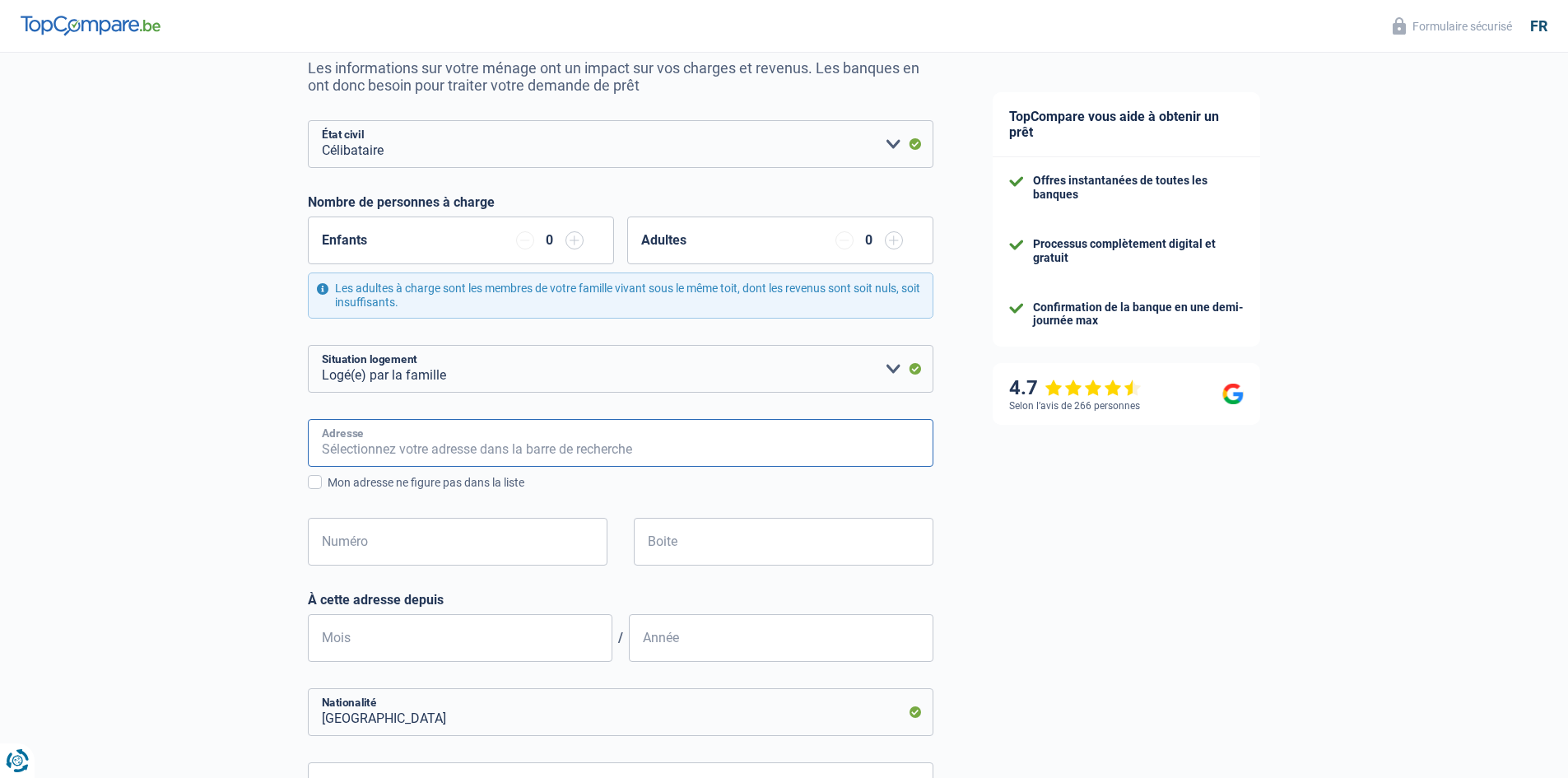
click at [530, 440] on input "Adresse" at bounding box center [621, 442] width 626 height 48
type input "[STREET_ADDRESS][PERSON_NAME]"
type input "[GEOGRAPHIC_DATA]"
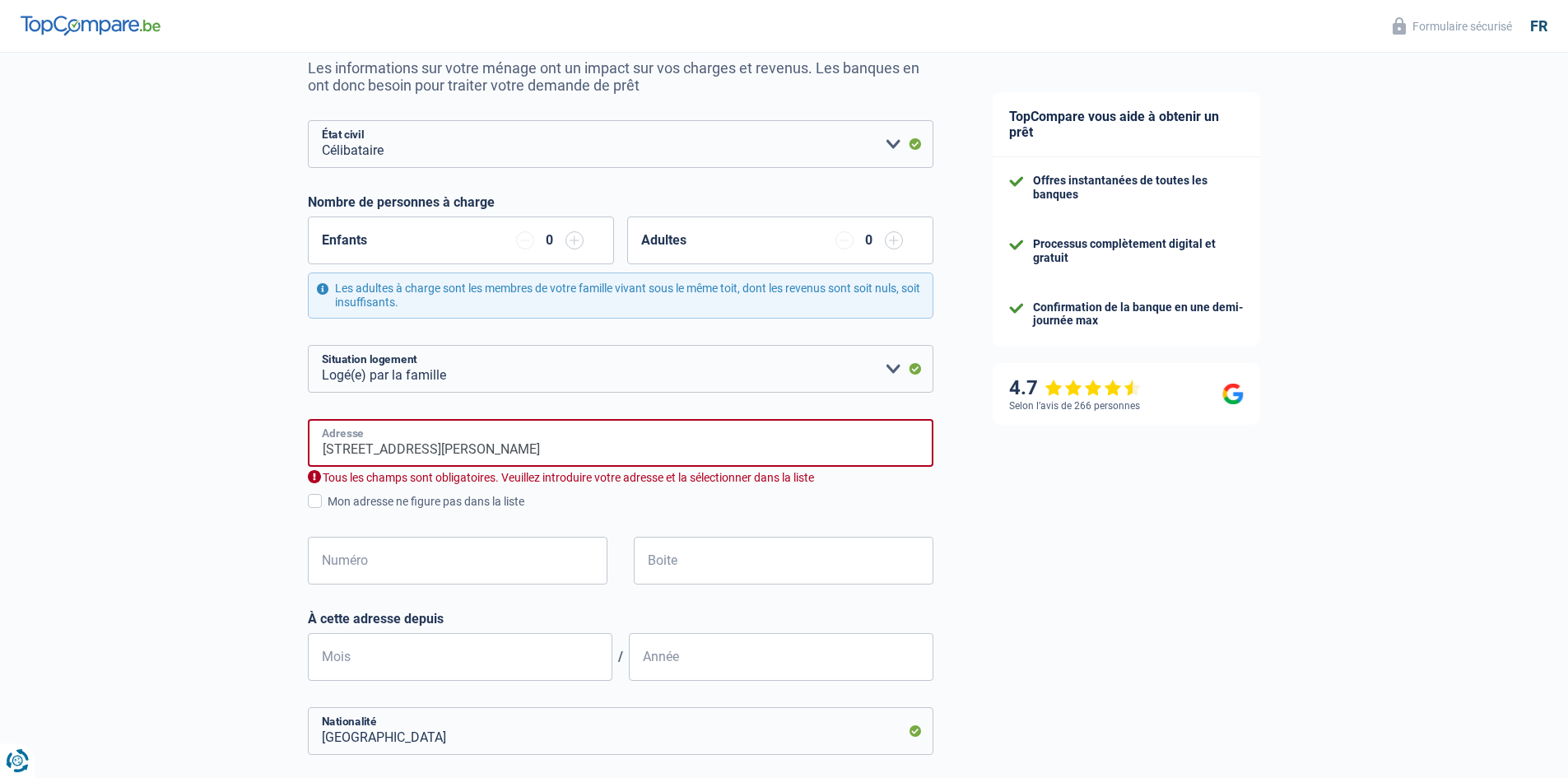
type input "[GEOGRAPHIC_DATA]"
drag, startPoint x: 502, startPoint y: 451, endPoint x: 461, endPoint y: 451, distance: 41.0
click at [461, 451] on input "[STREET_ADDRESS][PERSON_NAME]" at bounding box center [621, 442] width 626 height 48
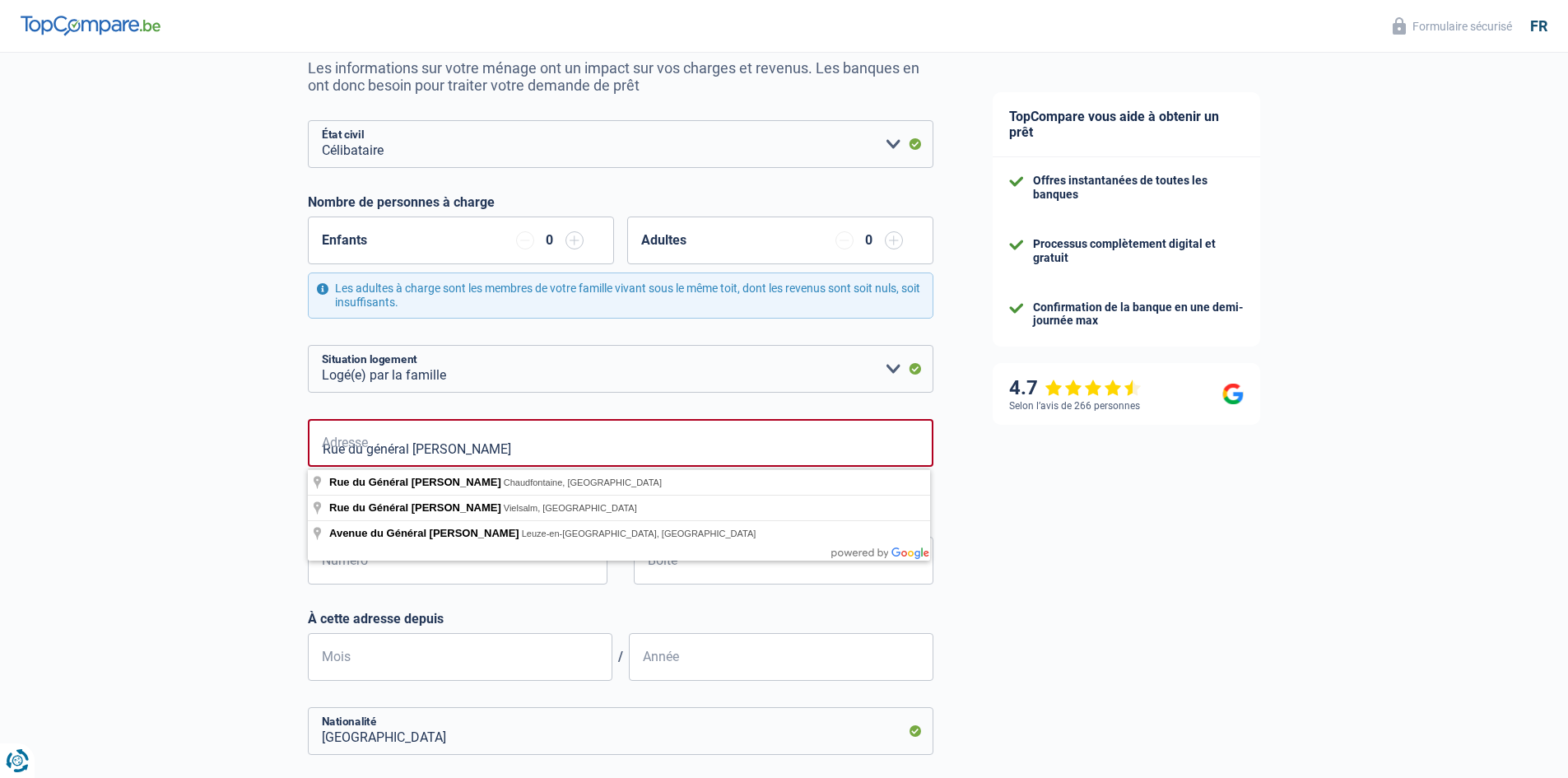
click at [375, 610] on div "Numéro Tous les champs sont obligatoires. Veuillez fournir une réponse plus lon…" at bounding box center [458, 574] width 325 height 74
click at [471, 447] on input "Rue du général [PERSON_NAME]" at bounding box center [621, 442] width 626 height 48
type input "[STREET_ADDRESS][PERSON_NAME]"
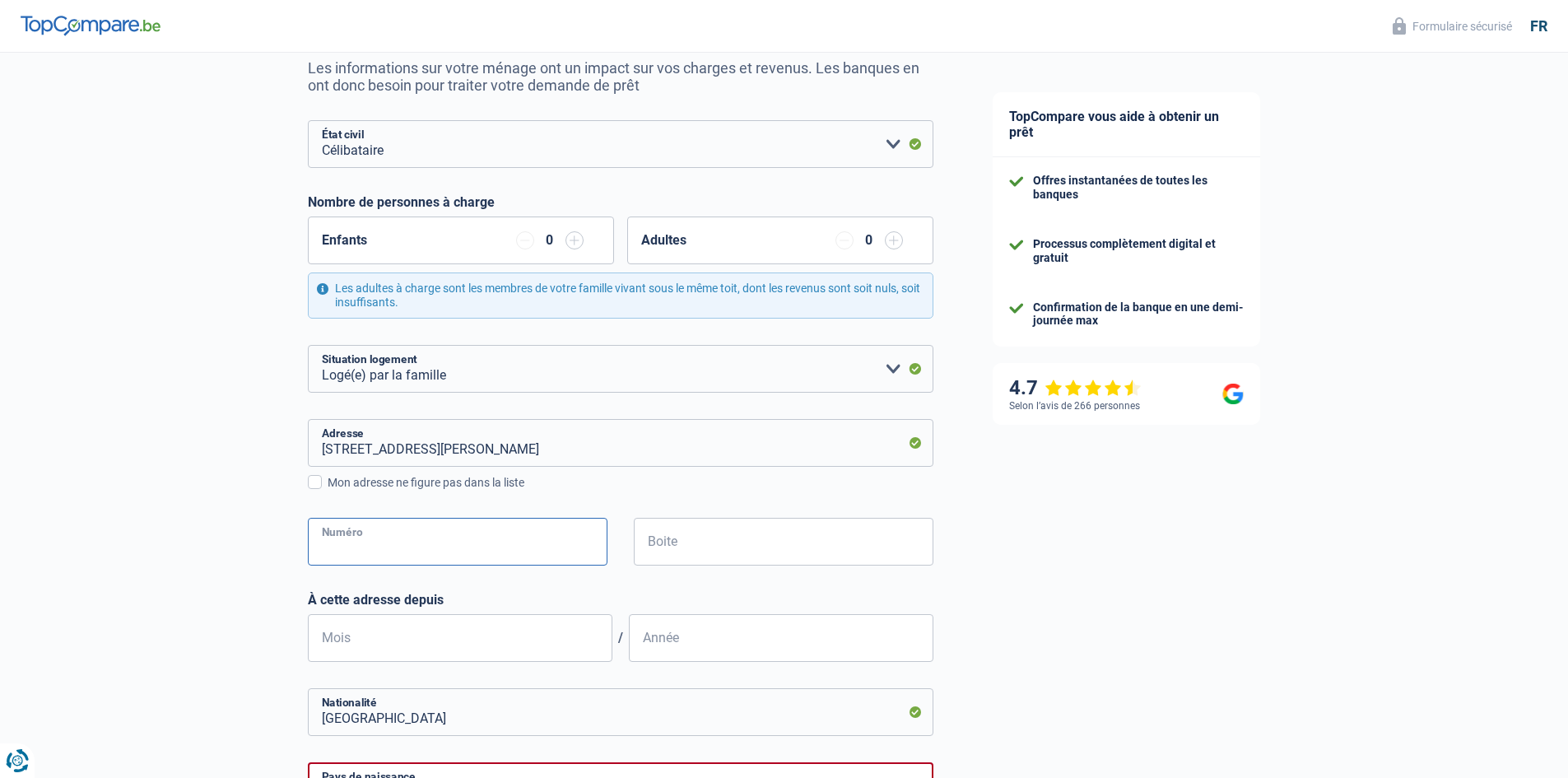
click at [496, 544] on input "Numéro" at bounding box center [458, 541] width 299 height 48
type input "356B"
click at [656, 586] on div "Boite" at bounding box center [783, 555] width 325 height 74
click at [686, 553] on input "Boite" at bounding box center [784, 541] width 299 height 48
click at [681, 591] on div "Boite" at bounding box center [783, 555] width 325 height 74
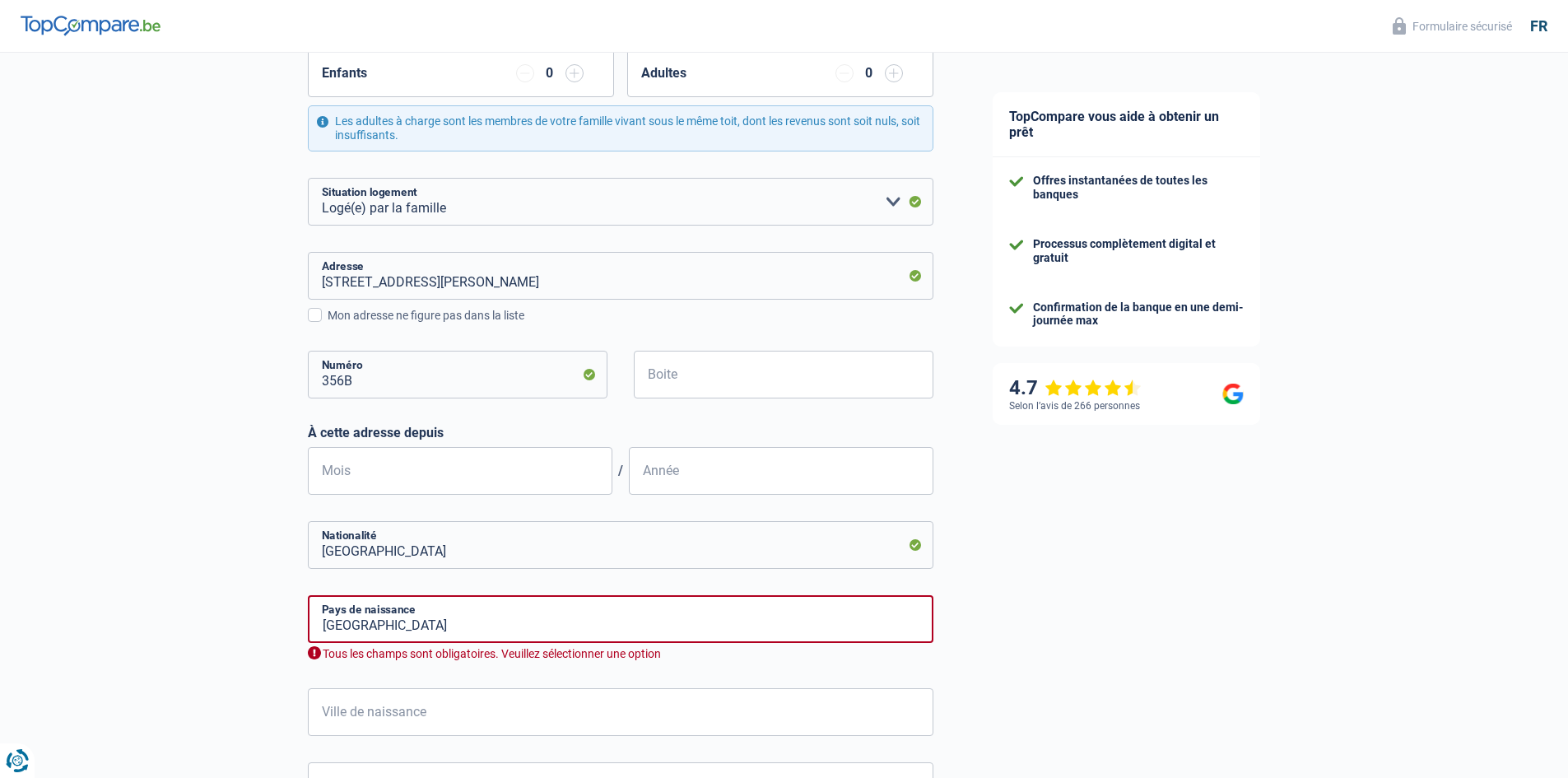
scroll to position [412, 0]
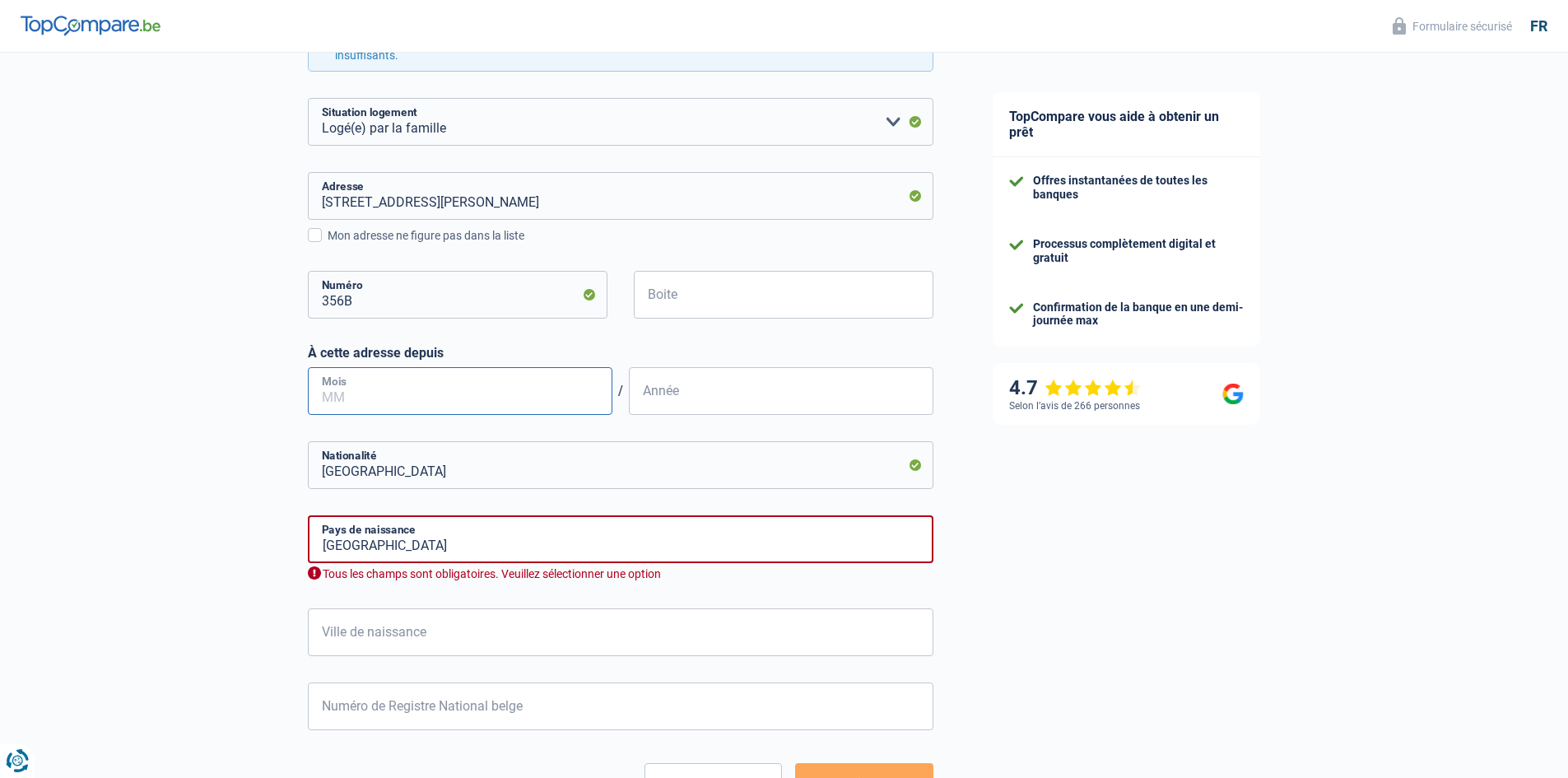
click at [429, 396] on input "Mois" at bounding box center [460, 390] width 305 height 48
click at [429, 396] on input "01" at bounding box center [460, 390] width 305 height 48
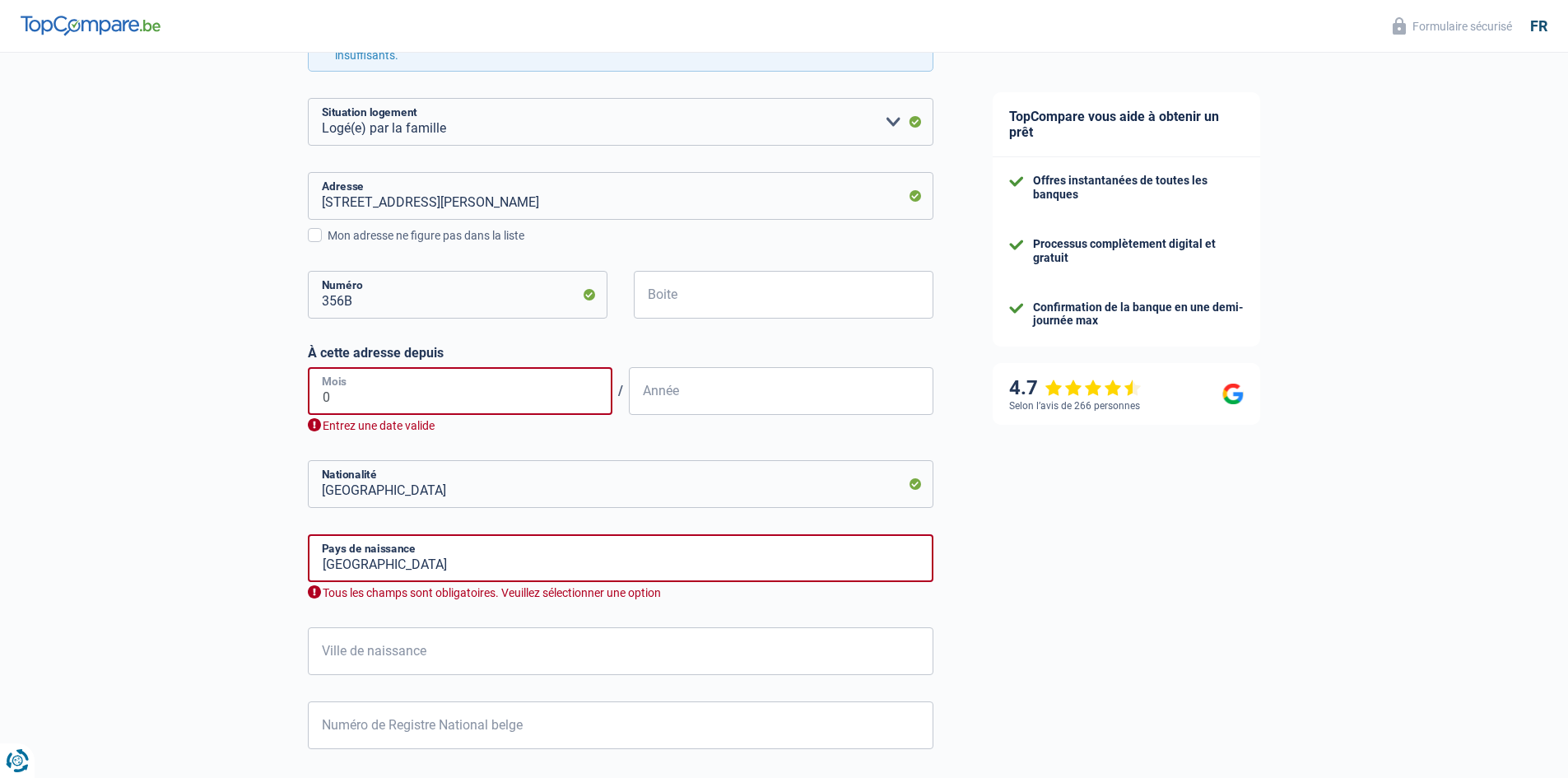
type input "09"
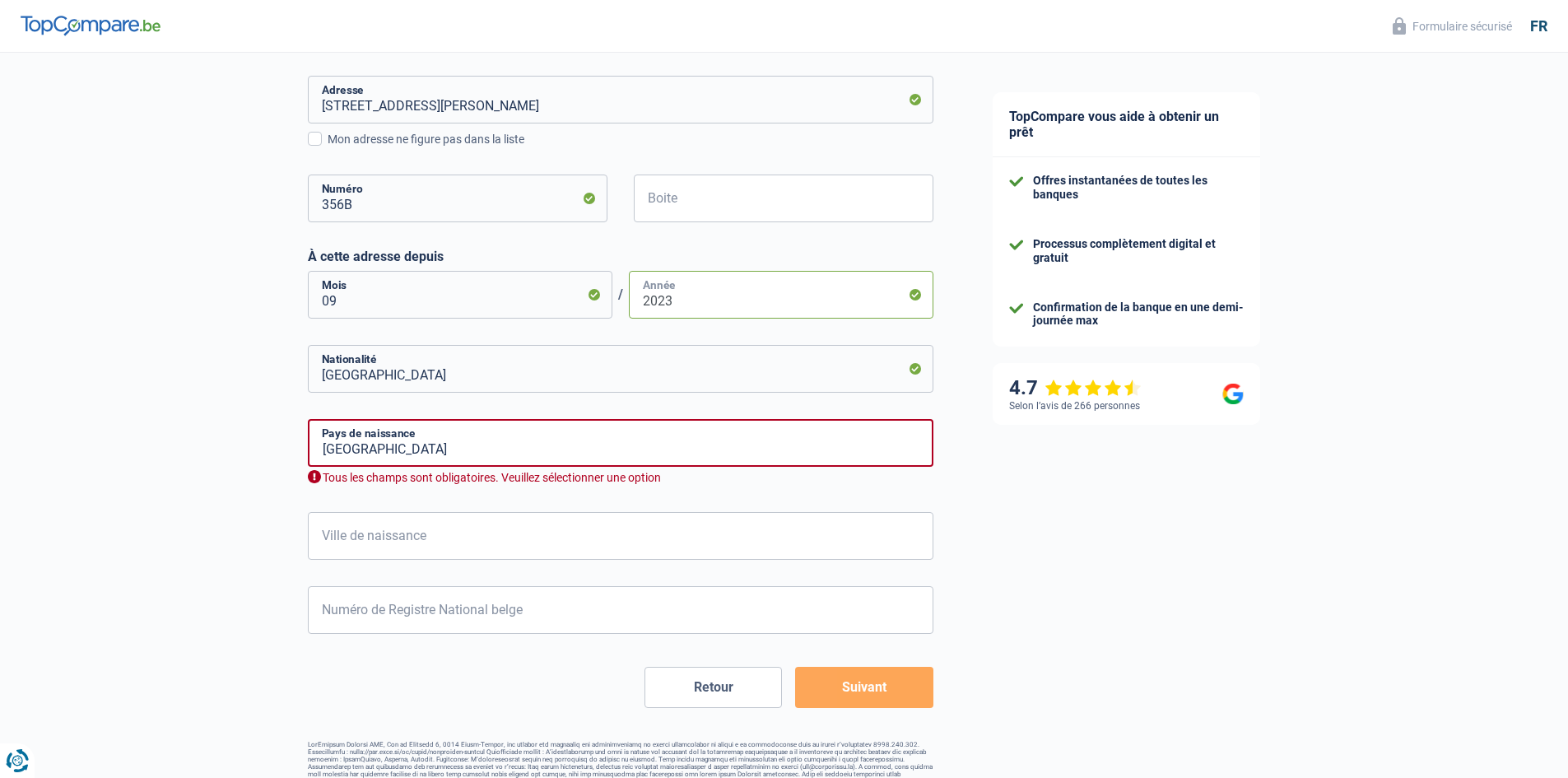
scroll to position [535, 0]
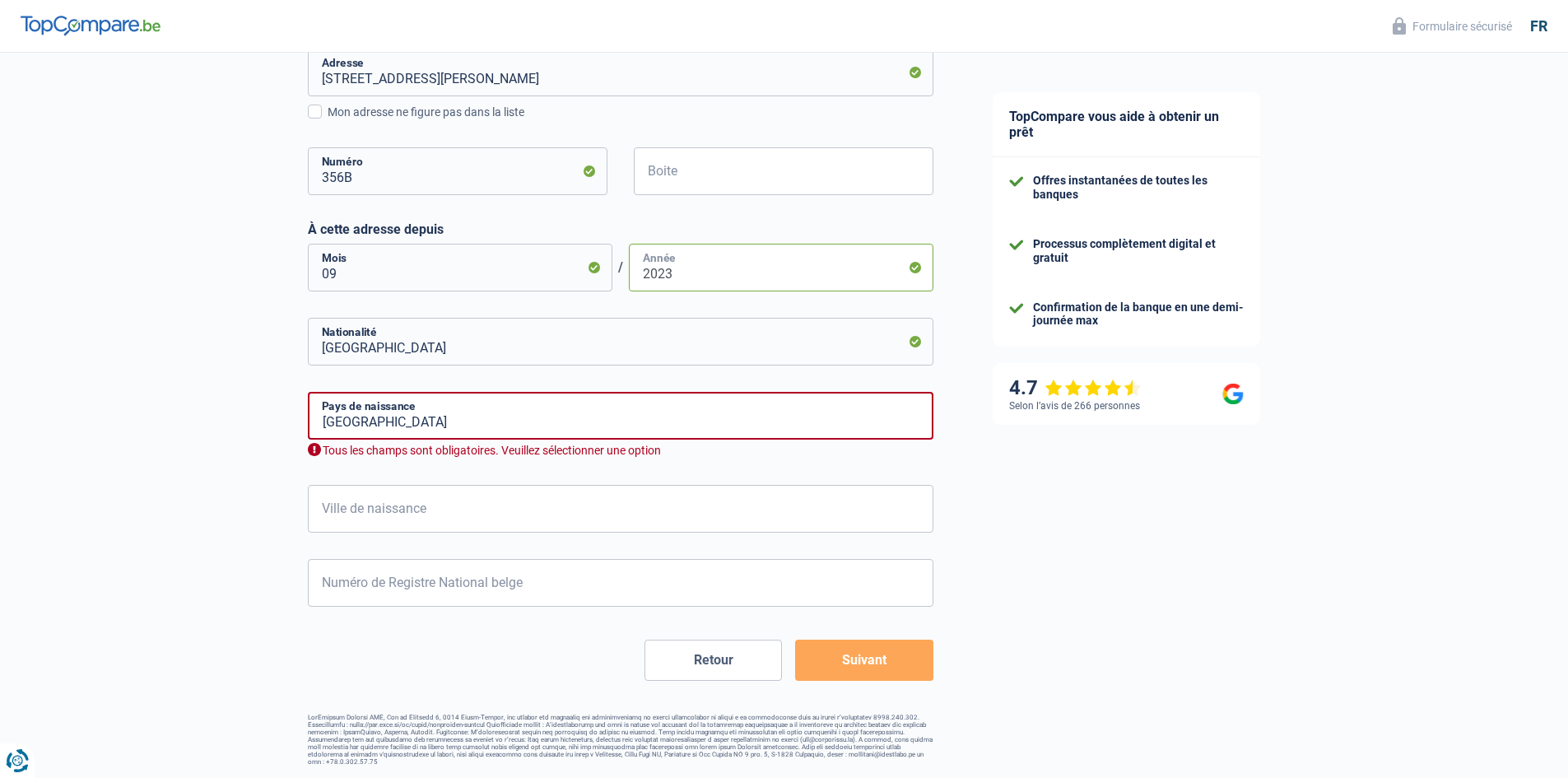
type input "2023"
click at [518, 419] on input "[GEOGRAPHIC_DATA]" at bounding box center [621, 415] width 626 height 48
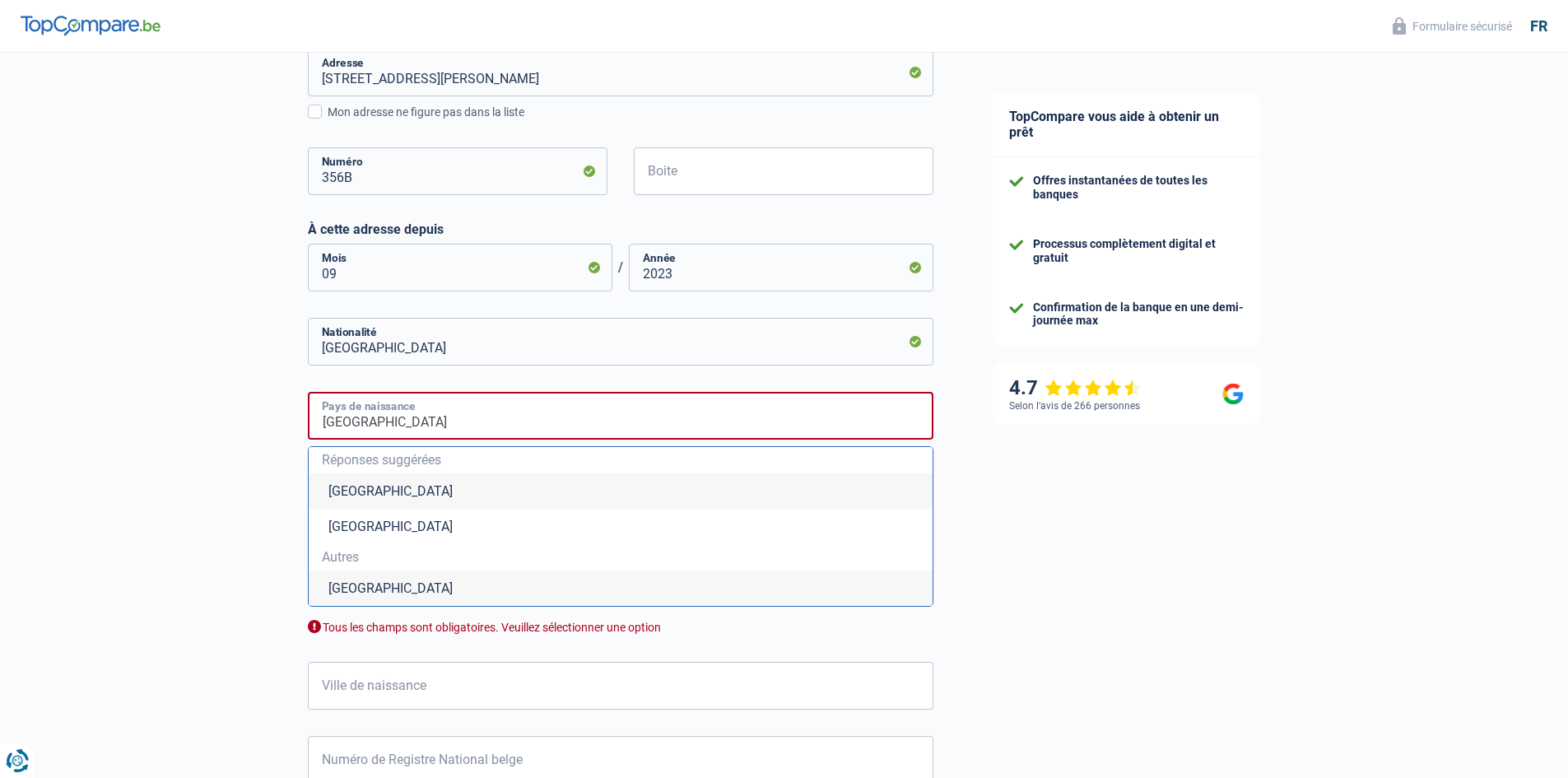
click at [518, 419] on input "[GEOGRAPHIC_DATA]" at bounding box center [621, 415] width 626 height 48
click at [343, 490] on li "[GEOGRAPHIC_DATA]" at bounding box center [621, 490] width 624 height 35
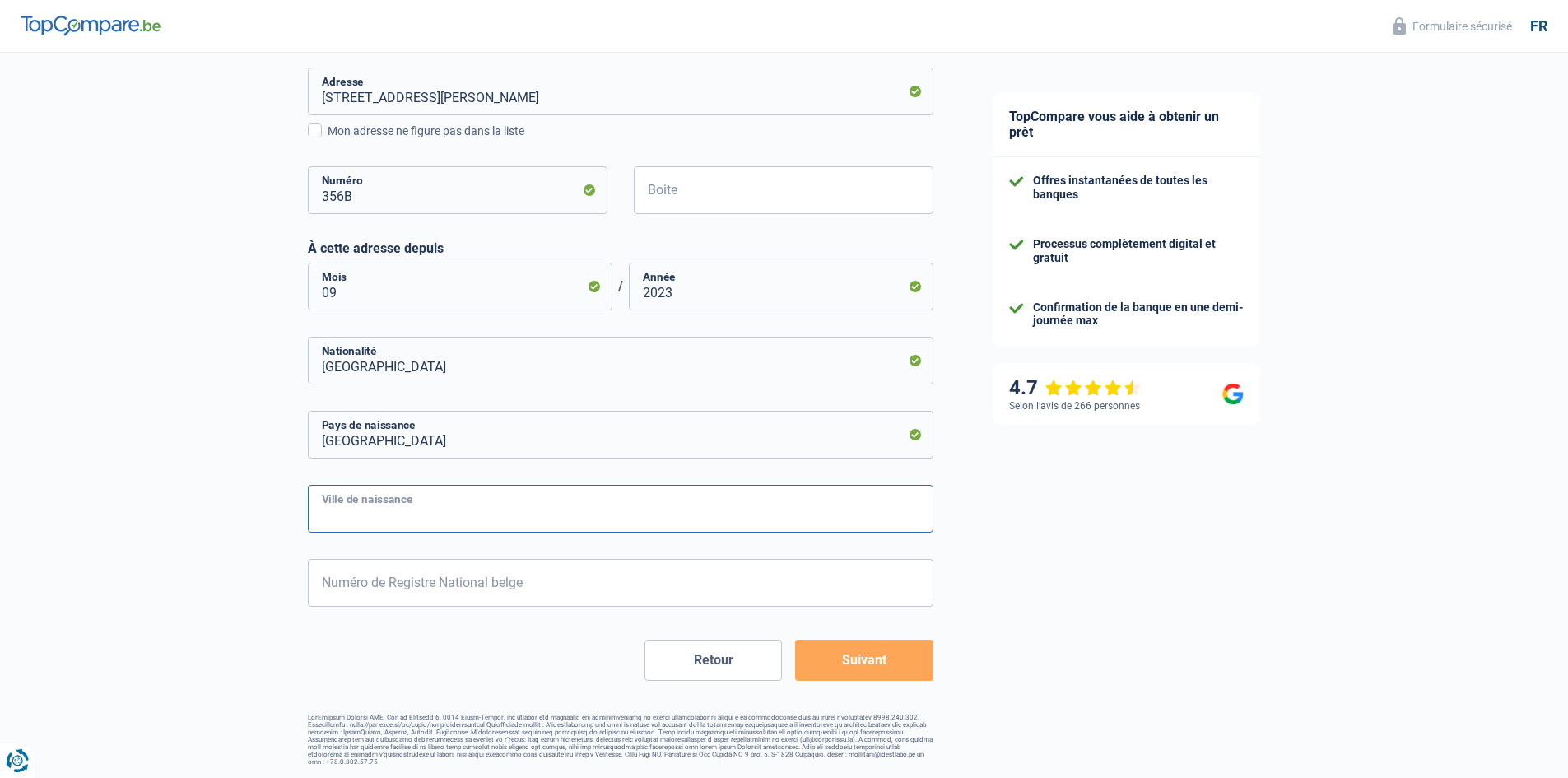
click at [435, 509] on input "Ville de naissance" at bounding box center [621, 508] width 626 height 48
click at [503, 460] on form "[PERSON_NAME](e) Cohabitant(e) légal(e) Divorcé(e) Veuf(ve) Séparé (de fait) Ve…" at bounding box center [621, 224] width 626 height 912
click at [496, 510] on input "Ville de naissance" at bounding box center [621, 508] width 626 height 48
type input "[GEOGRAPHIC_DATA]"
click at [396, 666] on div "Retour Suivant" at bounding box center [621, 660] width 626 height 41
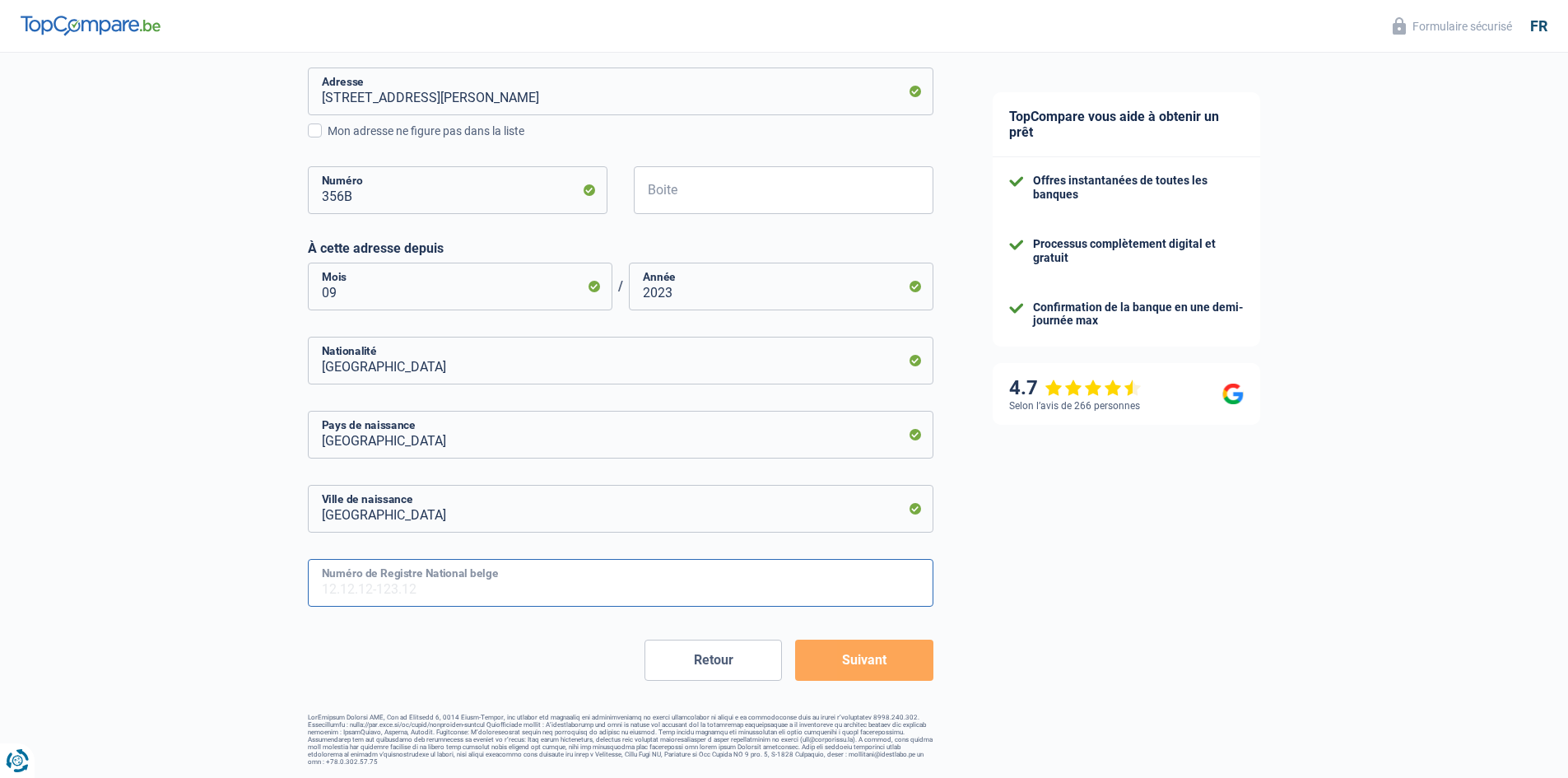
click at [444, 592] on input "Numéro de Registre National belge" at bounding box center [621, 582] width 626 height 48
type input "99.04.02-521.71"
click at [888, 661] on button "Suivant" at bounding box center [865, 660] width 138 height 41
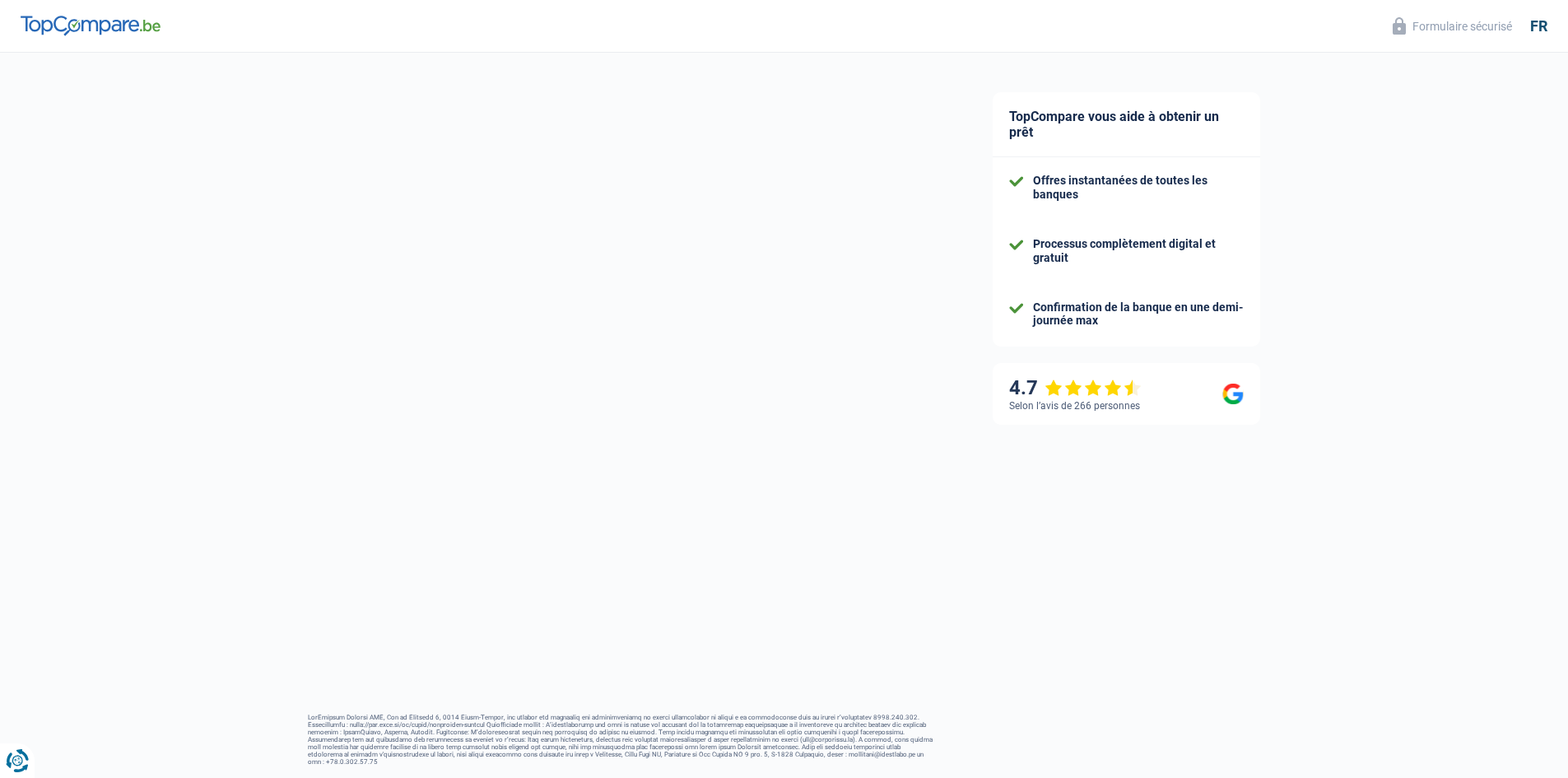
select select "netSalary"
select select "mealVouchers"
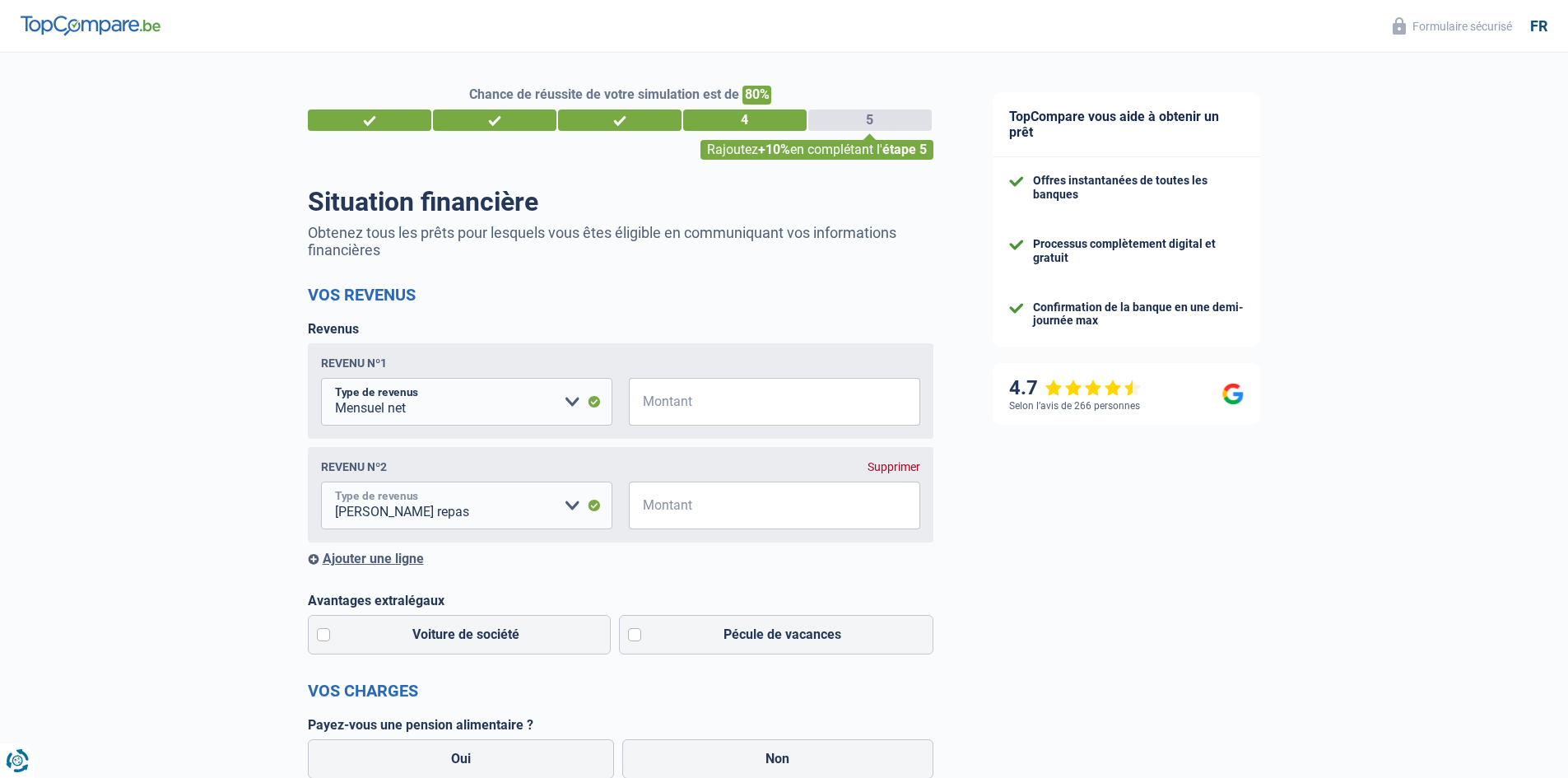
click at [563, 514] on select "Allocation d'handicap Allocations chômage Allocations familiales Chèques repas …" at bounding box center [466, 505] width 291 height 48
click at [664, 404] on input "Montant" at bounding box center [785, 401] width 271 height 48
type input "2.500"
click at [676, 509] on input "Montant" at bounding box center [785, 505] width 271 height 48
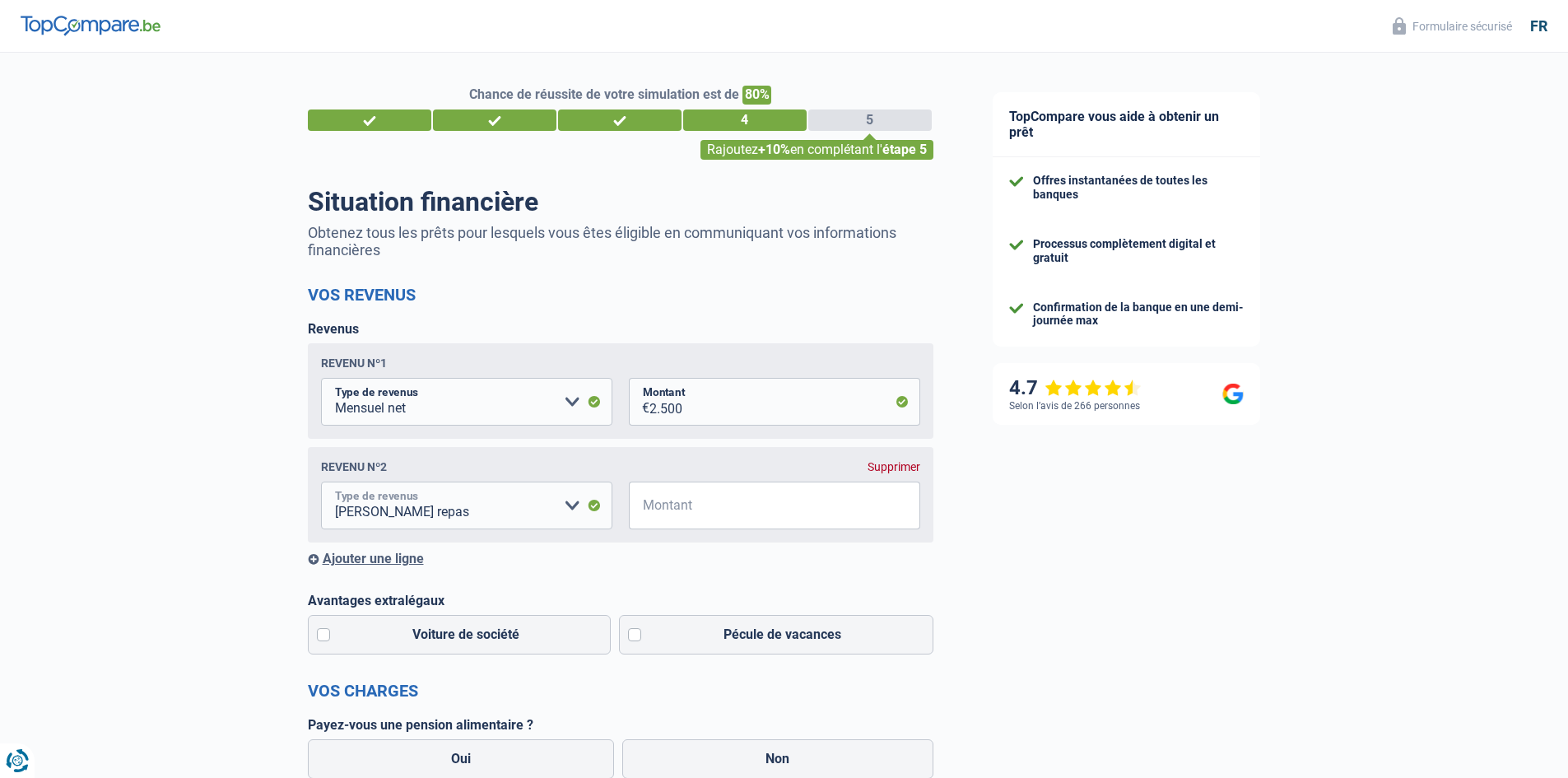
click at [510, 526] on select "Allocation d'handicap Allocations chômage Allocations familiales Chèques repas …" at bounding box center [466, 505] width 291 height 48
select select "other"
click at [611, 508] on input "Montant" at bounding box center [631, 505] width 168 height 48
click at [808, 513] on input "Veuillez spécifier autre" at bounding box center [826, 505] width 188 height 48
click at [600, 513] on input "Montant" at bounding box center [631, 505] width 168 height 48
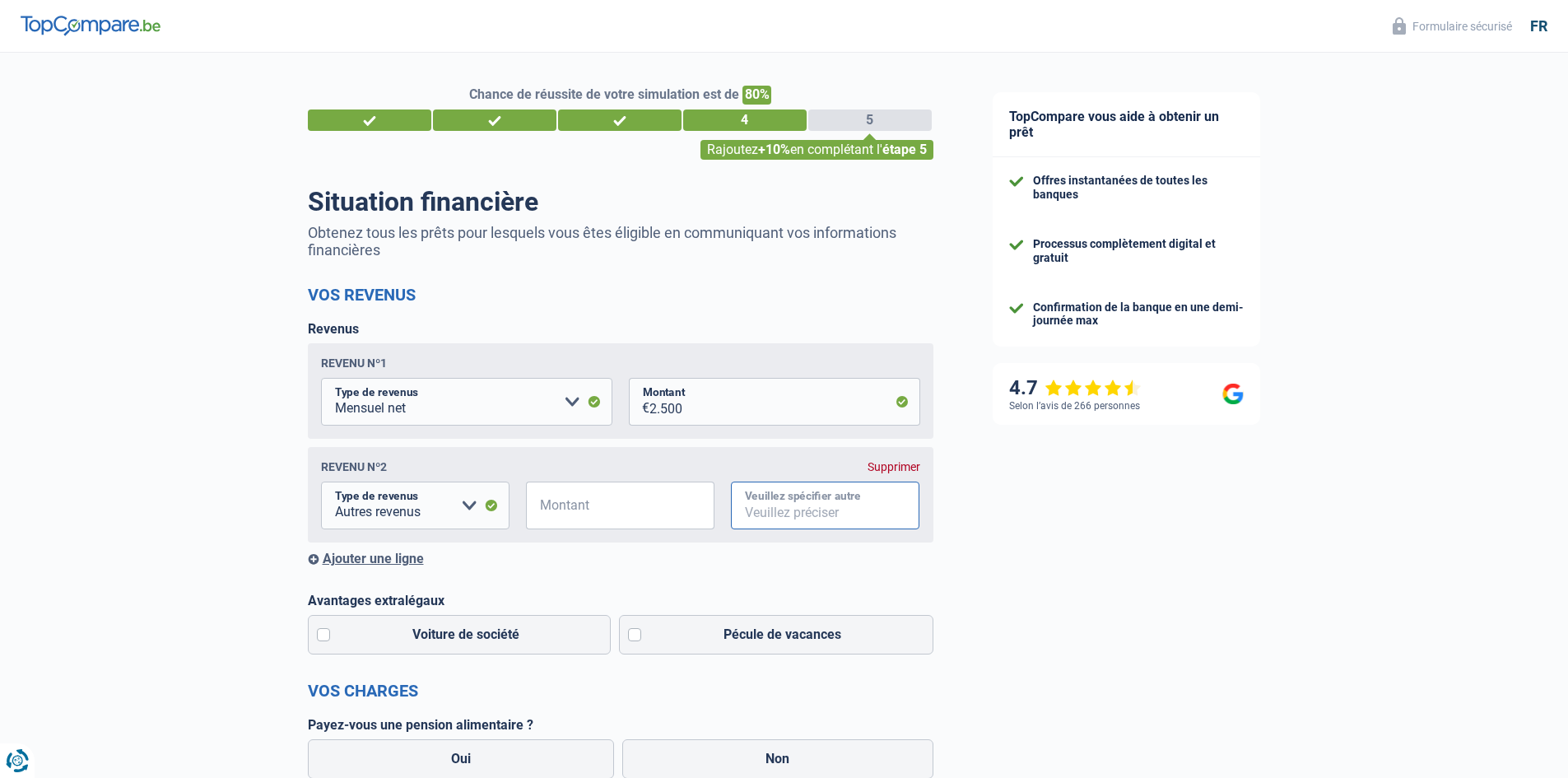
click at [801, 514] on input "Veuillez spécifier autre" at bounding box center [826, 505] width 188 height 48
type input "commissions"
click at [570, 508] on input "Montant" at bounding box center [631, 505] width 168 height 48
type input "300"
click at [611, 562] on div "Ajouter une ligne" at bounding box center [621, 558] width 626 height 16
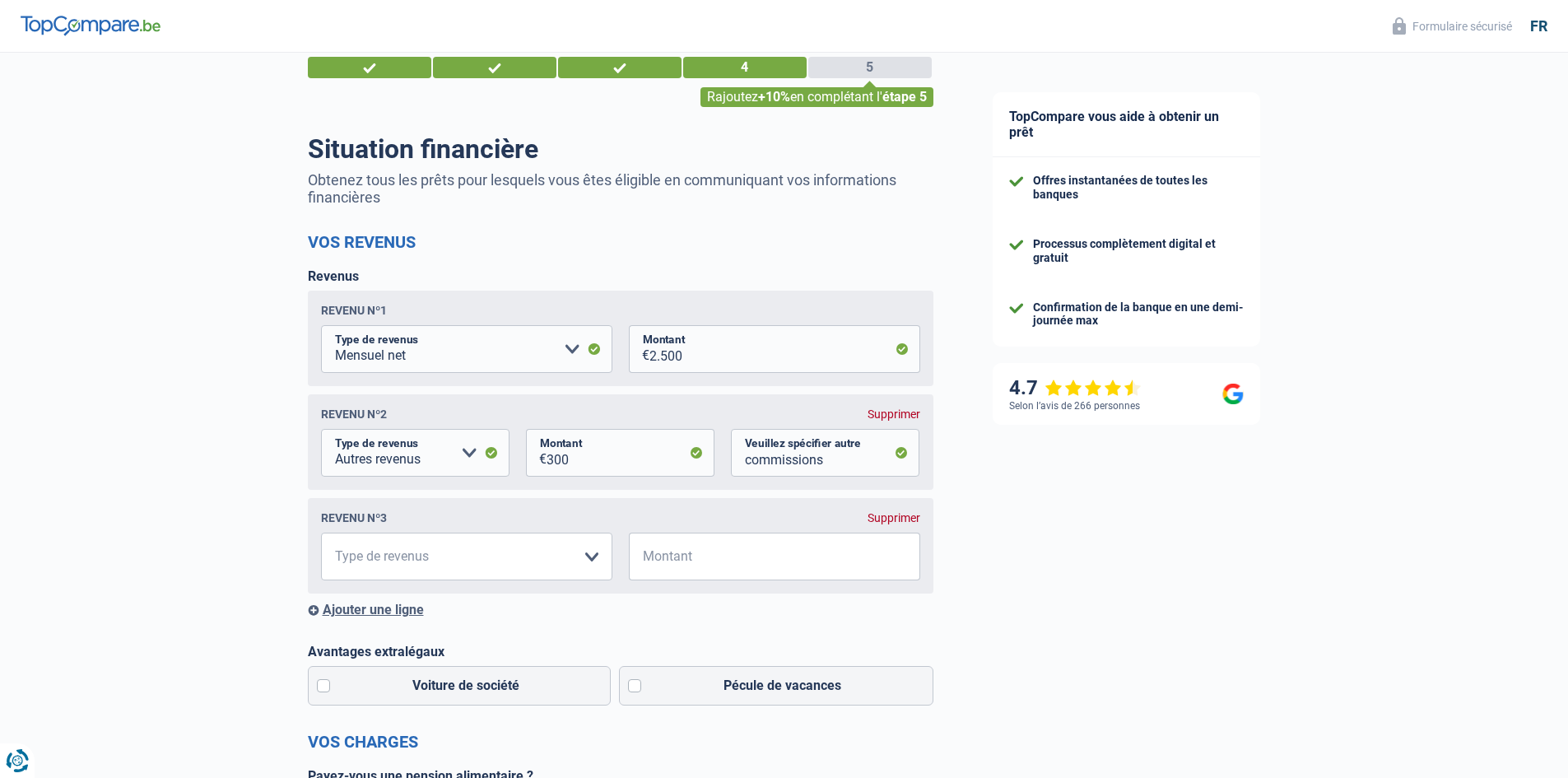
scroll to position [83, 0]
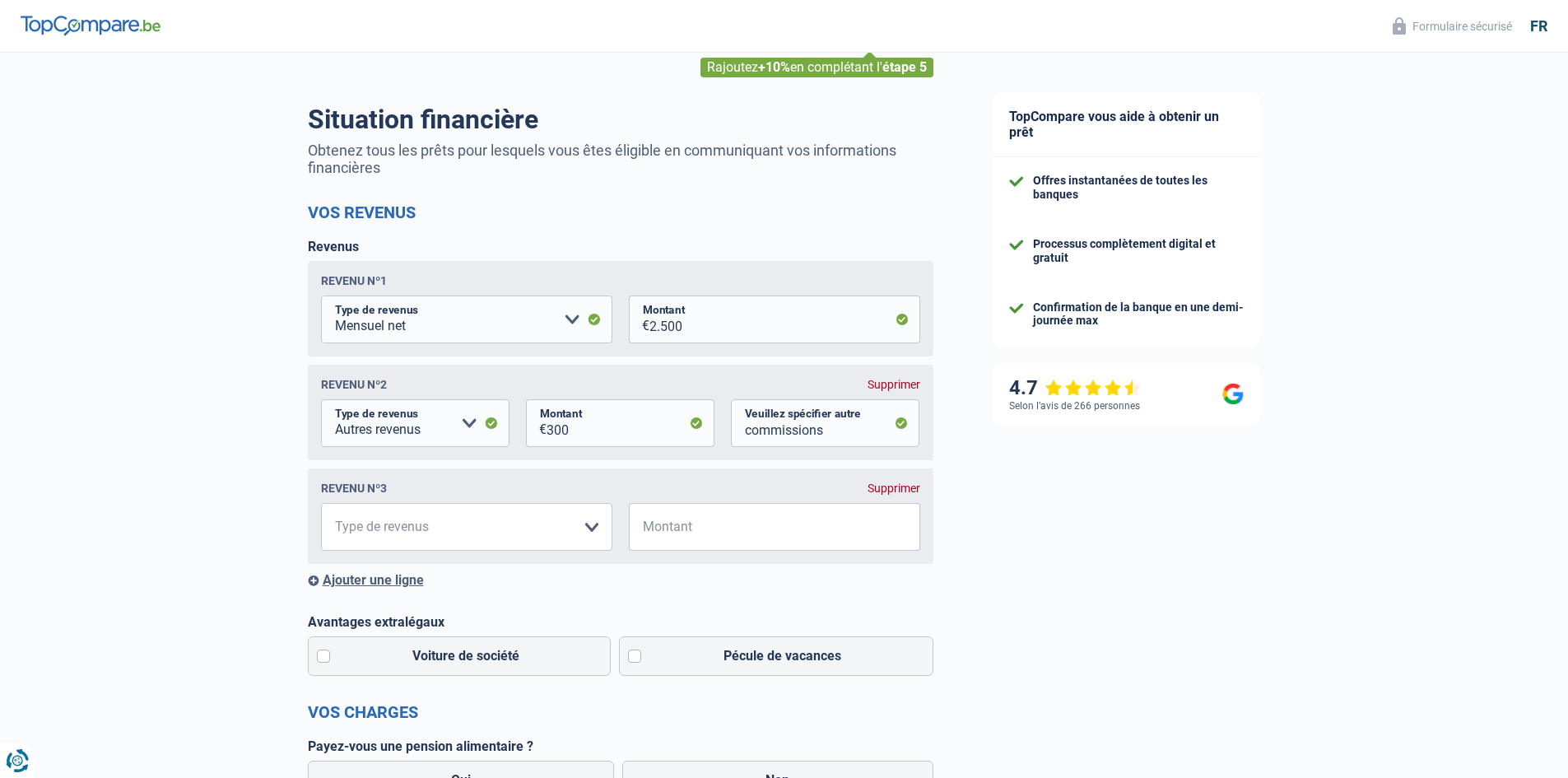
click at [903, 491] on div "Supprimer" at bounding box center [894, 489] width 52 height 14
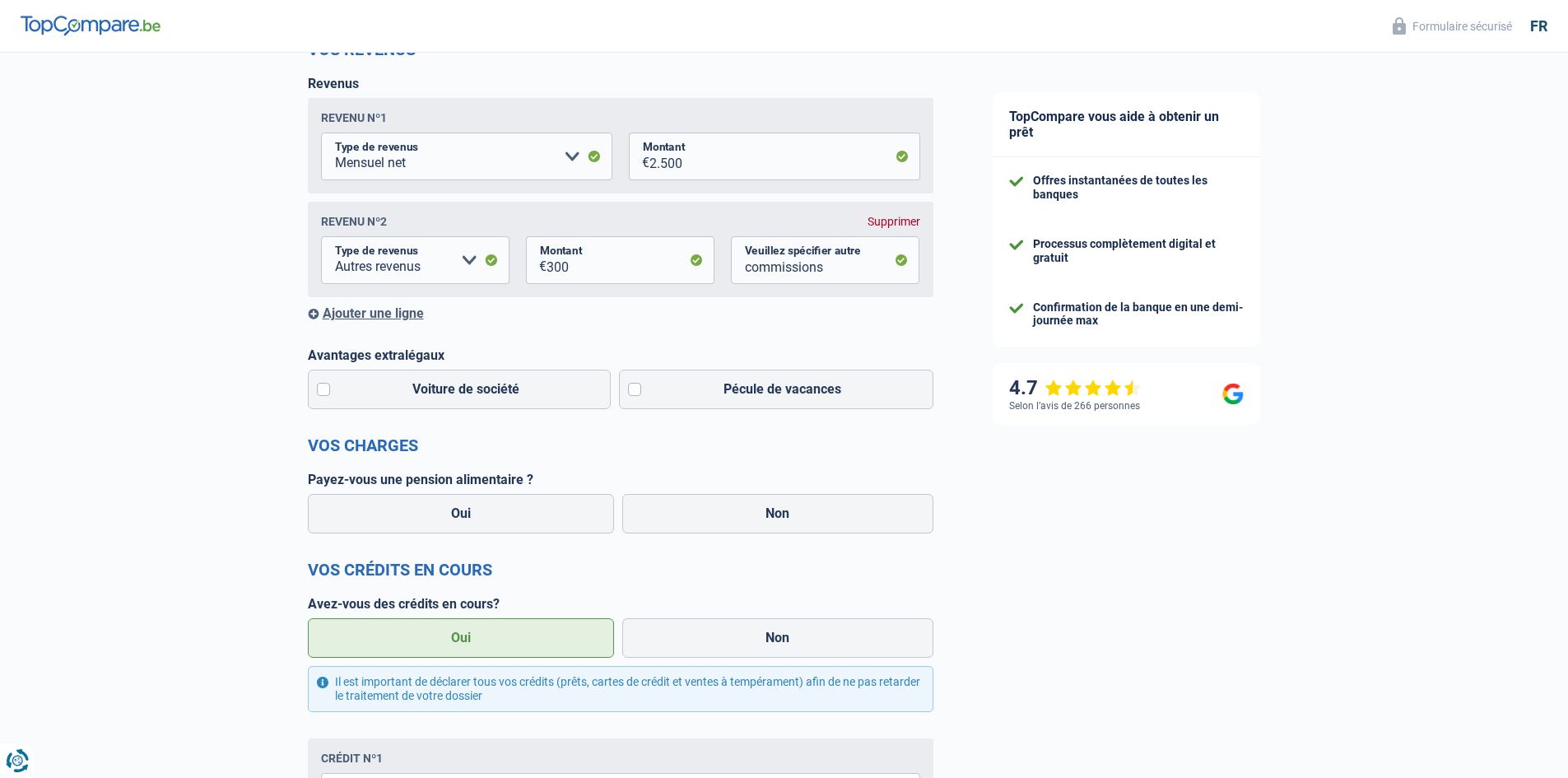
scroll to position [247, 0]
click at [394, 395] on label "Voiture de société" at bounding box center [460, 388] width 304 height 40
click at [394, 395] on input "Voiture de société" at bounding box center [460, 388] width 304 height 40
checkbox input "true"
click at [708, 392] on label "Pécule de vacances" at bounding box center [776, 388] width 315 height 40
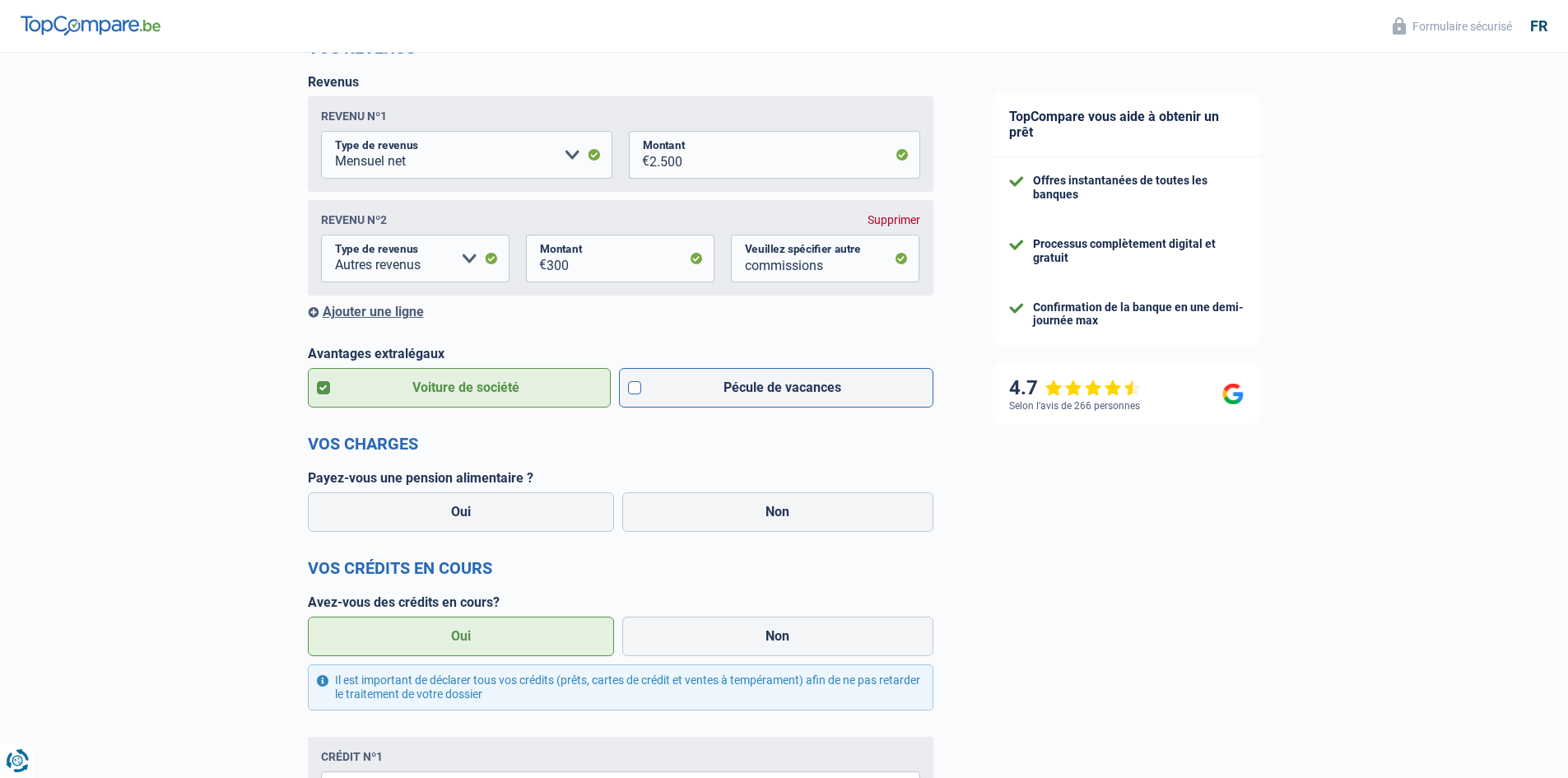
click at [708, 392] on input "Pécule de vacances" at bounding box center [776, 388] width 315 height 40
checkbox input "true"
click at [772, 519] on label "Non" at bounding box center [778, 512] width 311 height 40
click at [772, 519] on input "Non" at bounding box center [778, 512] width 311 height 40
radio input "true"
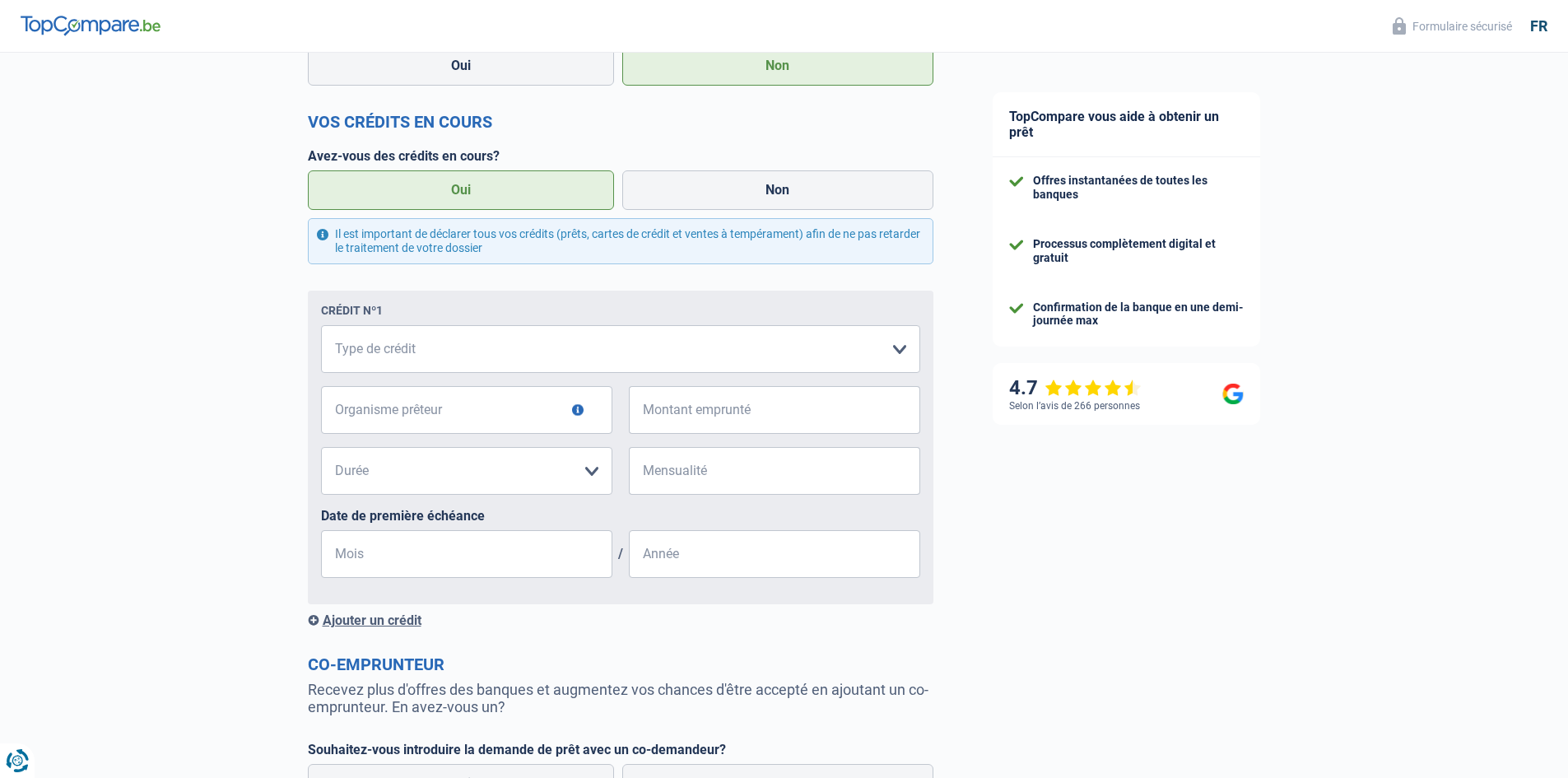
scroll to position [741, 0]
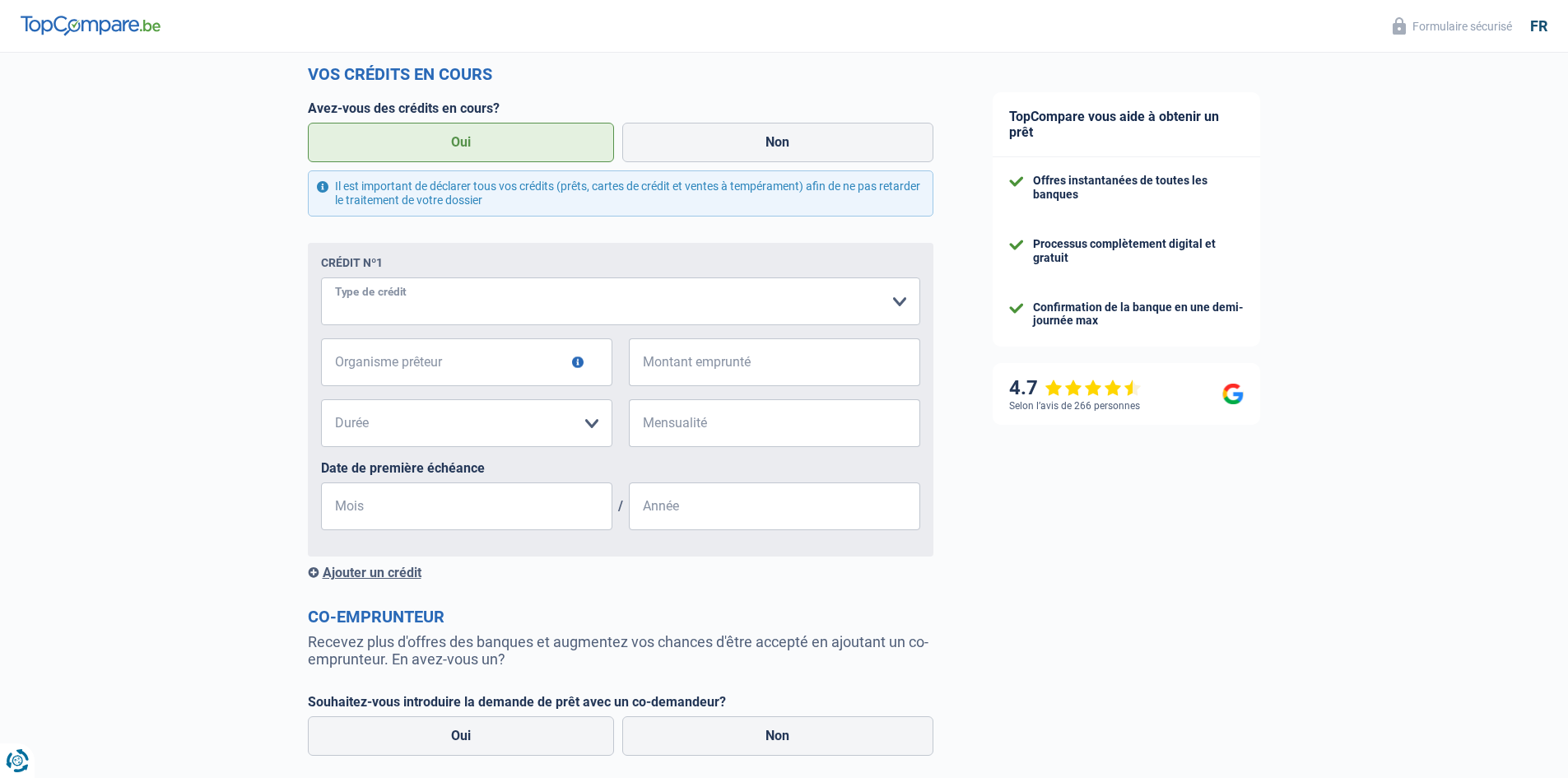
click at [609, 308] on select "Carte ou ouverture de crédit Prêt hypothécaire Vente à tempérament Prêt à tempé…" at bounding box center [620, 301] width 599 height 48
select select "personalLoan"
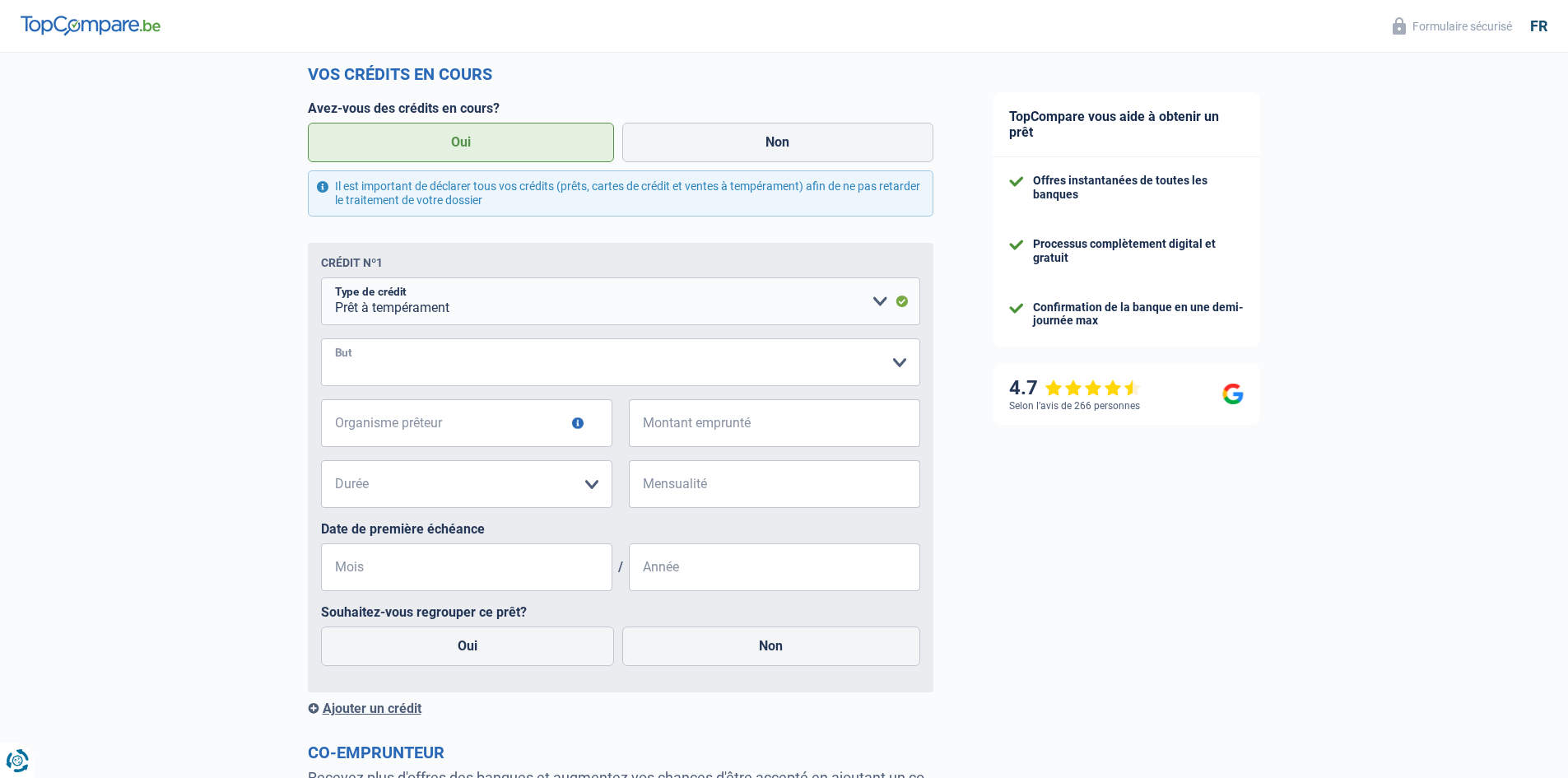
click at [584, 377] on select "Confort maison: meubles, textile, peinture, électroménager, outillage non-profe…" at bounding box center [620, 361] width 599 height 48
select select "homeFurnishingOrRelocation"
click at [321, 342] on select "Confort maison: meubles, textile, peinture, électroménager, outillage non-profe…" at bounding box center [620, 361] width 599 height 48
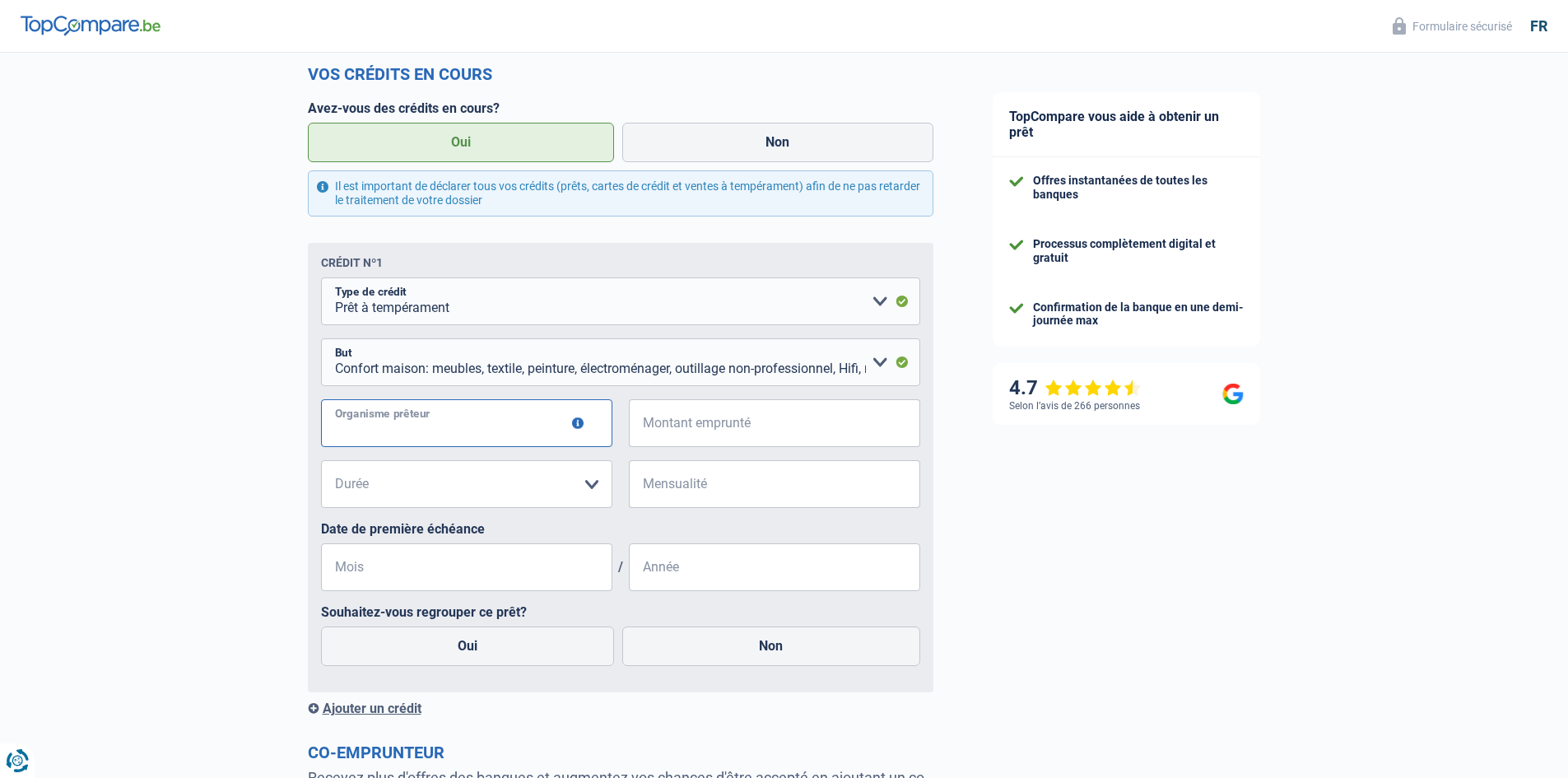
click at [544, 418] on input "Organisme prêteur" at bounding box center [466, 423] width 291 height 48
type input "mozzeno"
click at [775, 440] on input "Montant emprunté" at bounding box center [785, 423] width 271 height 48
type input "4.500"
click at [602, 483] on select "12 mois 18 mois 24 mois 30 mois 36 mois Veuillez sélectionner une option" at bounding box center [466, 484] width 291 height 48
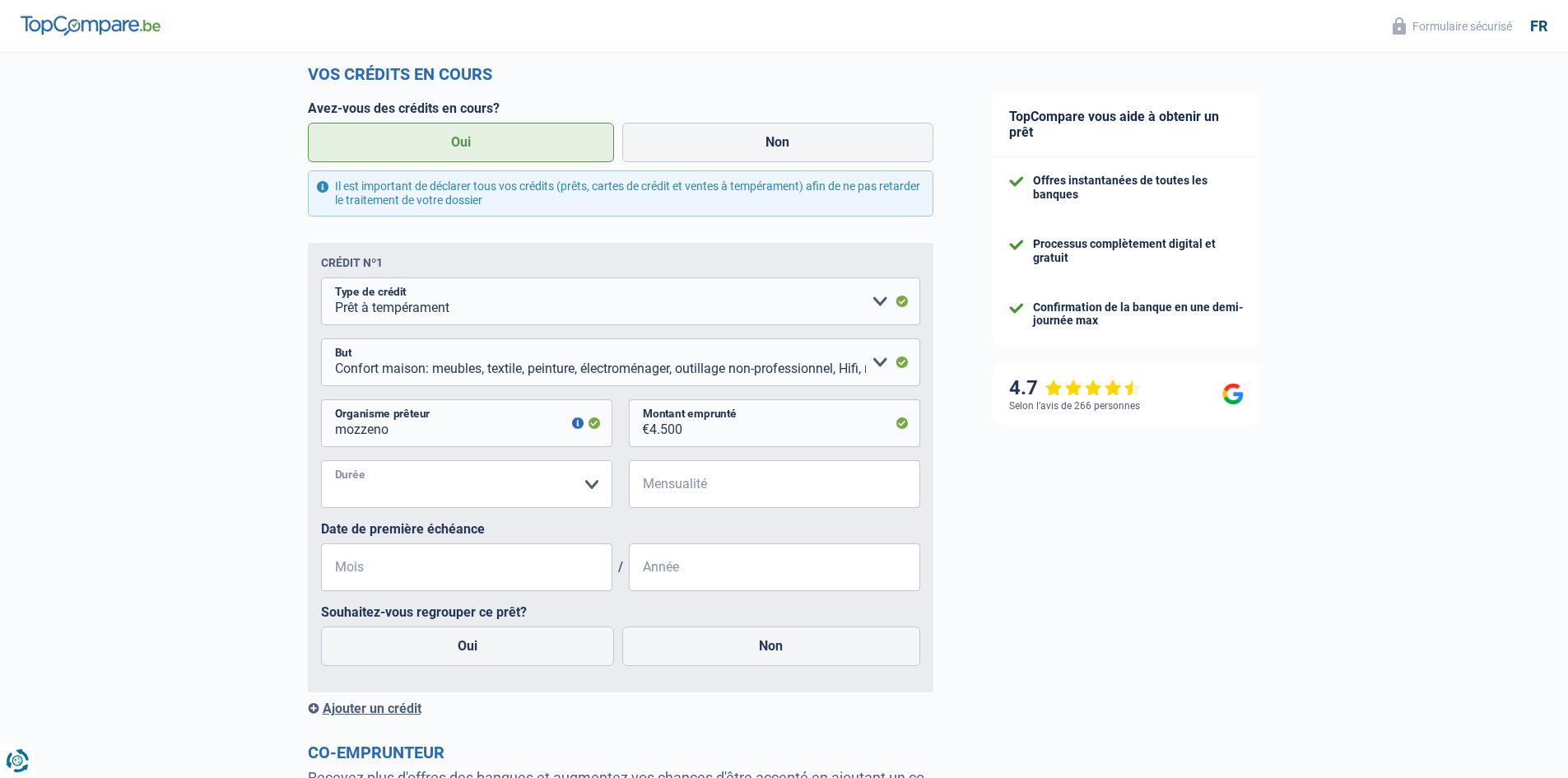
select select "36"
click at [321, 463] on select "12 mois 18 mois 24 mois 30 mois 36 mois Veuillez sélectionner une option" at bounding box center [466, 484] width 291 height 48
click at [718, 495] on input "Mensualité" at bounding box center [785, 484] width 271 height 48
type input "148"
click at [544, 575] on input "Mois" at bounding box center [466, 566] width 291 height 48
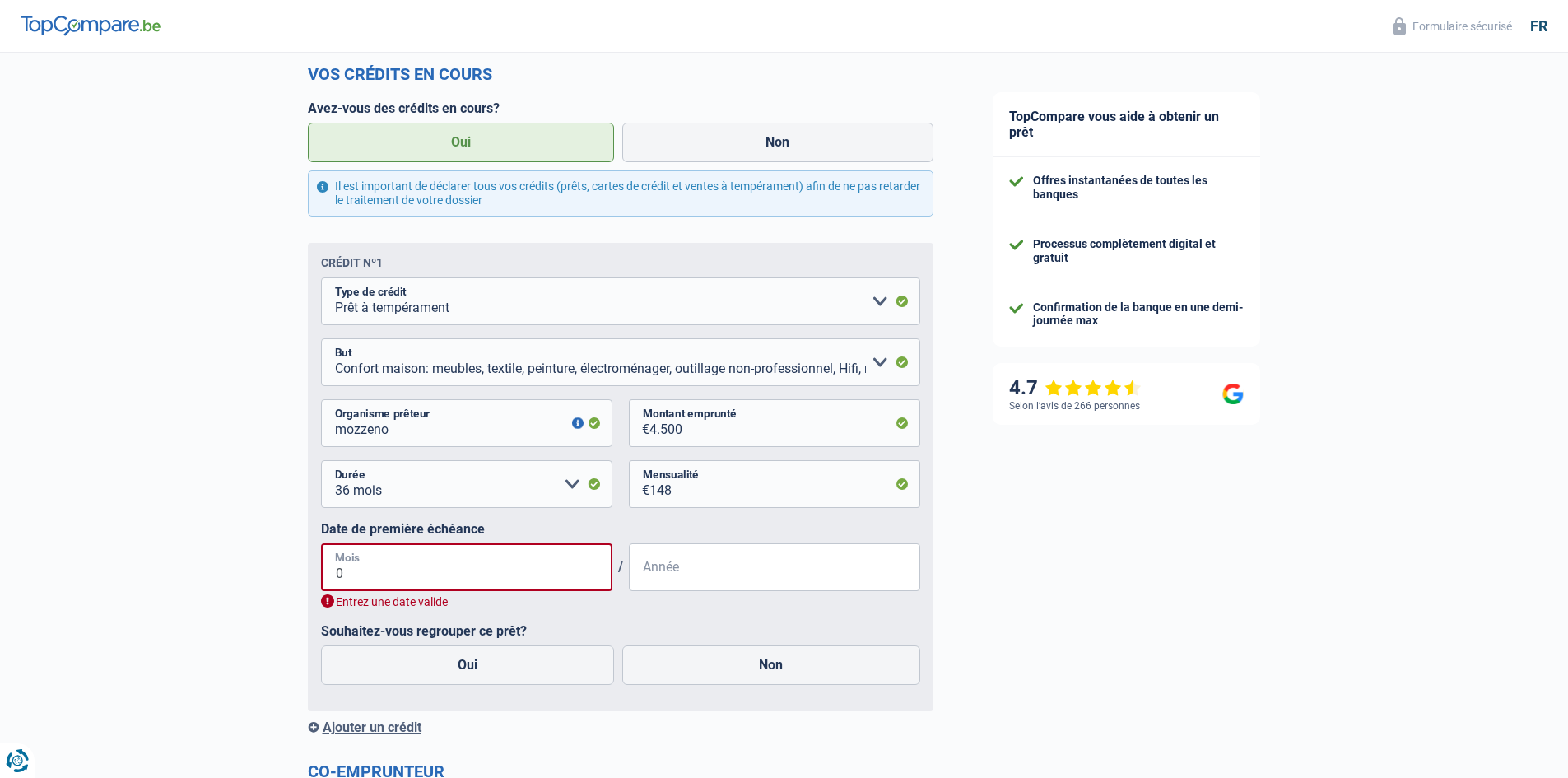
type input "07"
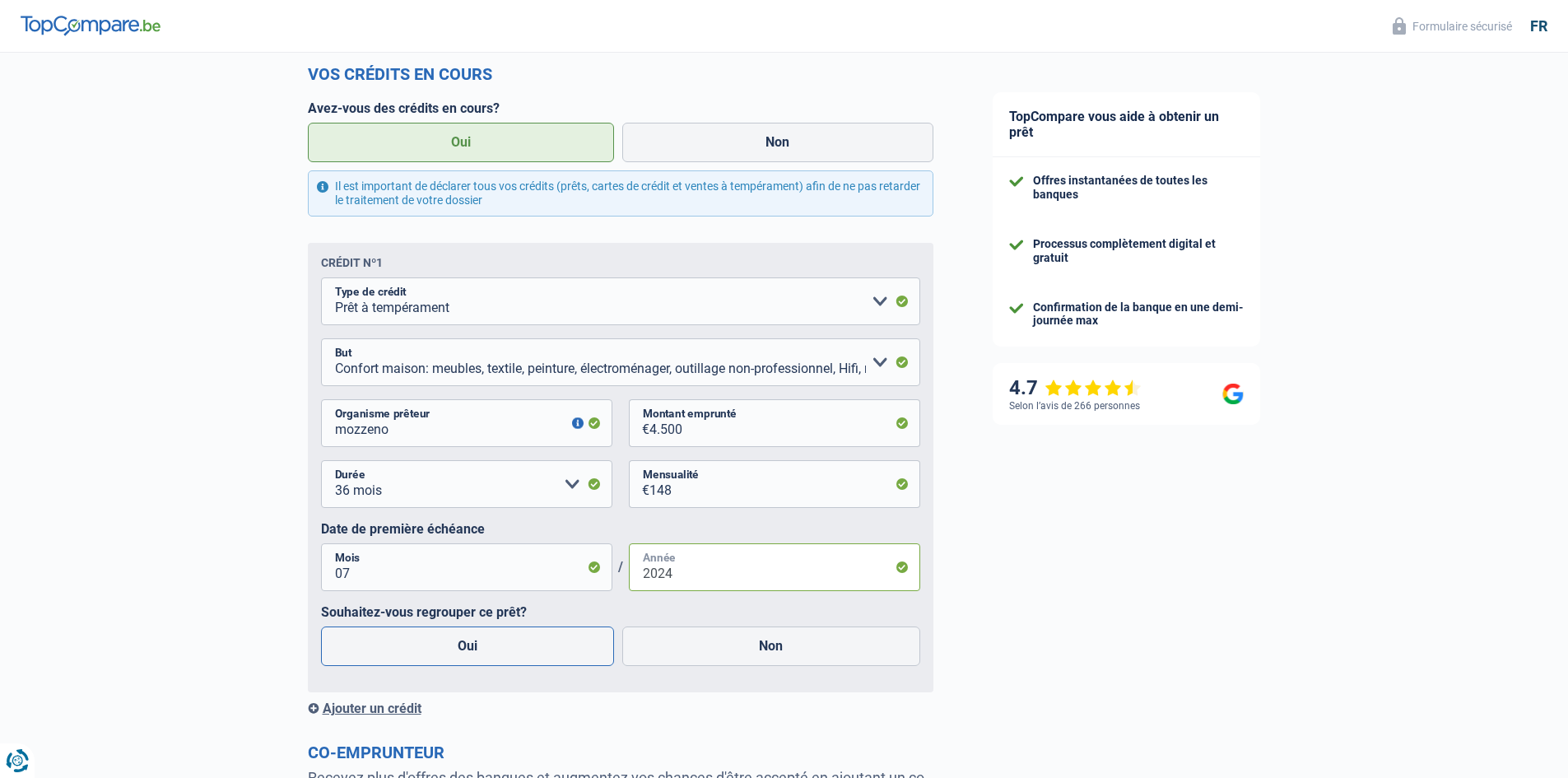
type input "2024"
click at [544, 644] on label "Oui" at bounding box center [467, 646] width 294 height 40
click at [544, 644] on input "Oui" at bounding box center [467, 646] width 294 height 40
radio input "true"
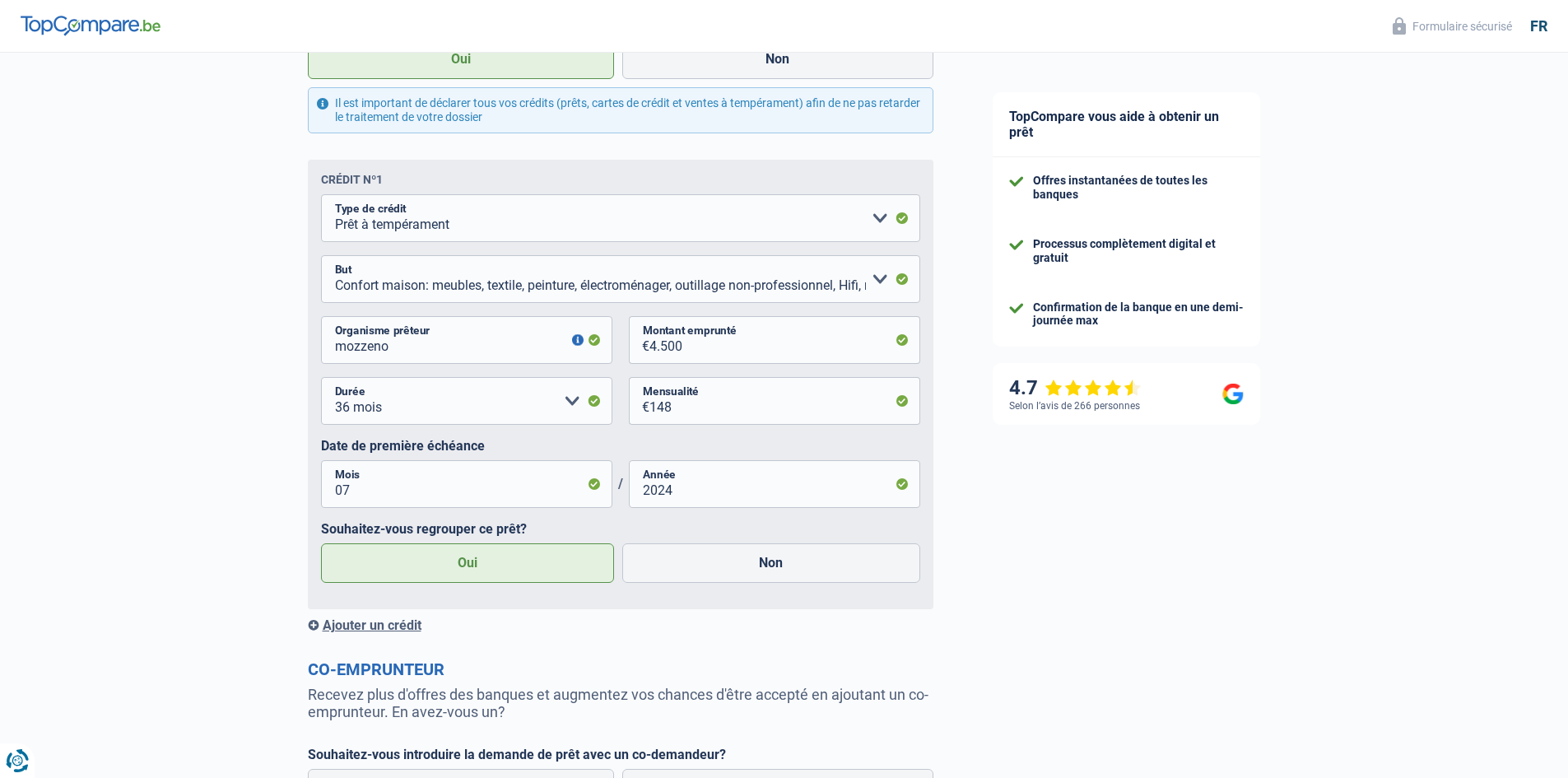
scroll to position [823, 0]
click at [394, 626] on div "Ajouter un crédit" at bounding box center [621, 626] width 626 height 16
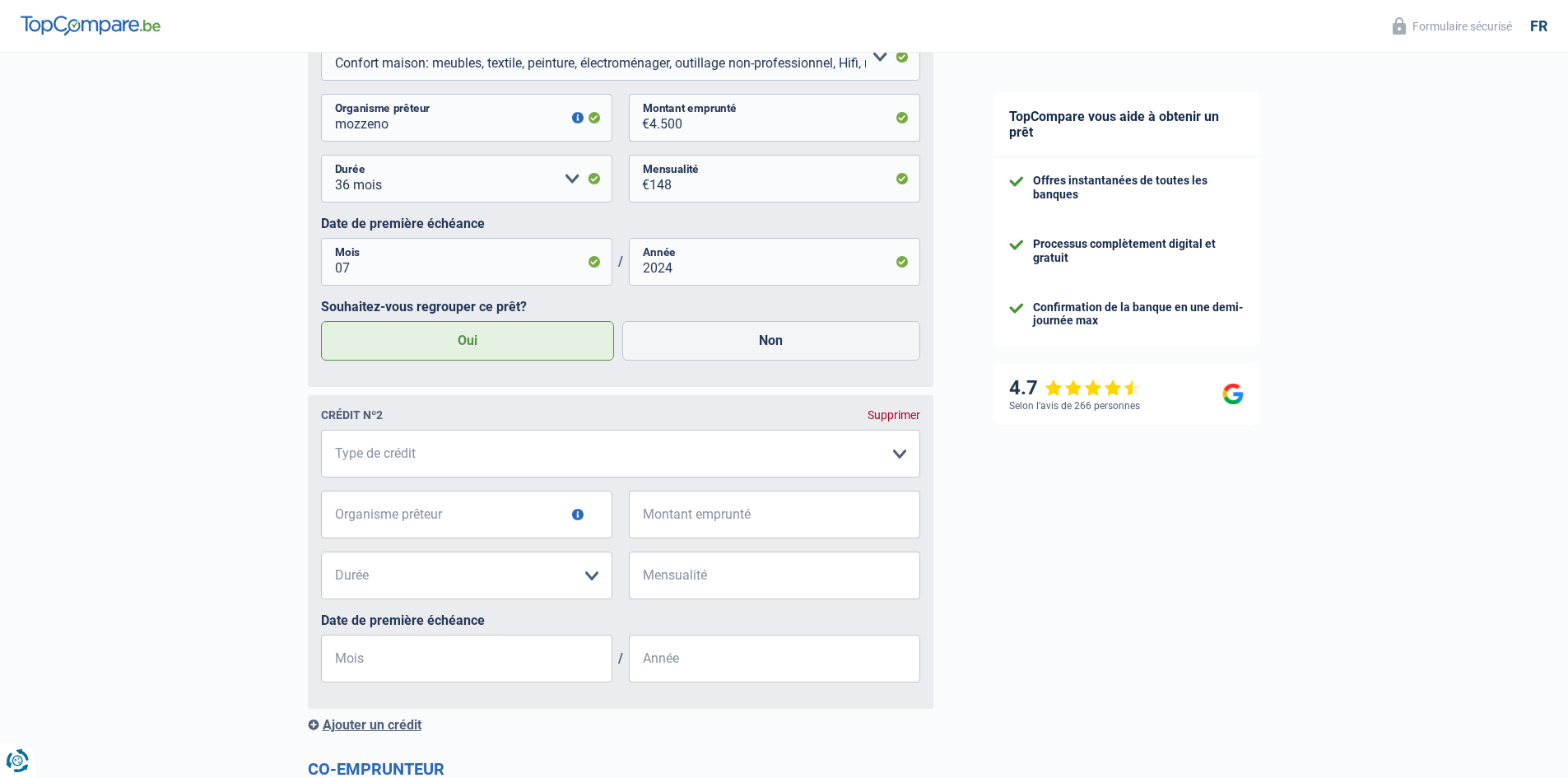
scroll to position [1070, 0]
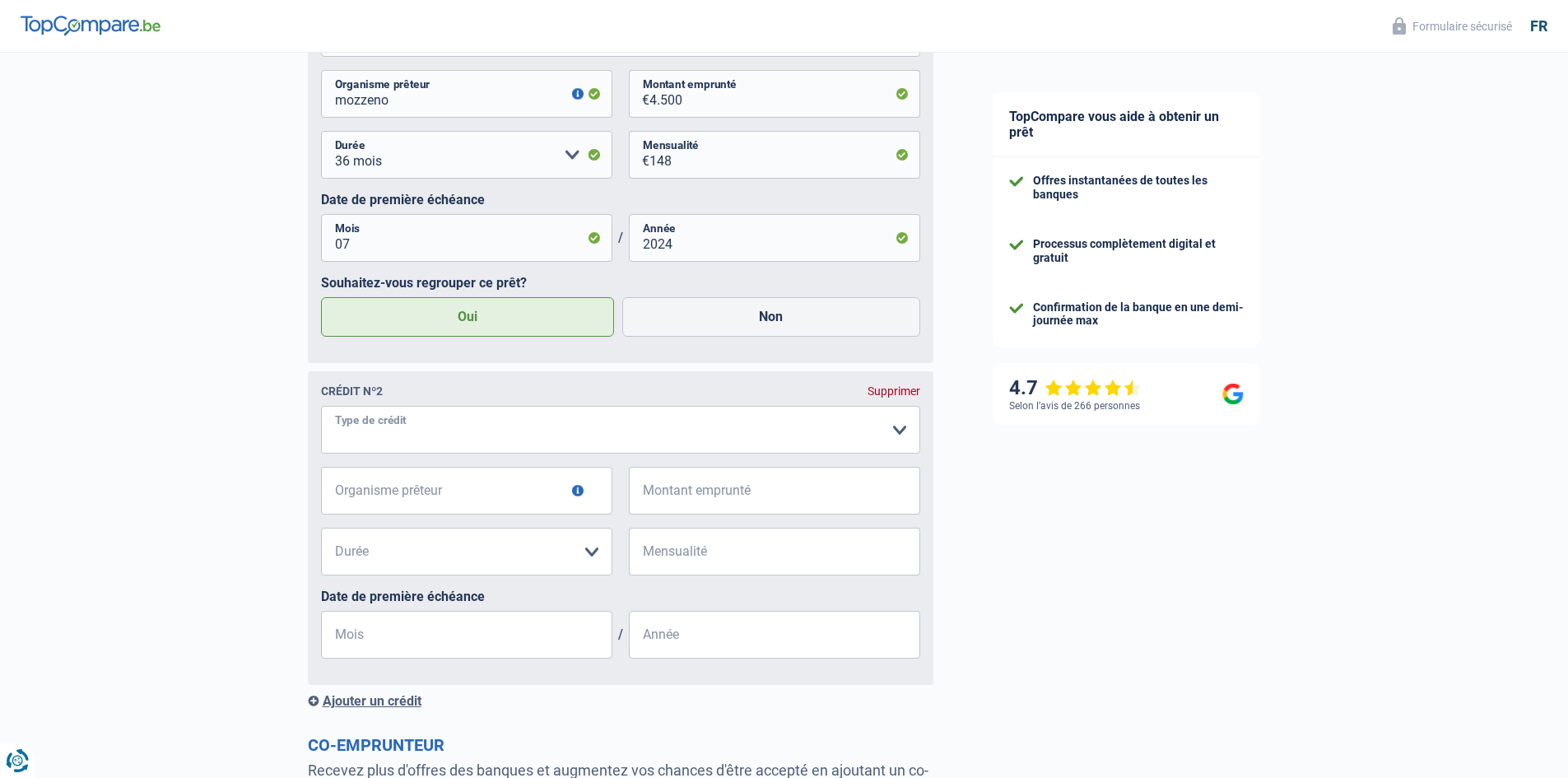
click at [631, 445] on select "Carte ou ouverture de crédit Prêt hypothécaire Vente à tempérament Prêt à tempé…" at bounding box center [620, 429] width 599 height 48
select select "personalLoan"
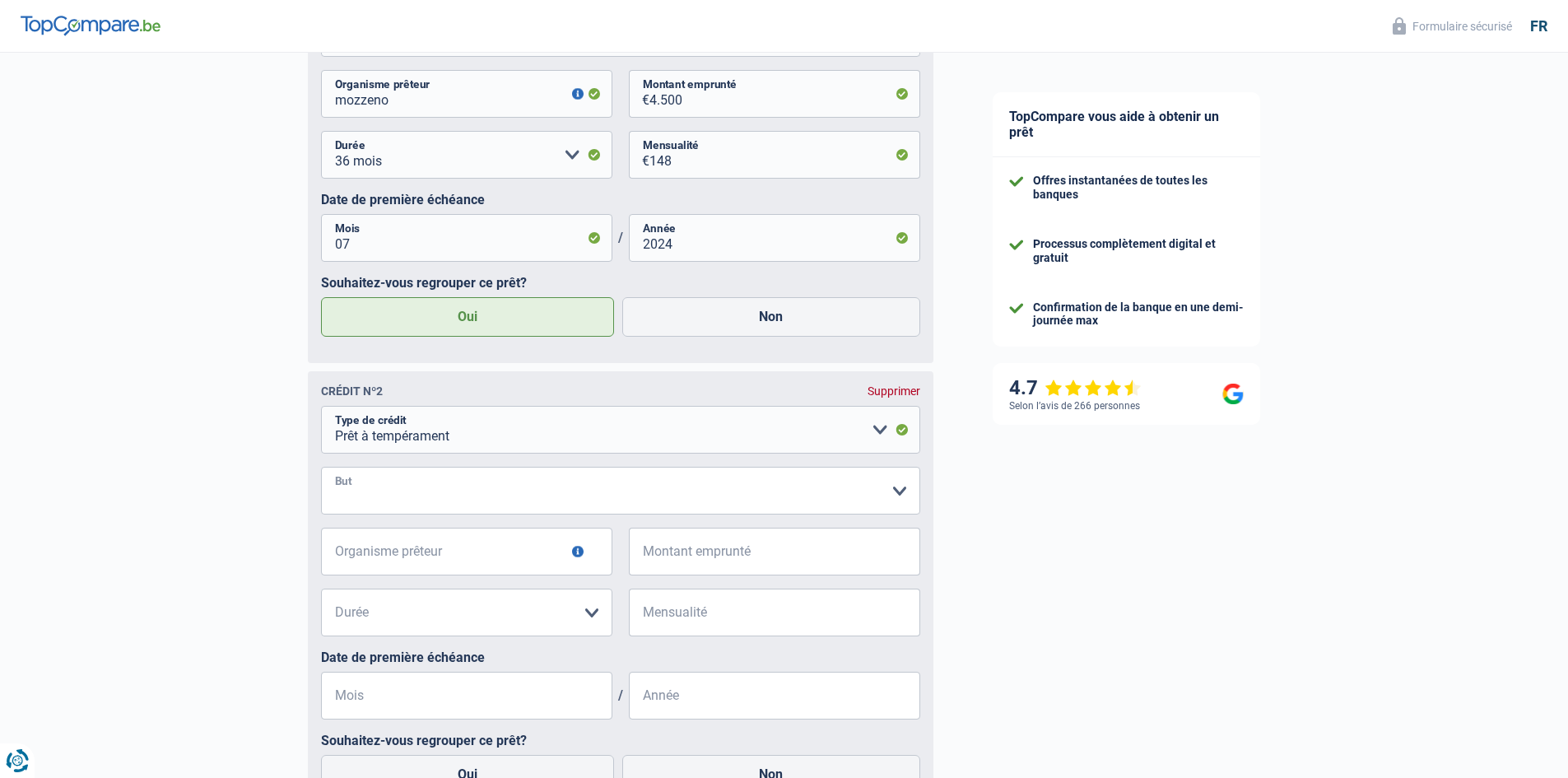
click at [515, 501] on select "Confort maison: meubles, textile, peinture, électroménager, outillage non-profe…" at bounding box center [620, 490] width 599 height 48
select select "other"
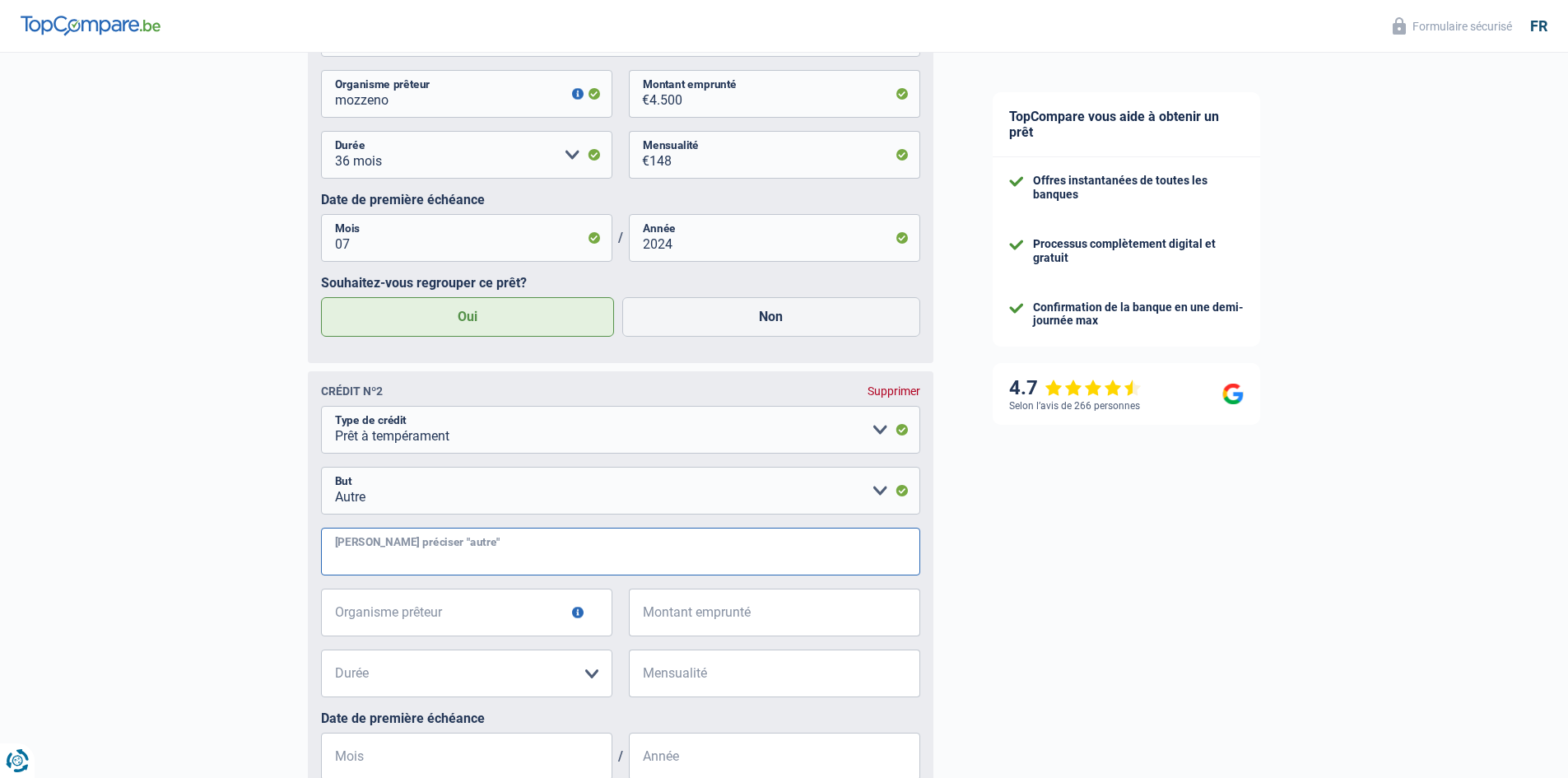
click at [508, 544] on input "[PERSON_NAME] préciser "autre"" at bounding box center [620, 551] width 599 height 48
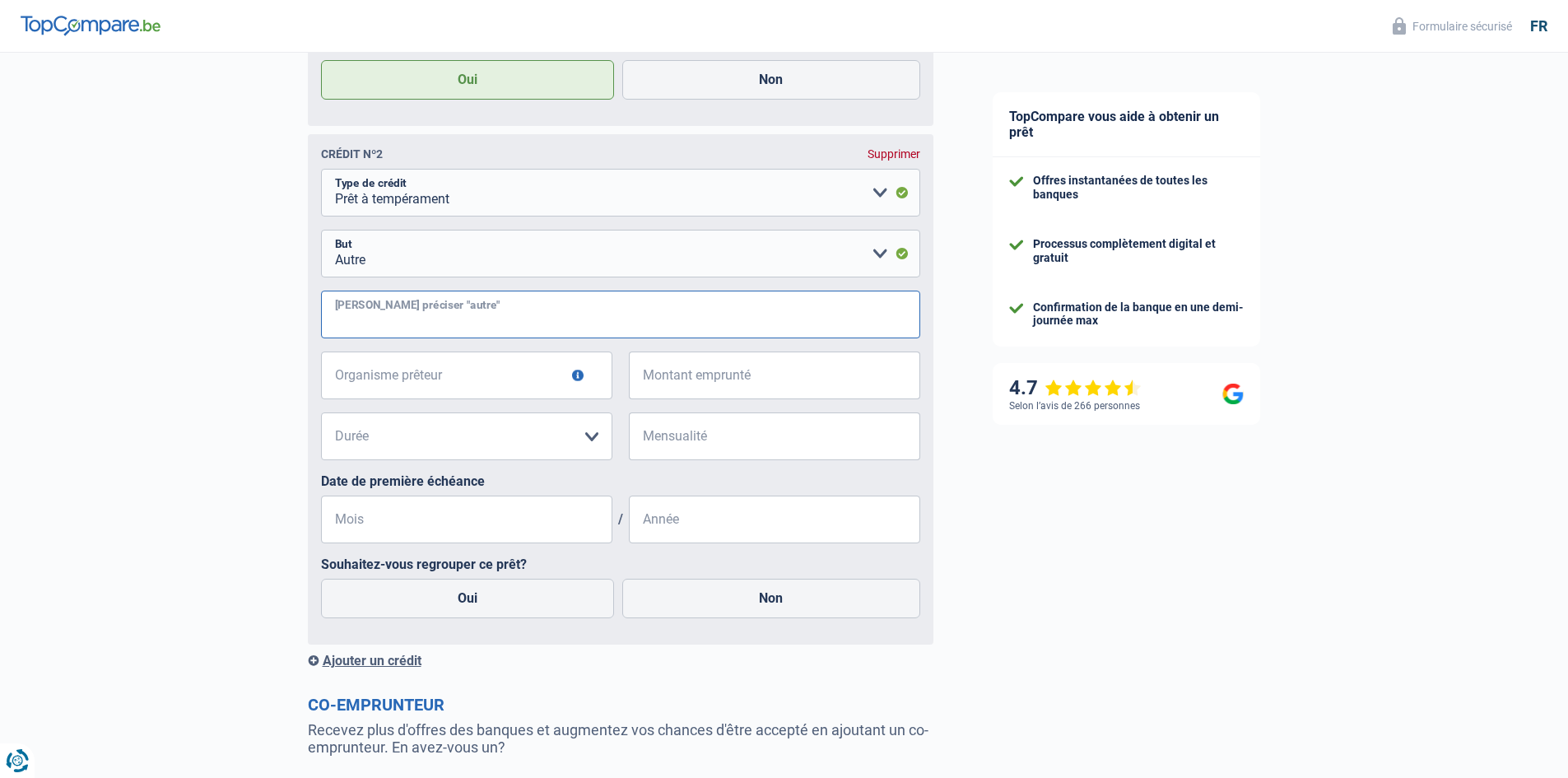
scroll to position [1317, 0]
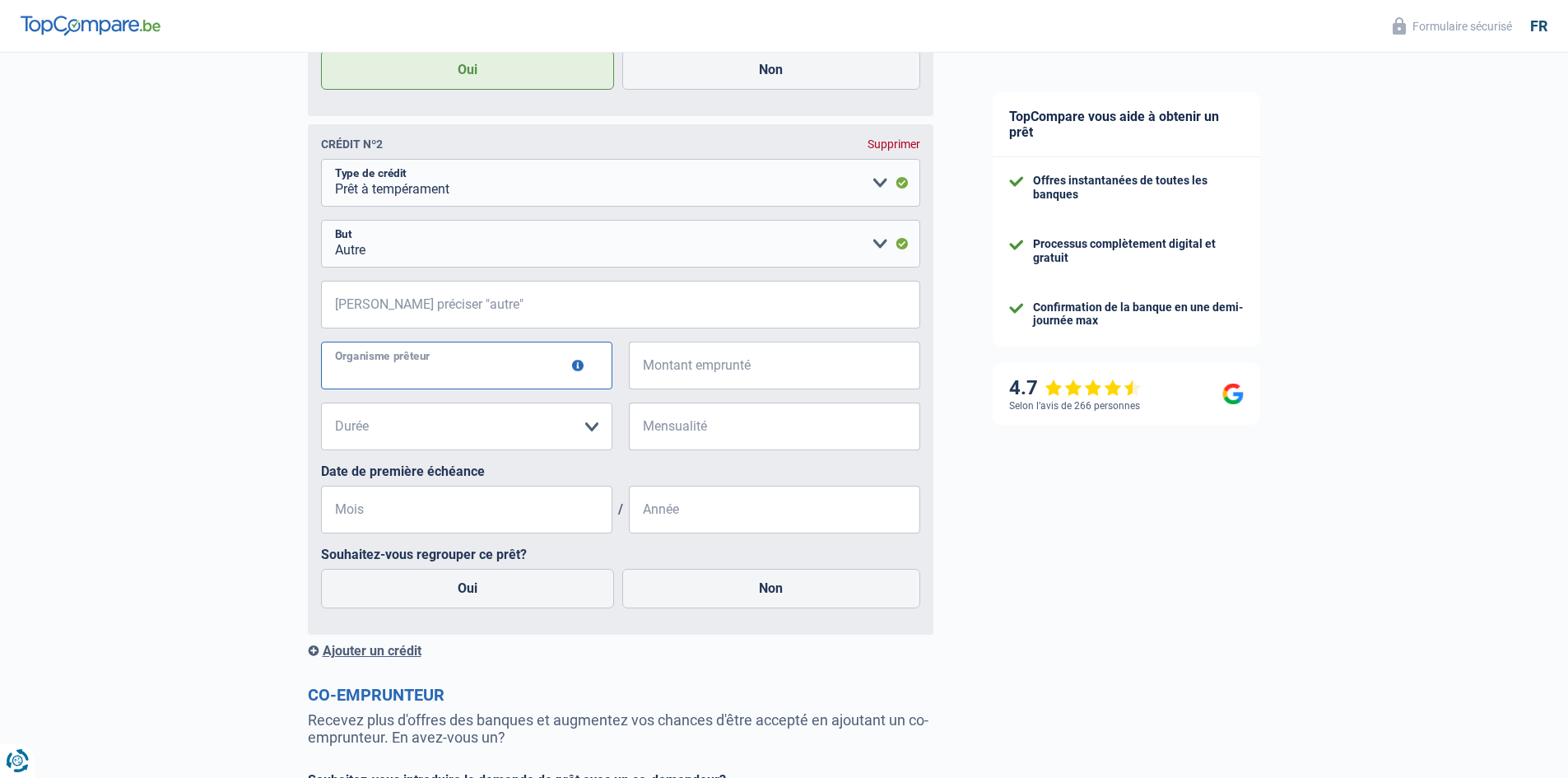
click at [538, 366] on input "Organisme prêteur" at bounding box center [466, 365] width 291 height 48
type input "cofidis"
click at [714, 381] on input "Montant emprunté" at bounding box center [785, 365] width 271 height 48
type input "5.000"
click at [509, 433] on select "12 mois 18 mois 24 mois 30 mois 36 mois Veuillez sélectionner une option" at bounding box center [466, 425] width 291 height 48
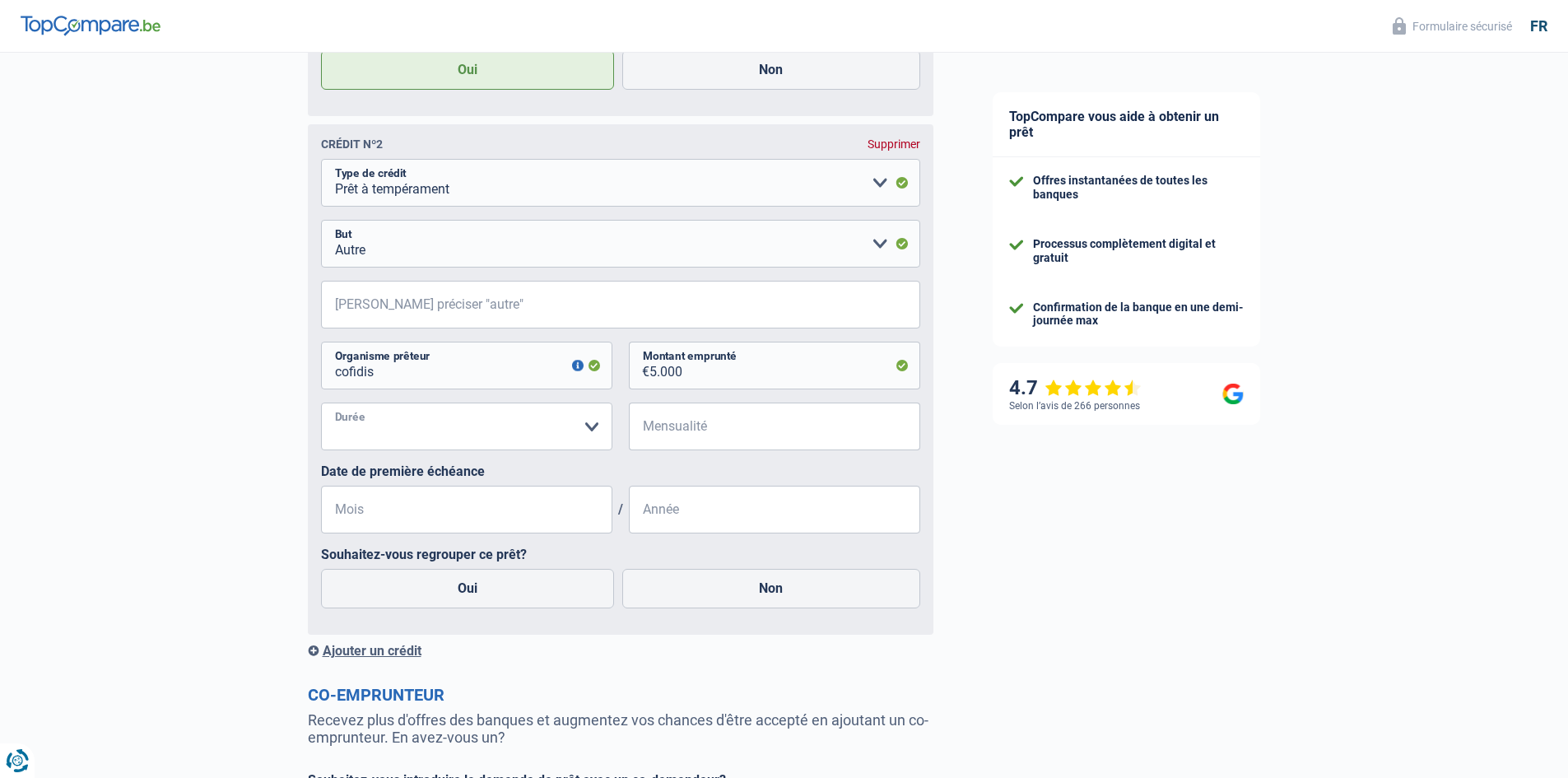
select select "36"
click at [321, 407] on select "12 mois 18 mois 24 mois 30 mois 36 mois Veuillez sélectionner une option" at bounding box center [466, 425] width 291 height 48
click at [695, 434] on input "Mensualité" at bounding box center [785, 425] width 271 height 48
type input "170"
click at [545, 510] on input "Mois" at bounding box center [466, 509] width 291 height 48
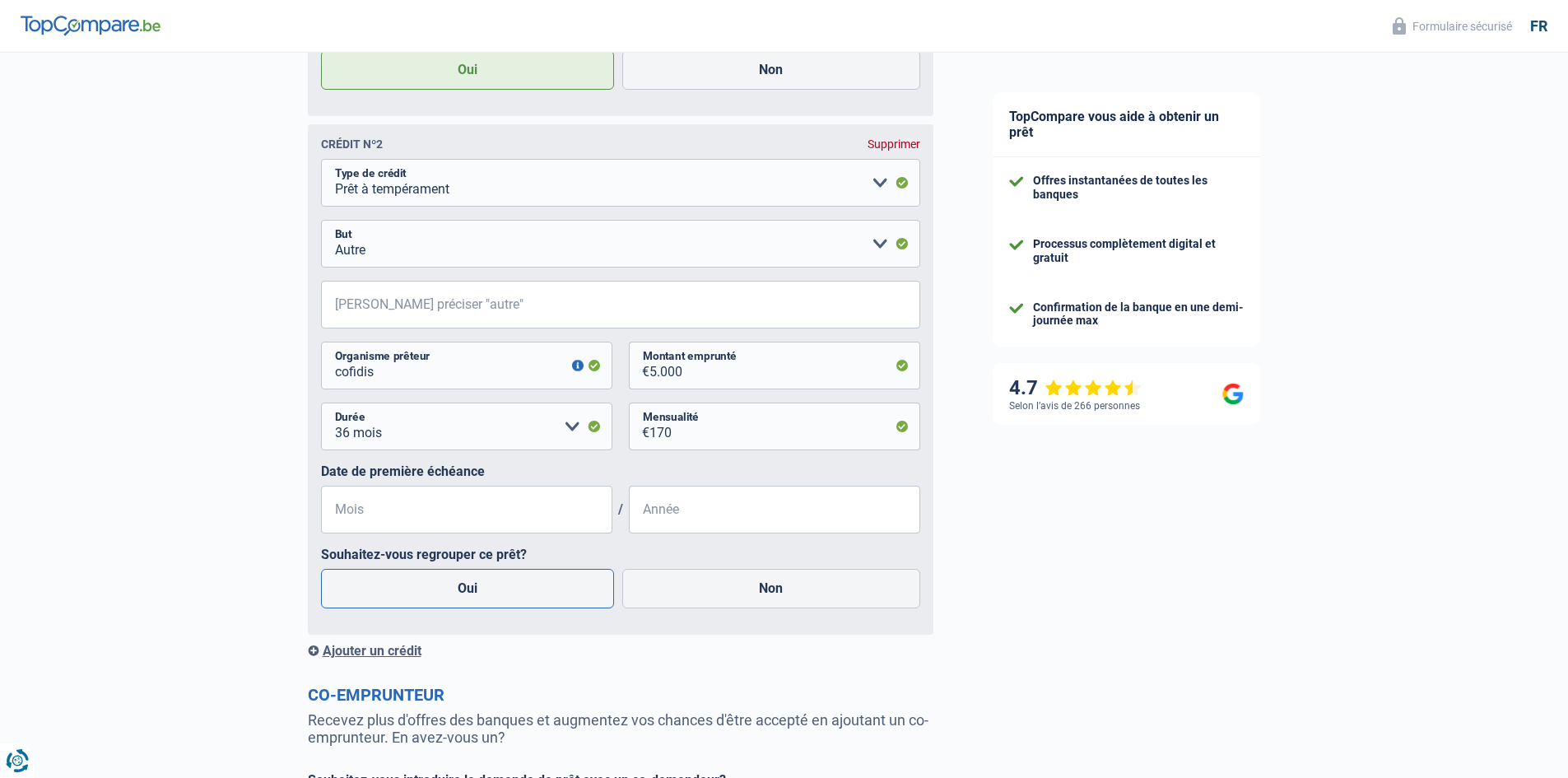
click at [546, 591] on label "Oui" at bounding box center [467, 589] width 294 height 40
click at [546, 591] on input "Oui" at bounding box center [467, 589] width 294 height 40
radio input "true"
click at [498, 511] on input "Mois" at bounding box center [466, 509] width 291 height 48
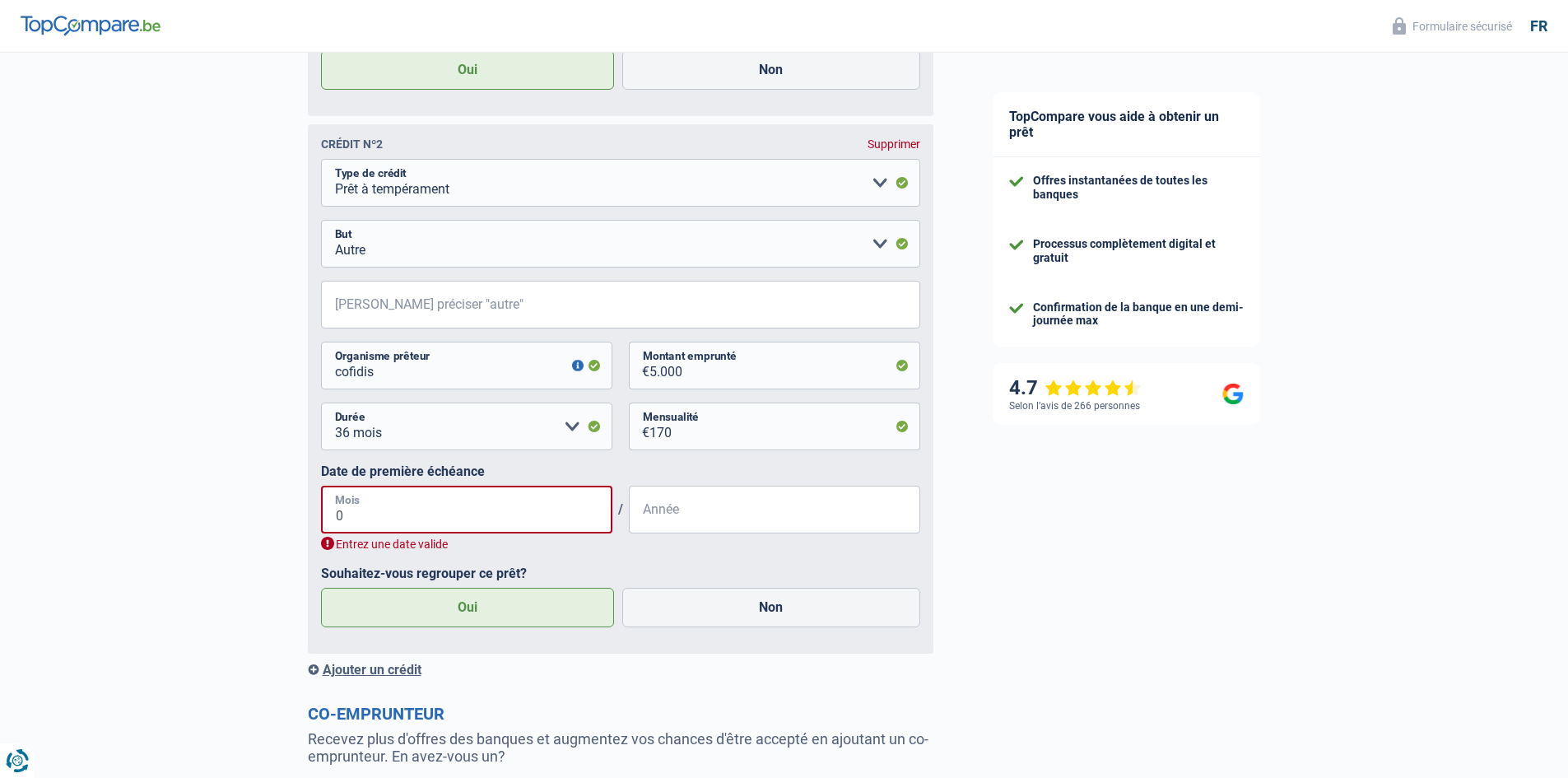
type input "08"
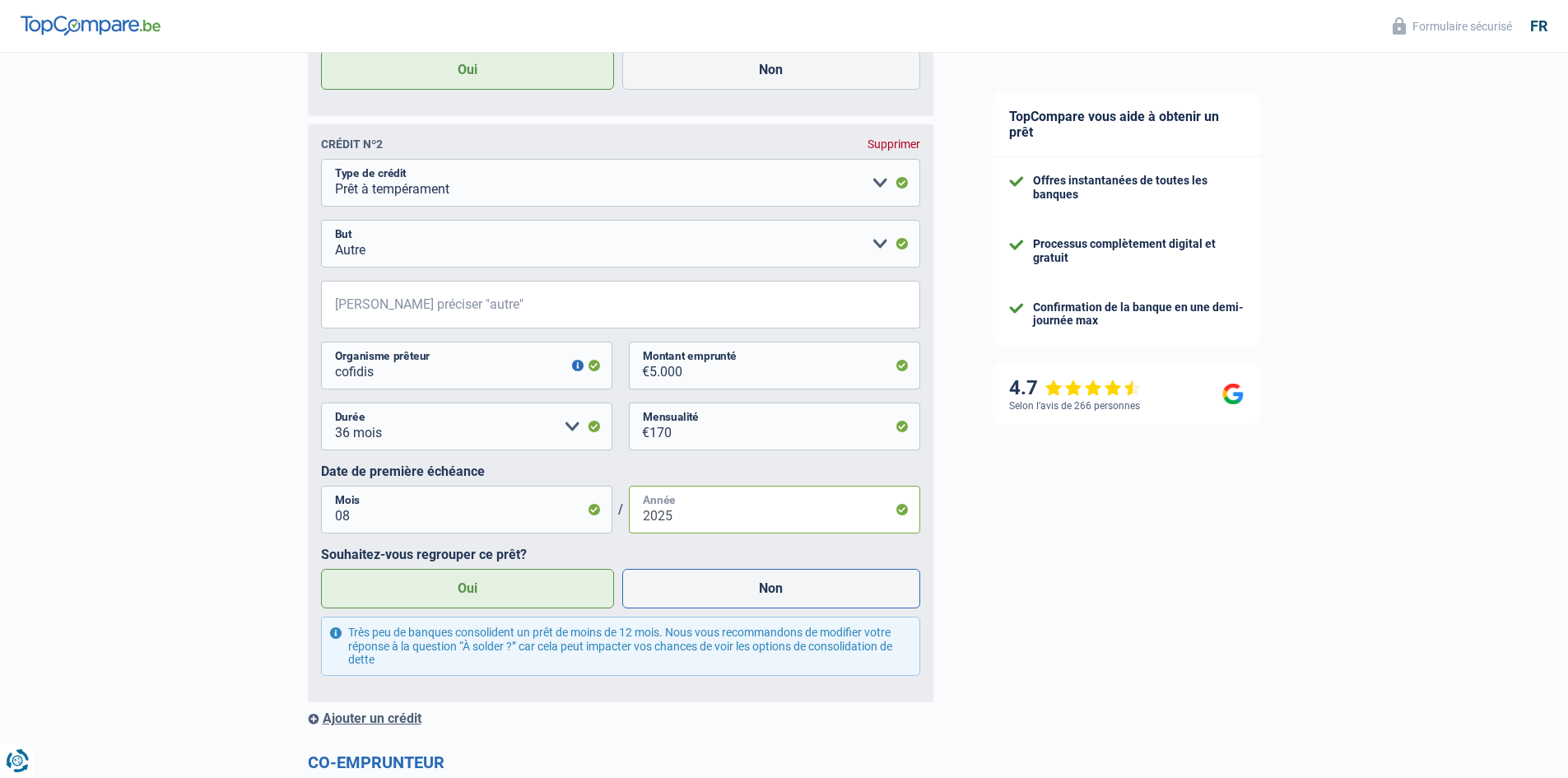
type input "2025"
click at [679, 601] on label "Non" at bounding box center [771, 589] width 298 height 40
click at [679, 601] on input "Non" at bounding box center [771, 589] width 298 height 40
radio input "true"
radio input "false"
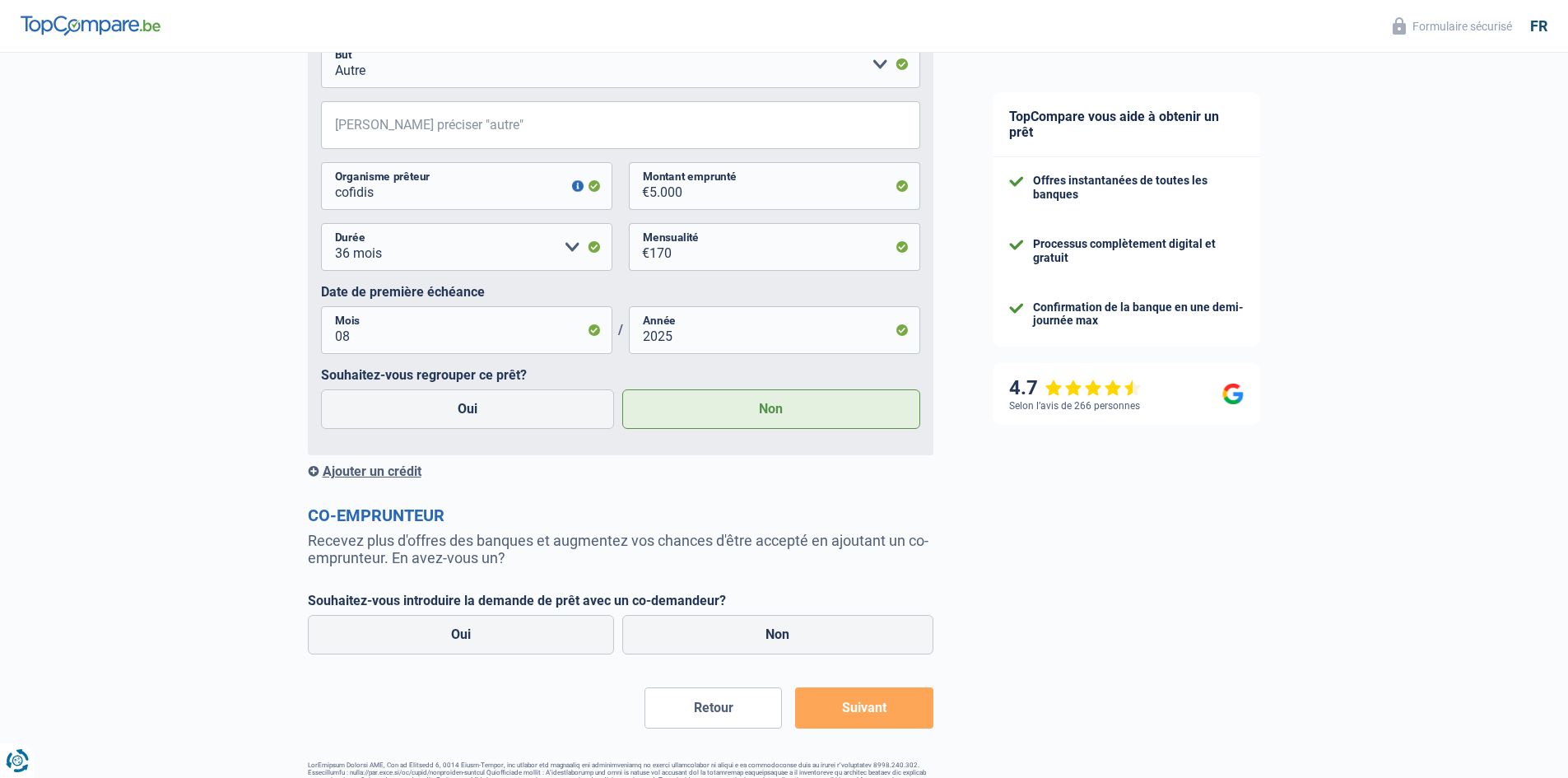
scroll to position [1549, 0]
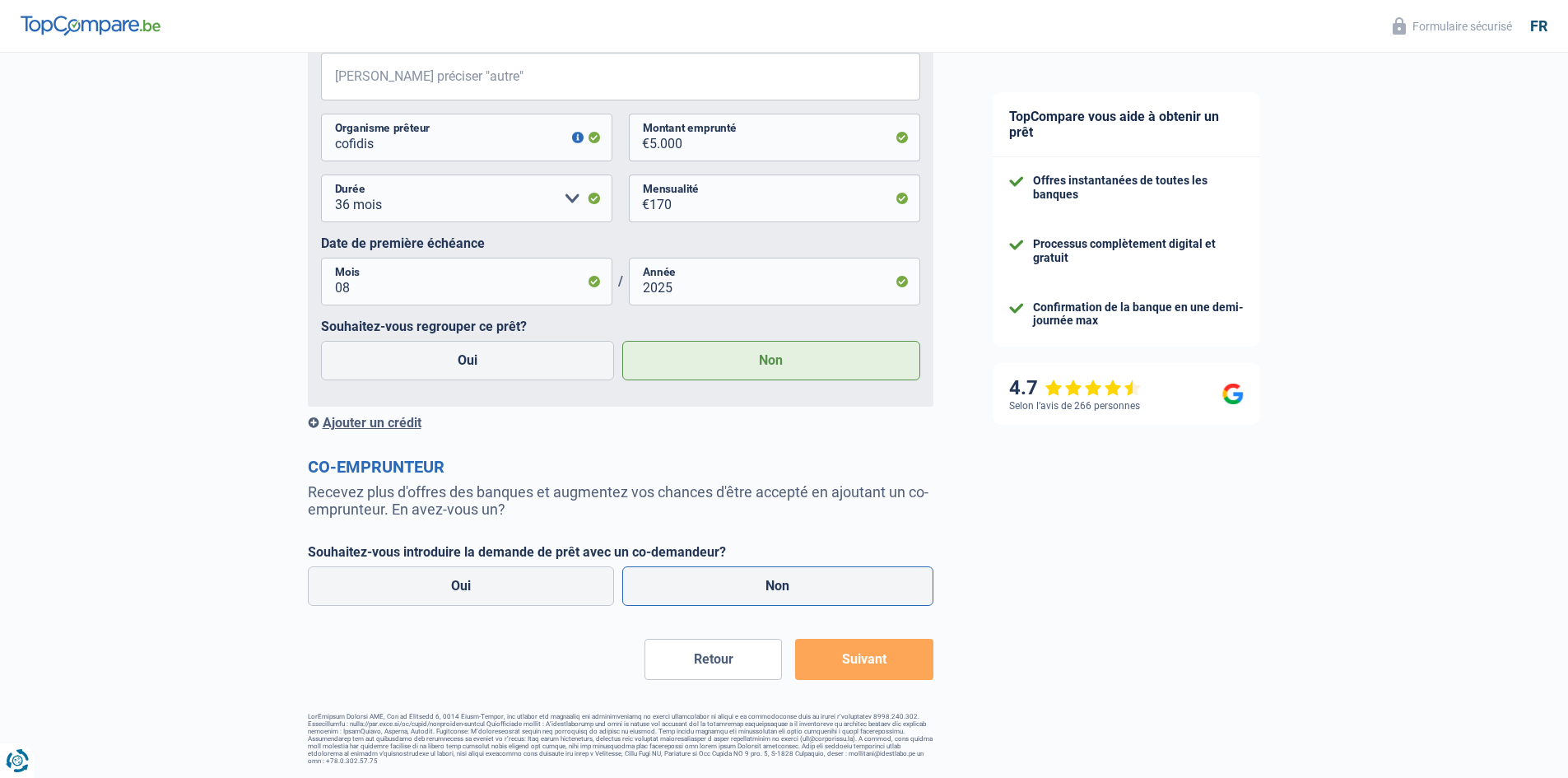
click at [732, 578] on label "Non" at bounding box center [778, 586] width 311 height 40
click at [732, 578] on input "Non" at bounding box center [778, 586] width 311 height 40
radio input "true"
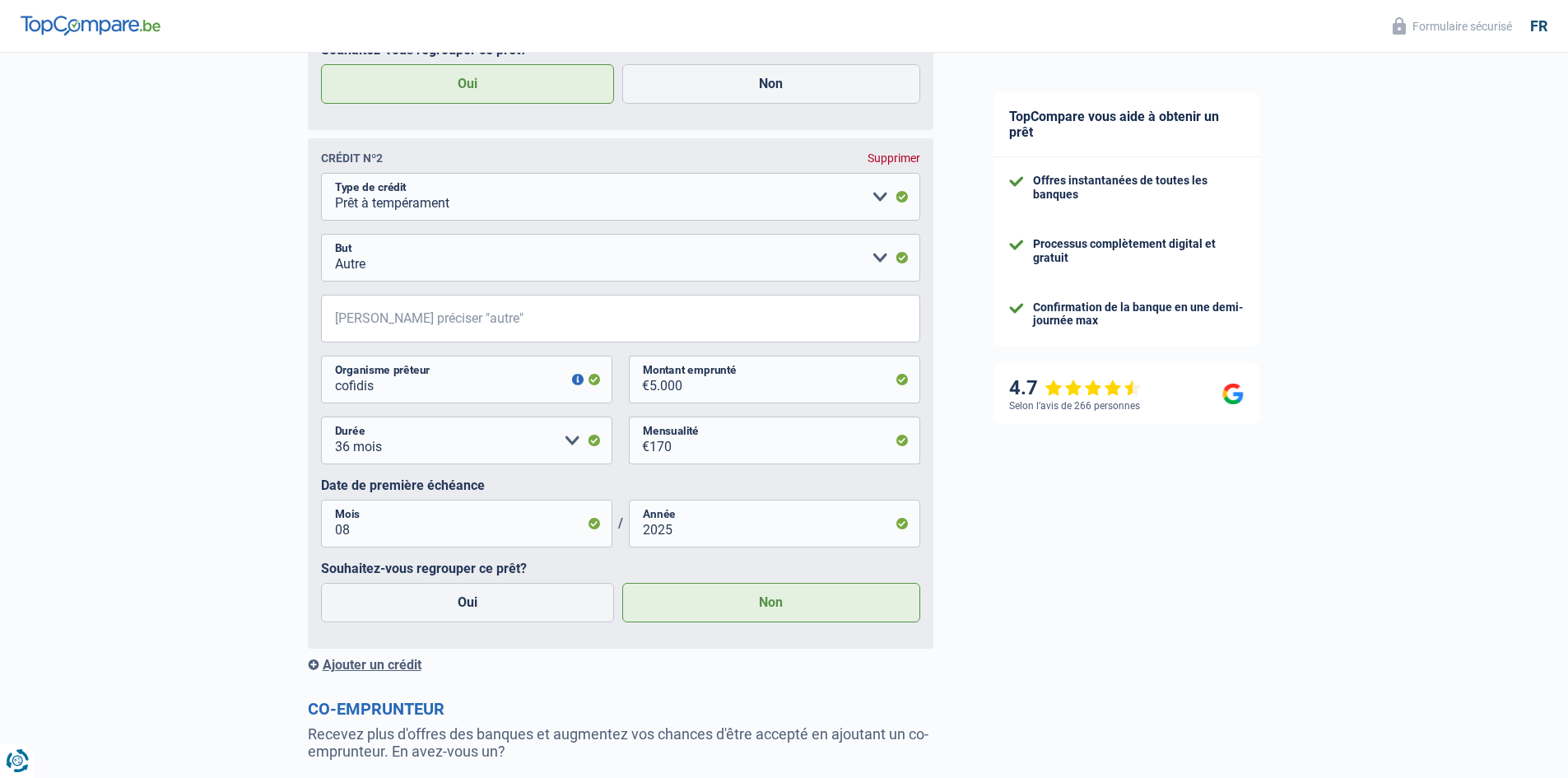
scroll to position [1302, 0]
click at [615, 321] on input "[PERSON_NAME] préciser "autre"" at bounding box center [620, 319] width 599 height 48
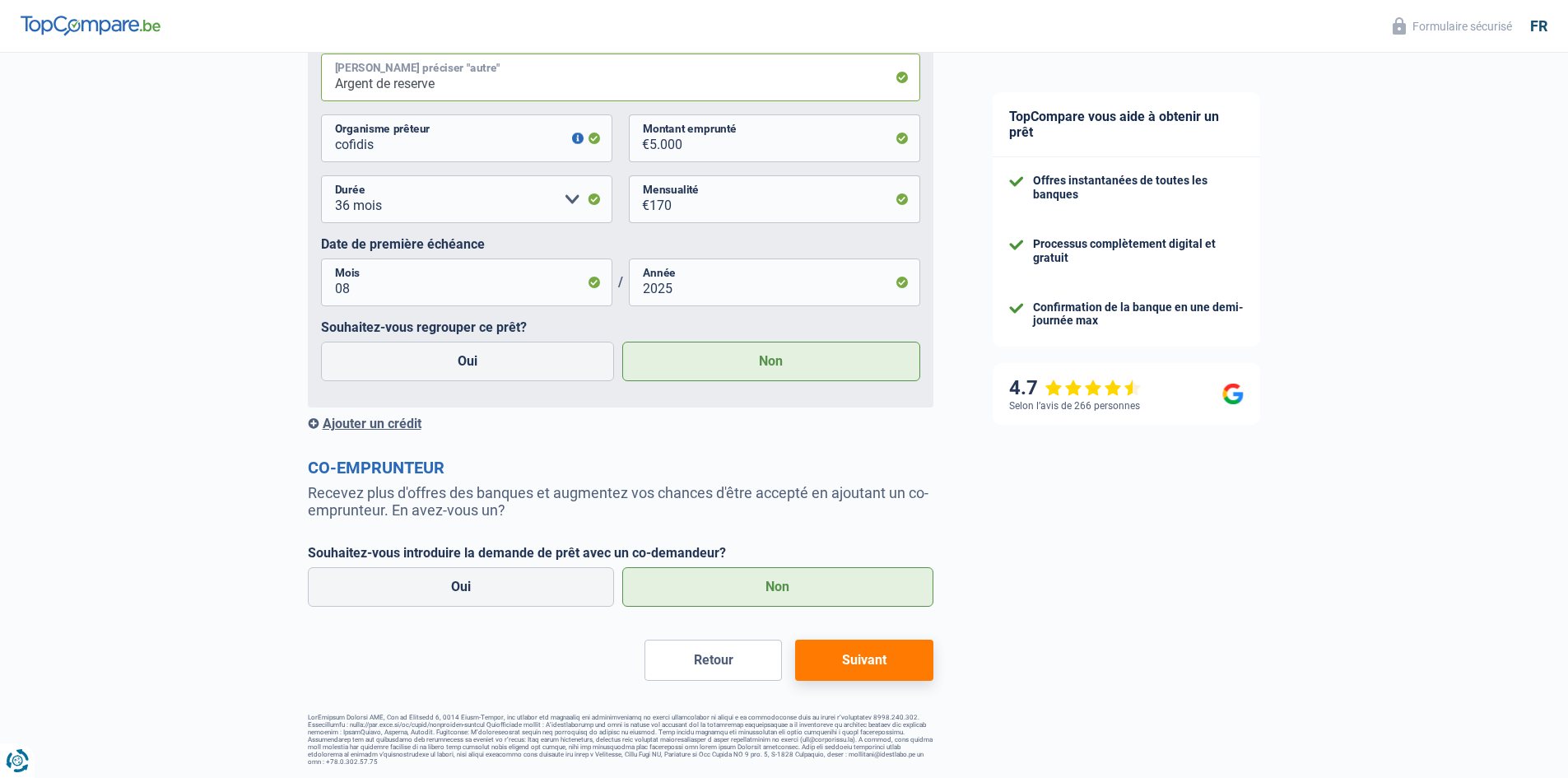
scroll to position [1549, 0]
type input "Argent de reserve"
click at [855, 656] on button "Suivant" at bounding box center [865, 660] width 138 height 41
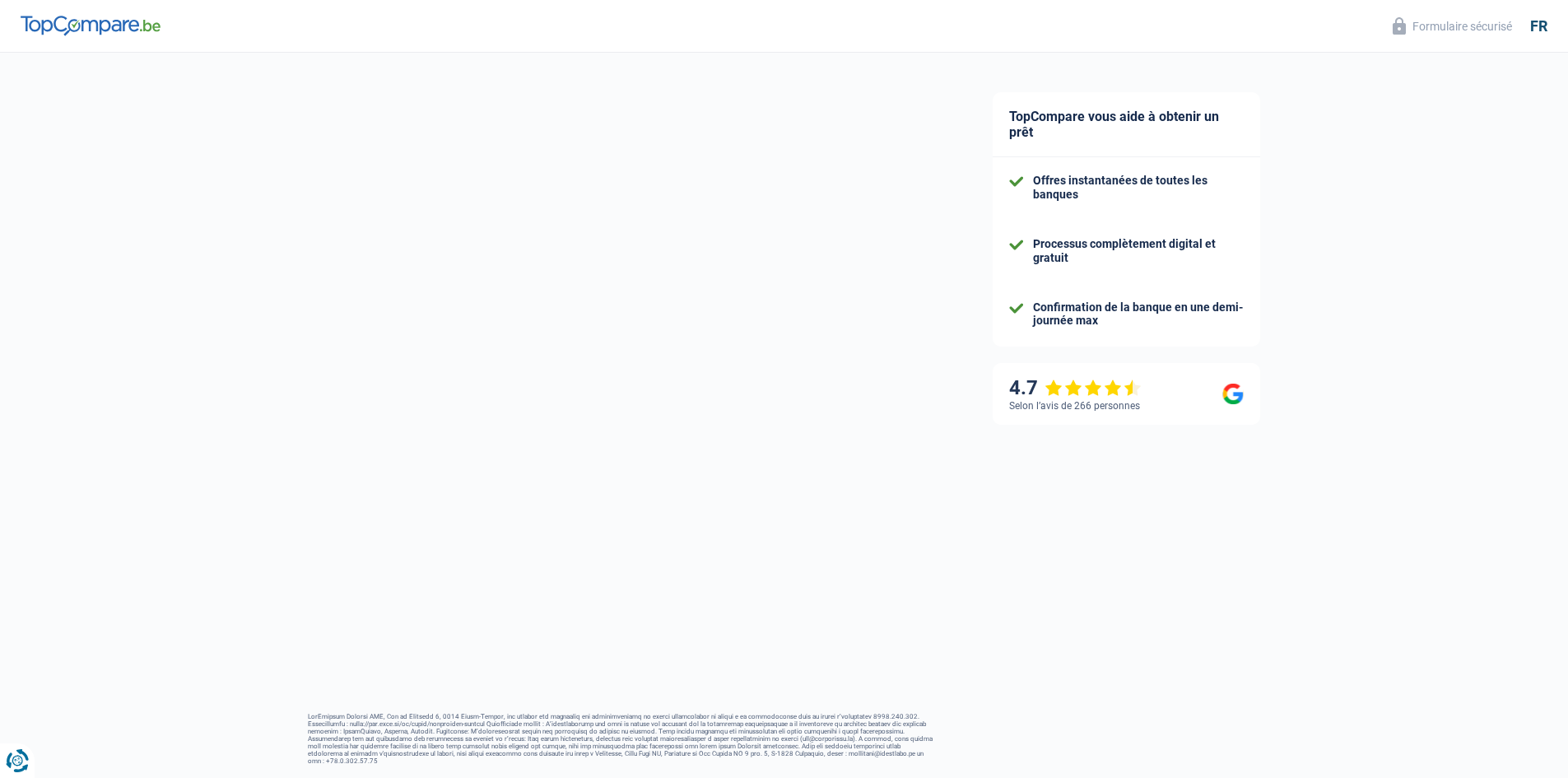
scroll to position [11, 0]
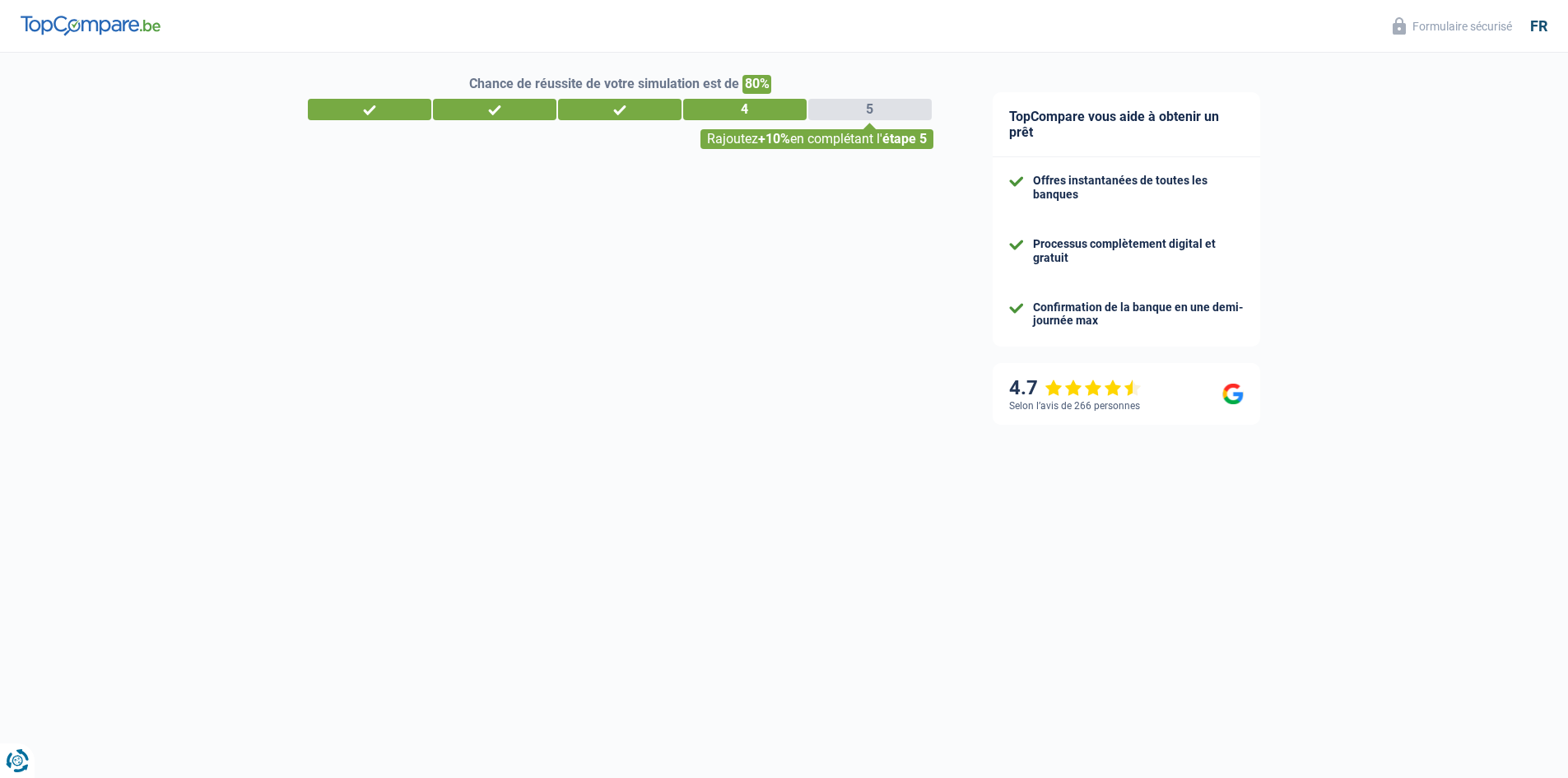
select select "refinancing"
select select "30"
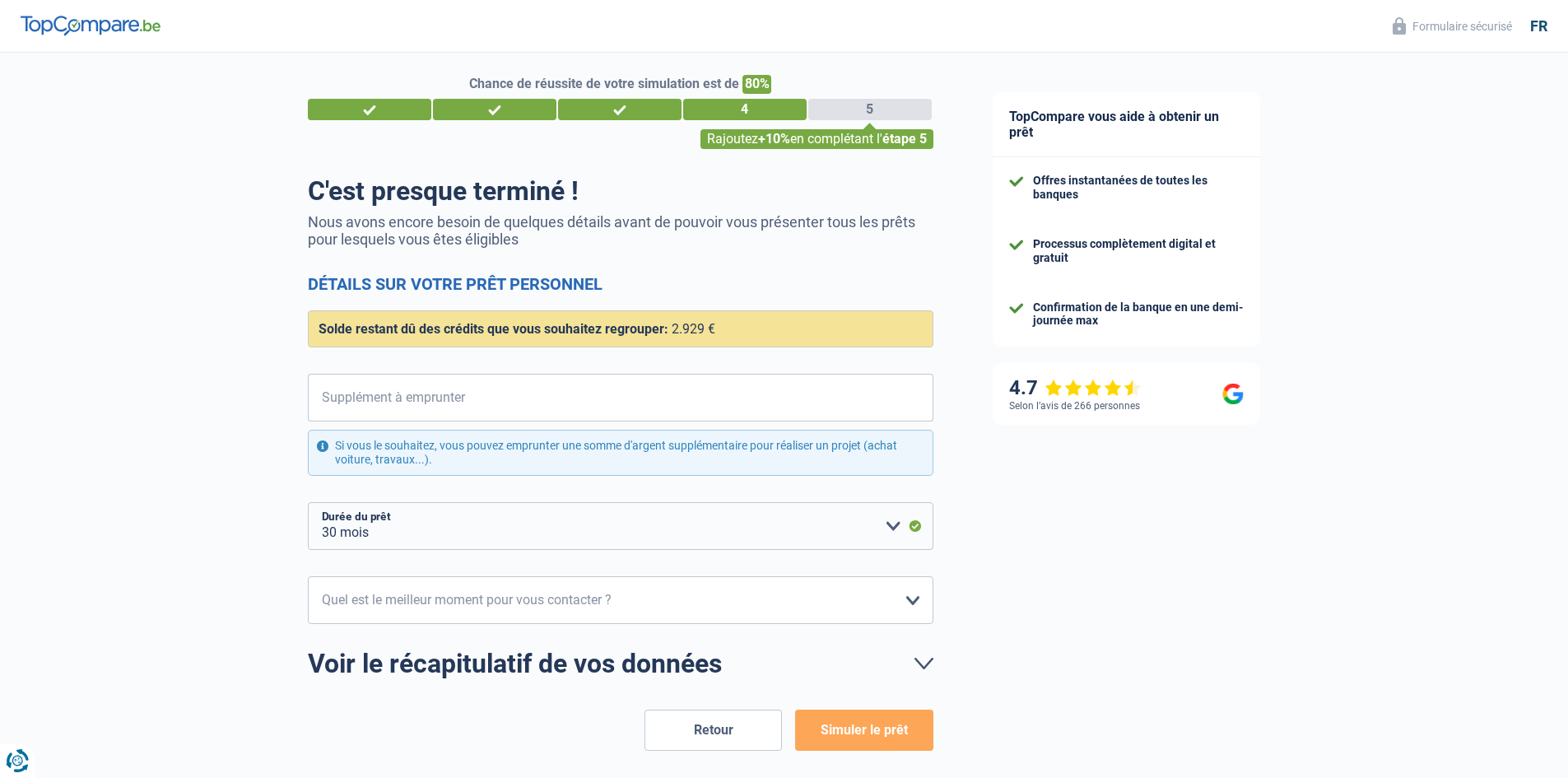
scroll to position [0, 0]
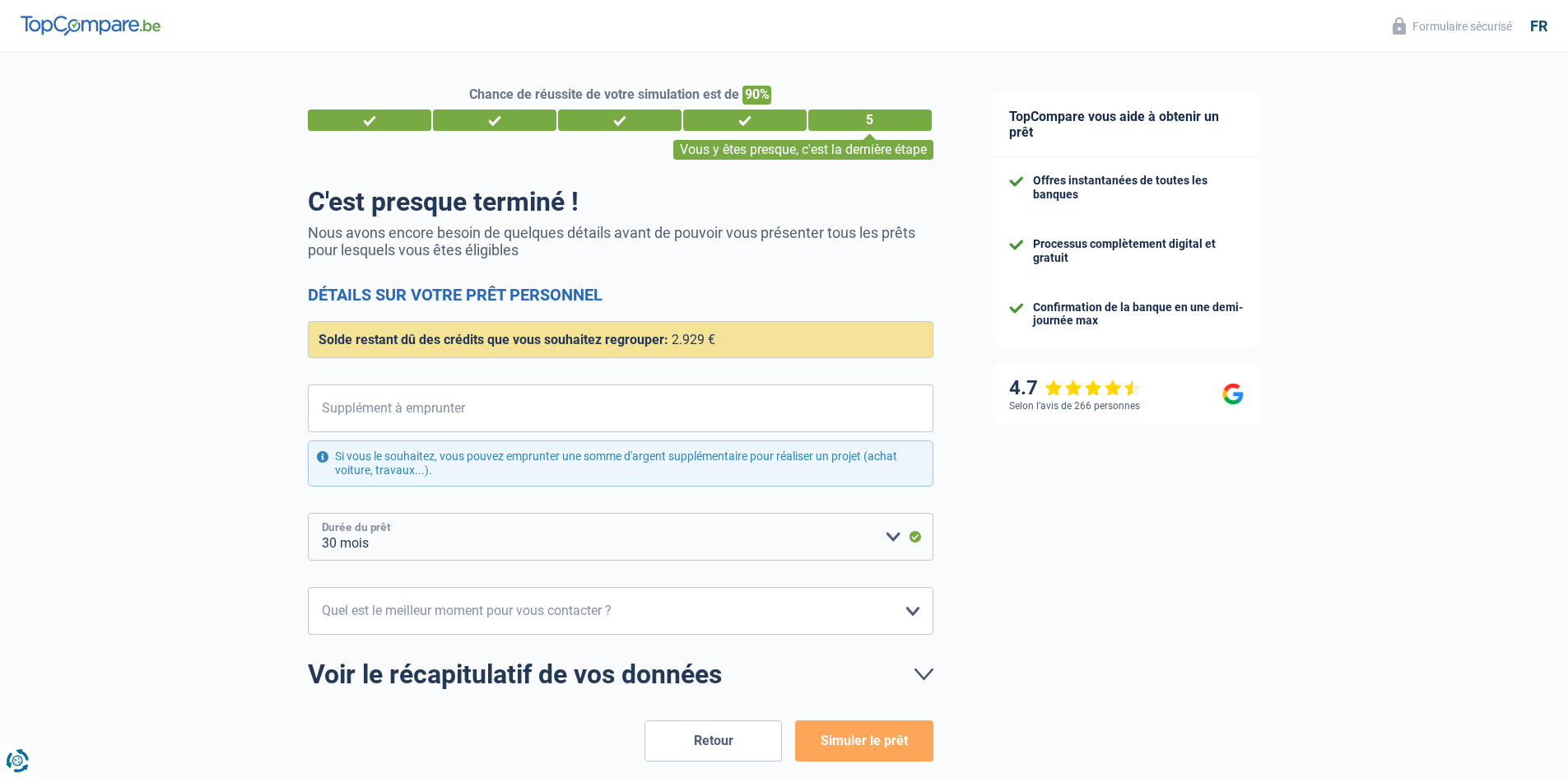
click at [638, 552] on select "12 mois 18 mois 24 mois 30 mois Veuillez sélectionner une option" at bounding box center [621, 536] width 626 height 48
click at [637, 544] on select "12 mois 18 mois 24 mois 30 mois Veuillez sélectionner une option" at bounding box center [621, 536] width 626 height 48
click at [606, 539] on select "12 mois 18 mois 24 mois 30 mois Veuillez sélectionner une option" at bounding box center [621, 536] width 626 height 48
click at [586, 609] on select "10h-12h 12h-14h 14h-16h 16h-18h Veuillez sélectionner une option" at bounding box center [621, 610] width 626 height 48
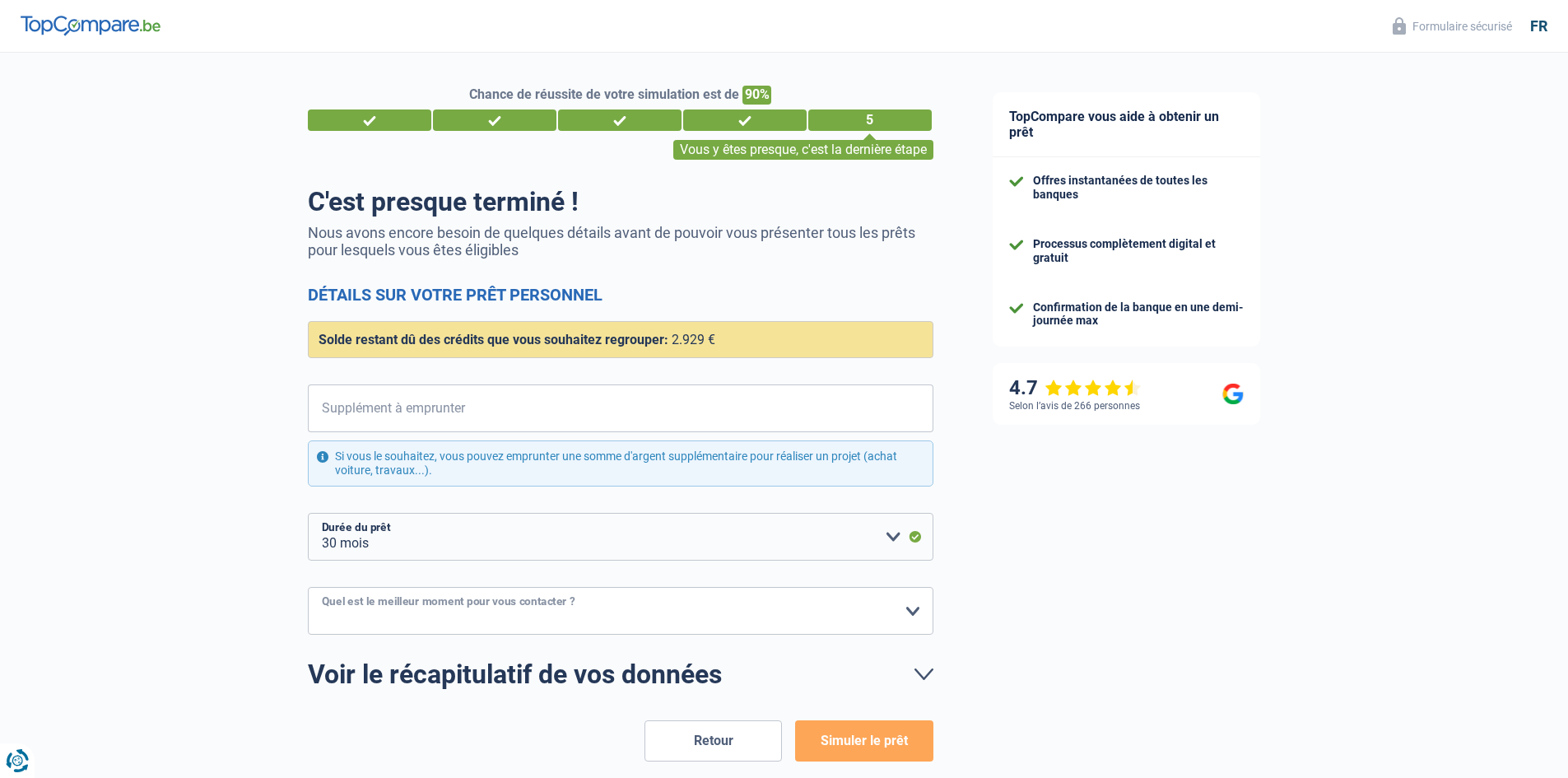
click at [586, 609] on select "10h-12h 12h-14h 14h-16h 16h-18h Veuillez sélectionner une option" at bounding box center [621, 610] width 626 height 48
